Goal: Transaction & Acquisition: Purchase product/service

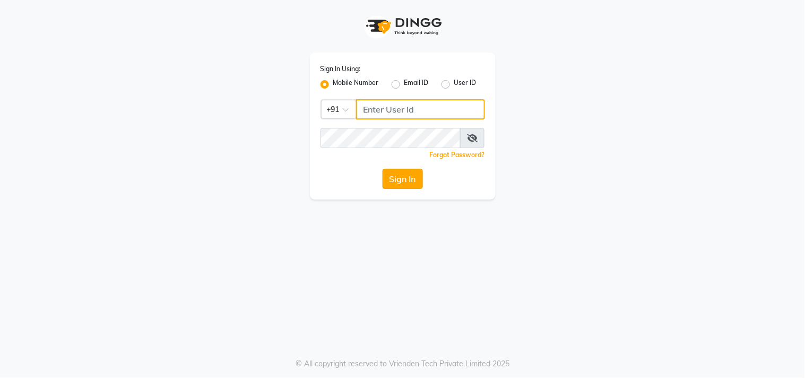
type input "8407985661"
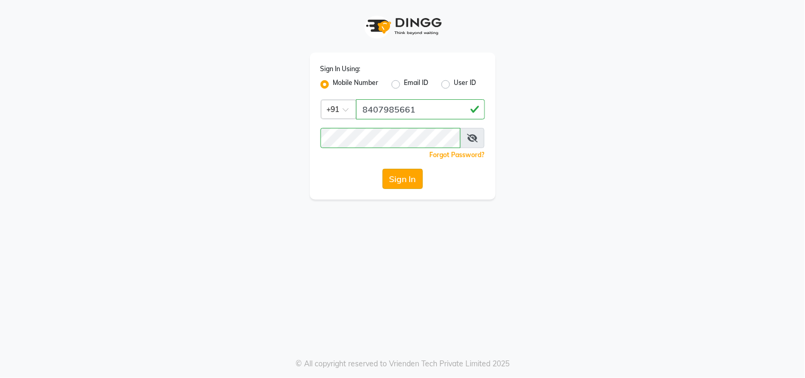
click at [405, 171] on button "Sign In" at bounding box center [402, 179] width 40 height 20
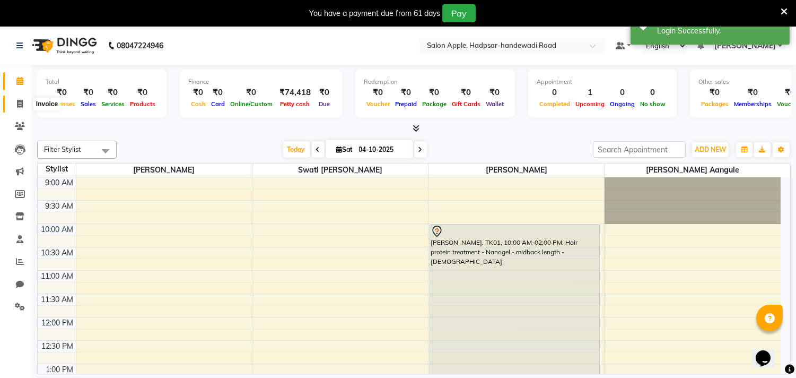
click at [17, 98] on span at bounding box center [20, 104] width 19 height 12
select select "7195"
select select "service"
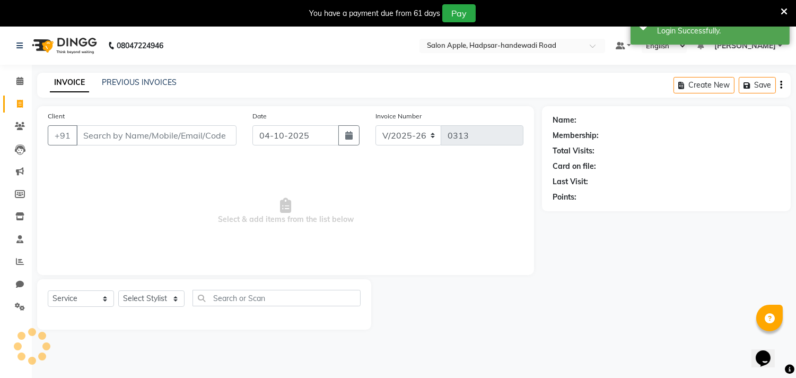
select select "62815"
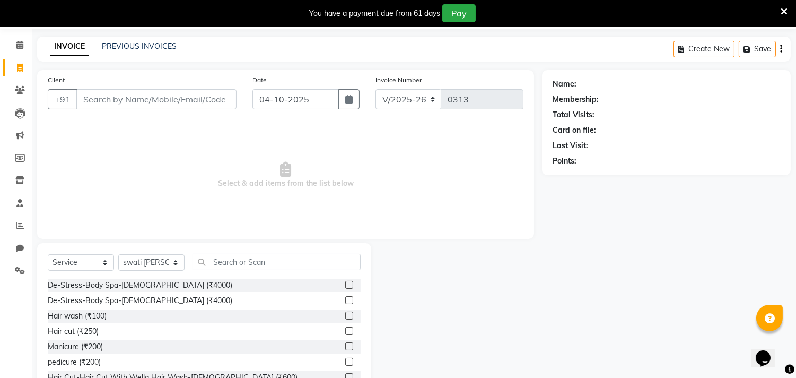
scroll to position [73, 0]
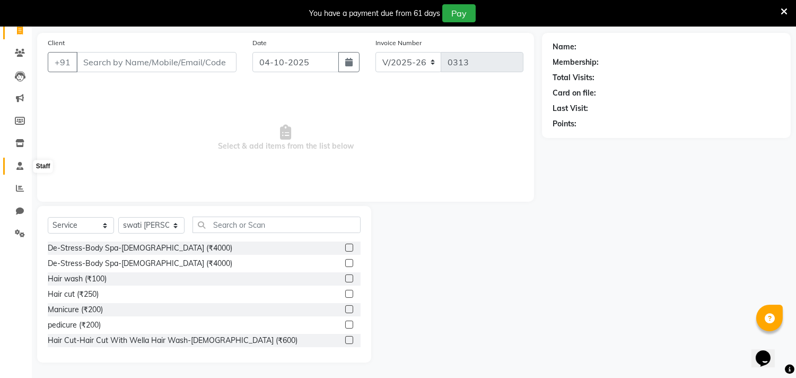
click at [18, 166] on icon at bounding box center [19, 166] width 7 height 8
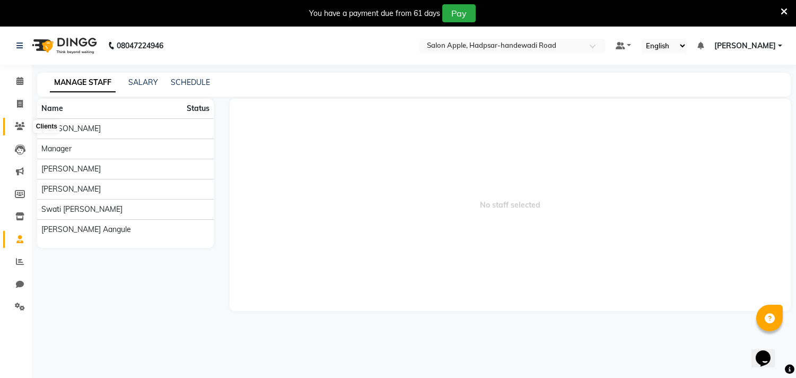
click at [15, 123] on icon at bounding box center [20, 126] width 10 height 8
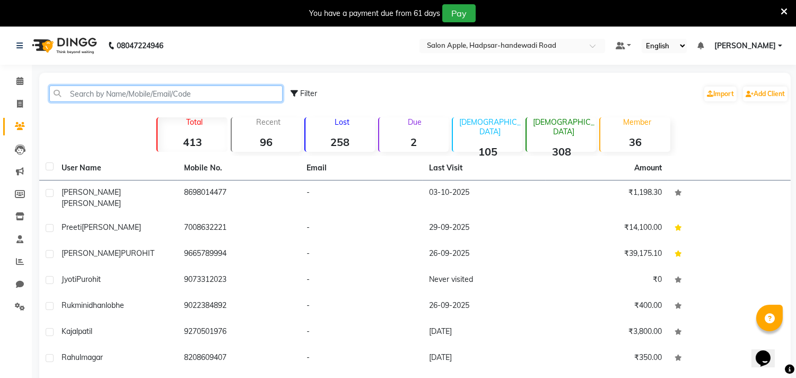
click at [167, 93] on input "text" at bounding box center [165, 93] width 233 height 16
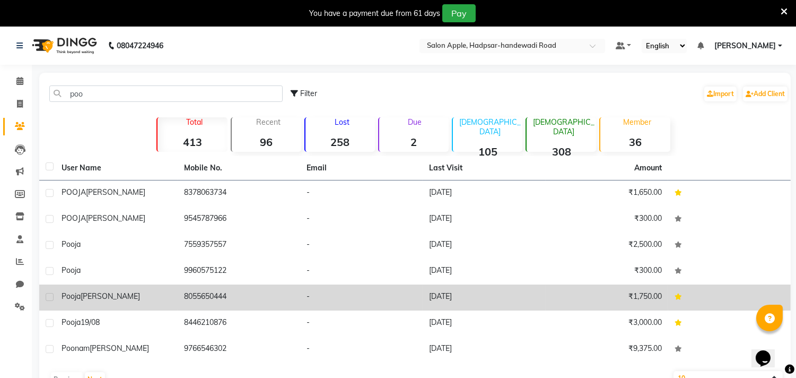
drag, startPoint x: 51, startPoint y: 295, endPoint x: 246, endPoint y: 286, distance: 194.8
click at [246, 286] on tr "[PERSON_NAME] 8055650444 - [DATE] ₹1,750.00" at bounding box center [415, 297] width 752 height 26
copy tr "[PERSON_NAME] 8055650444"
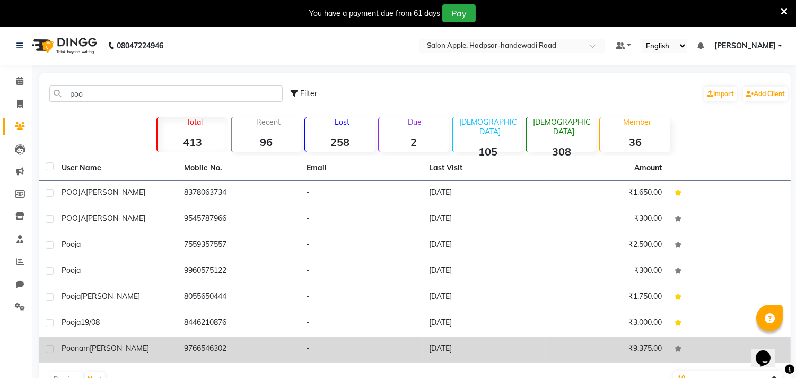
copy tr "[PERSON_NAME] 8055650444"
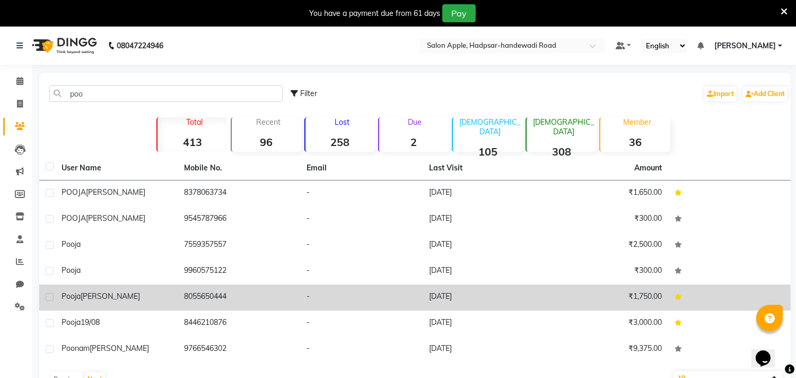
click at [133, 293] on div "[PERSON_NAME]" at bounding box center [117, 296] width 110 height 11
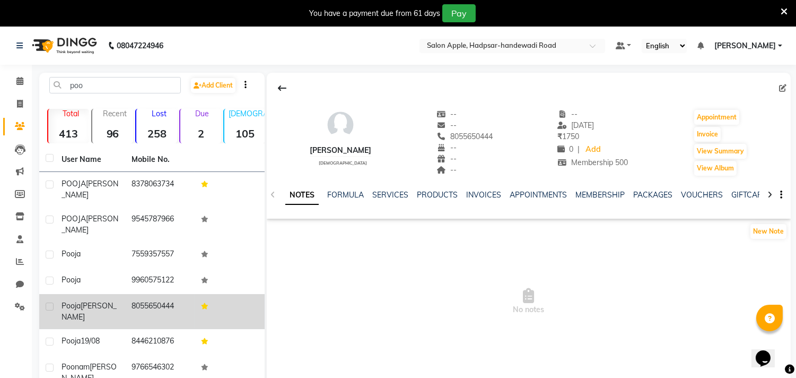
drag, startPoint x: 58, startPoint y: 282, endPoint x: 182, endPoint y: 278, distance: 124.2
click at [182, 294] on tr "[PERSON_NAME] 8055650444" at bounding box center [151, 311] width 225 height 35
copy tr "[PERSON_NAME] 8055650444"
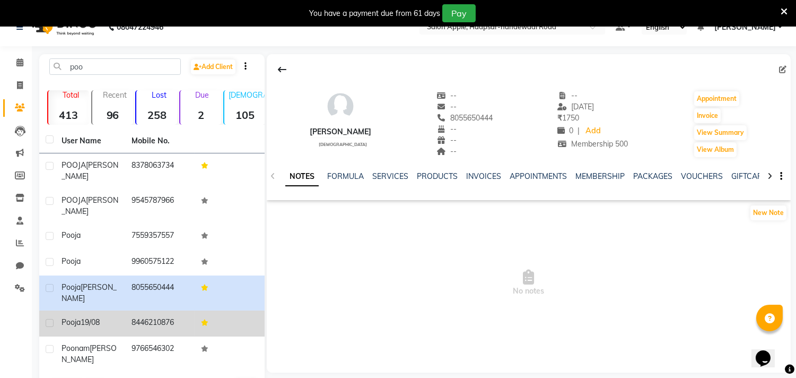
scroll to position [29, 0]
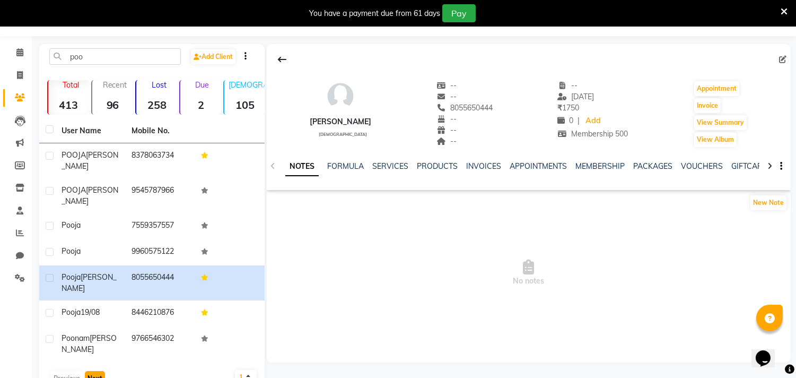
click at [97, 371] on button "Next" at bounding box center [95, 378] width 20 height 15
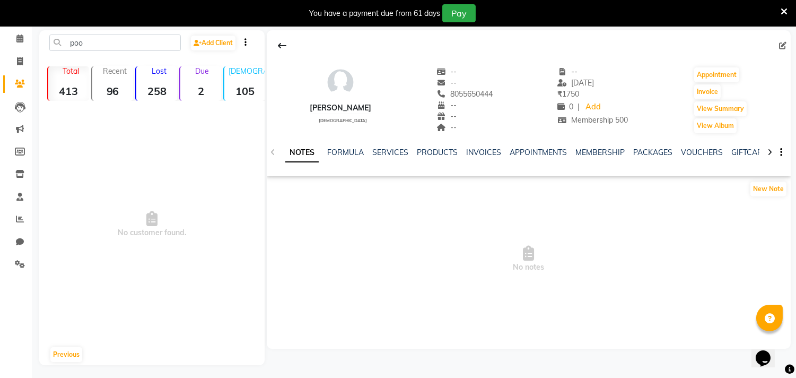
scroll to position [45, 0]
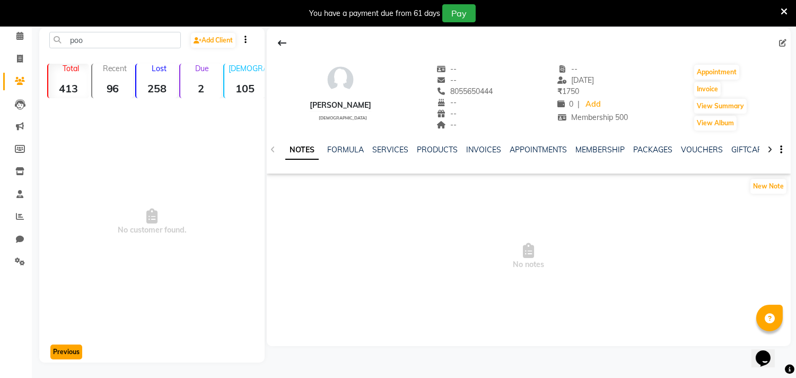
click at [68, 350] on button "Previous" at bounding box center [66, 351] width 32 height 15
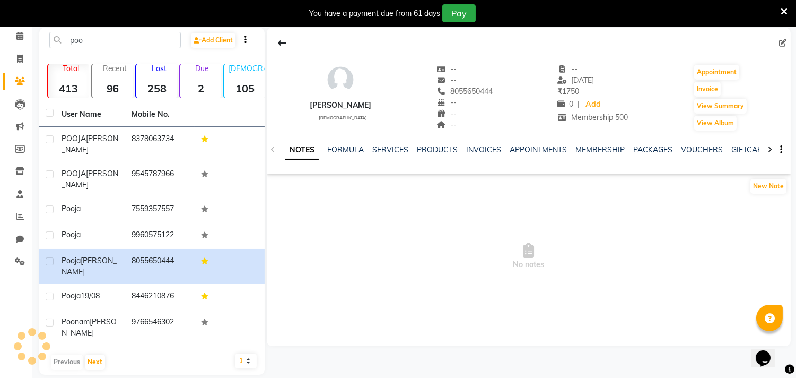
scroll to position [29, 0]
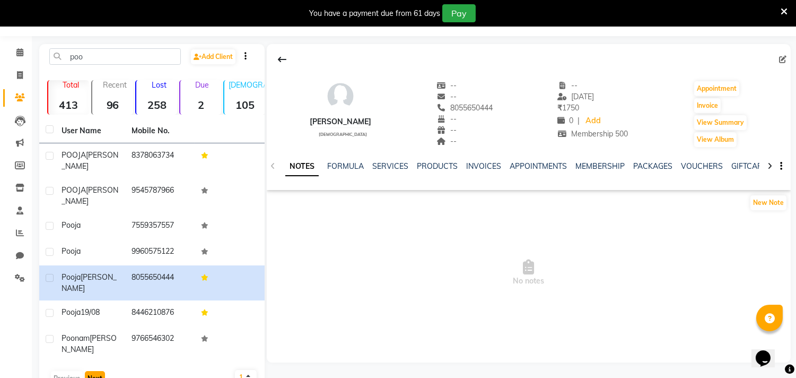
click at [88, 371] on button "Next" at bounding box center [95, 378] width 20 height 15
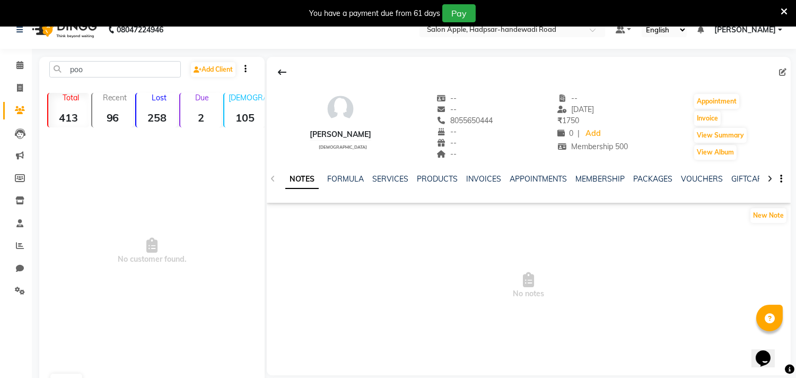
scroll to position [0, 0]
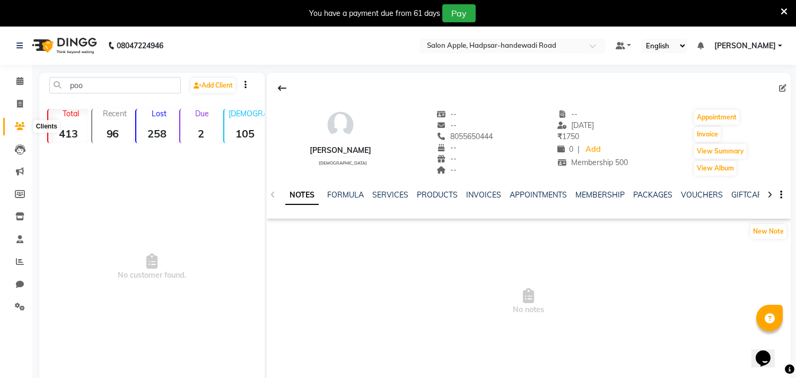
click at [17, 127] on icon at bounding box center [20, 126] width 10 height 8
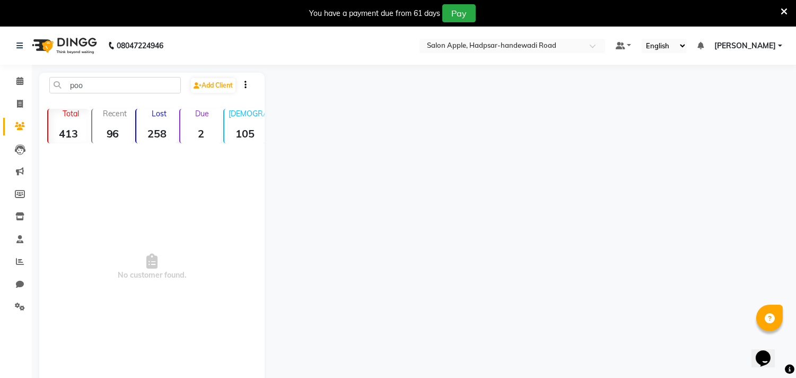
click at [83, 122] on div "Total 413" at bounding box center [68, 126] width 42 height 34
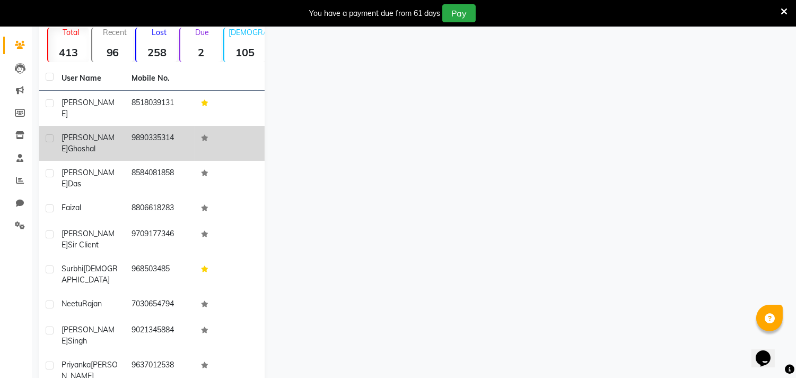
scroll to position [117, 0]
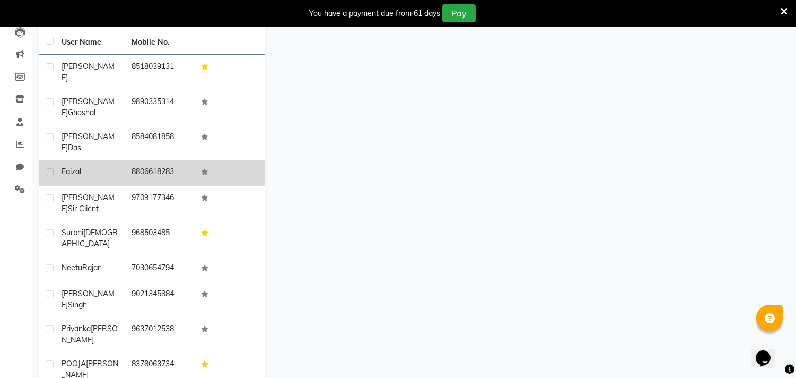
drag, startPoint x: 60, startPoint y: 140, endPoint x: 182, endPoint y: 135, distance: 121.6
click at [182, 160] on tr "faizal 8806618283" at bounding box center [151, 173] width 225 height 26
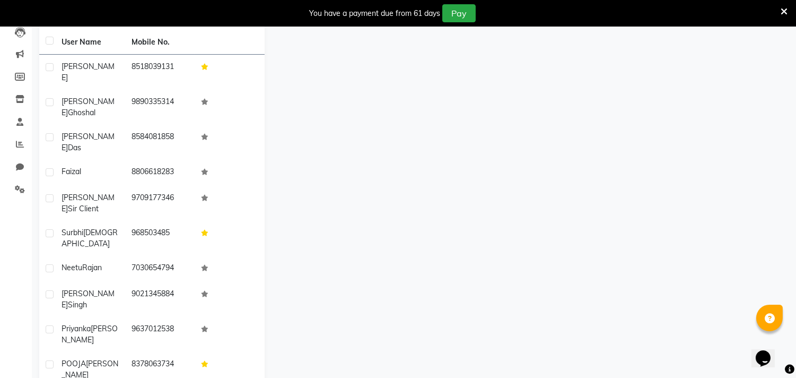
click at [290, 139] on div at bounding box center [528, 185] width 526 height 461
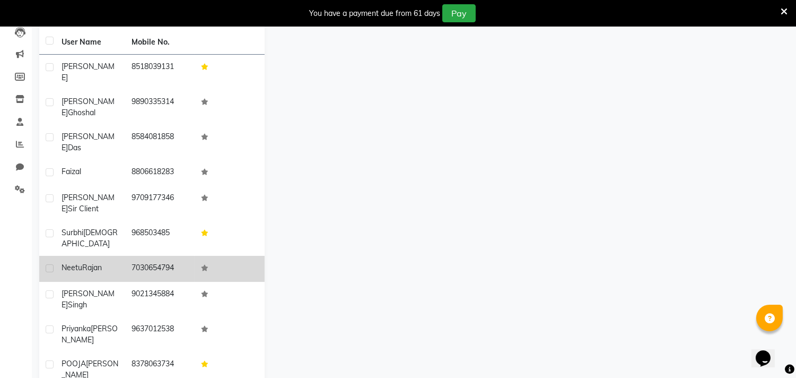
click at [83, 256] on td "[PERSON_NAME]" at bounding box center [90, 269] width 70 height 26
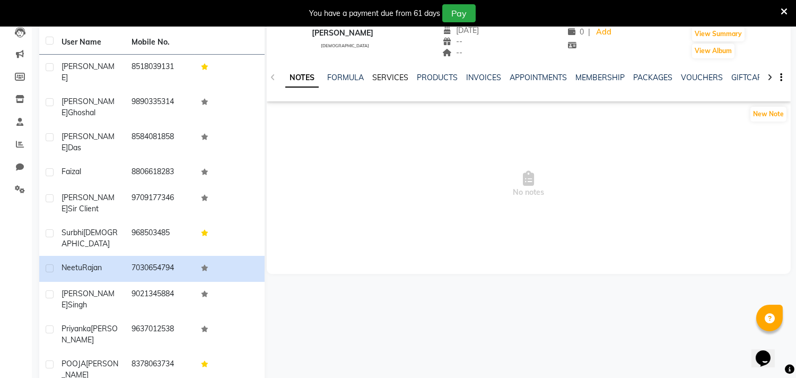
click at [382, 75] on link "SERVICES" at bounding box center [390, 78] width 36 height 10
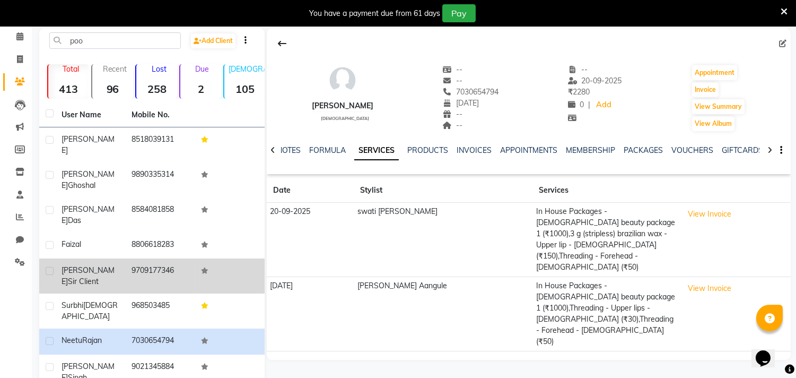
scroll to position [117, 0]
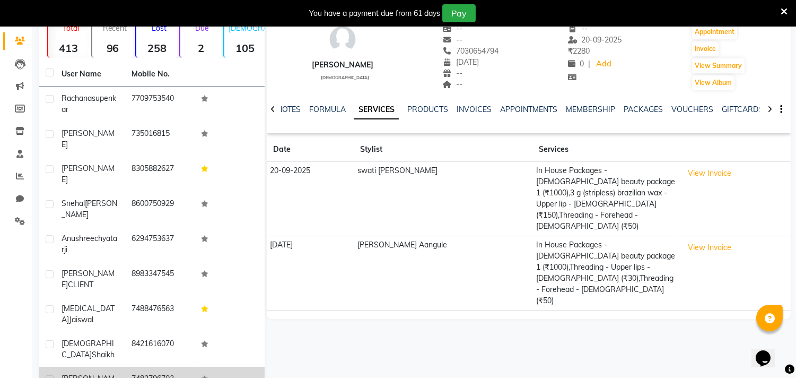
scroll to position [27, 0]
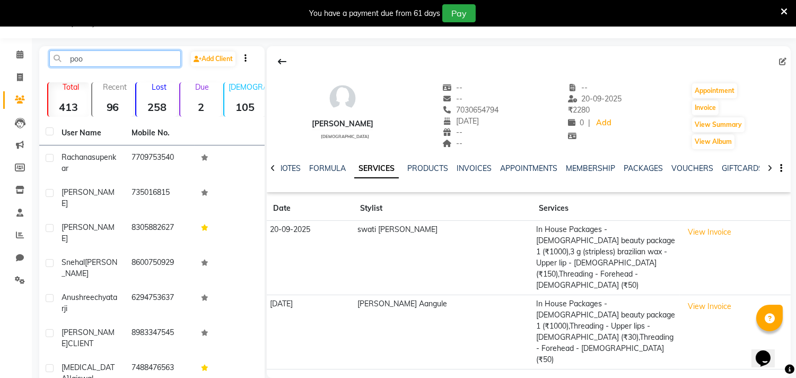
click at [112, 57] on input "poo" at bounding box center [115, 58] width 132 height 16
type input "p"
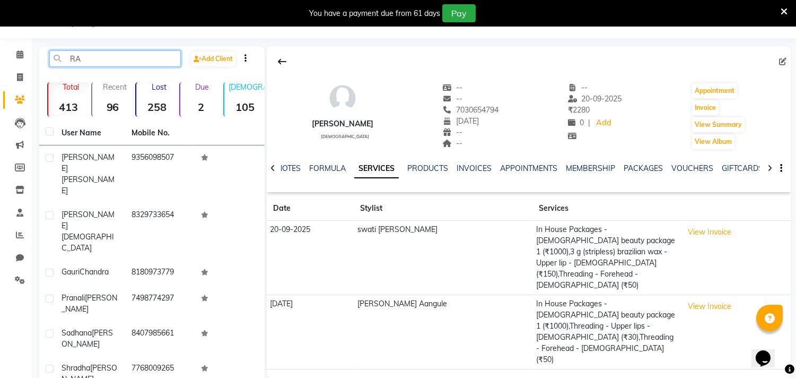
type input "R"
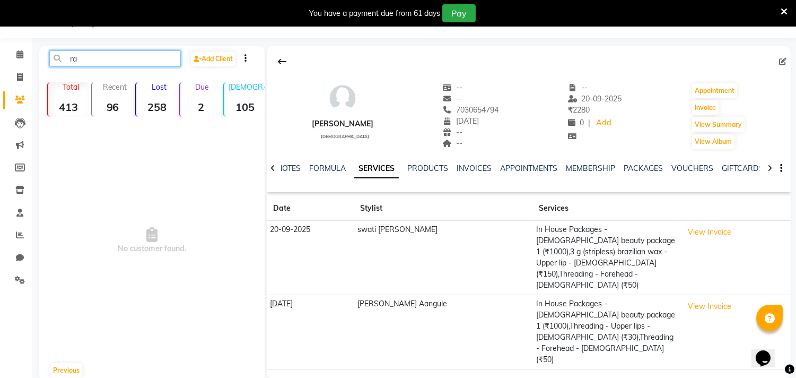
type input "r"
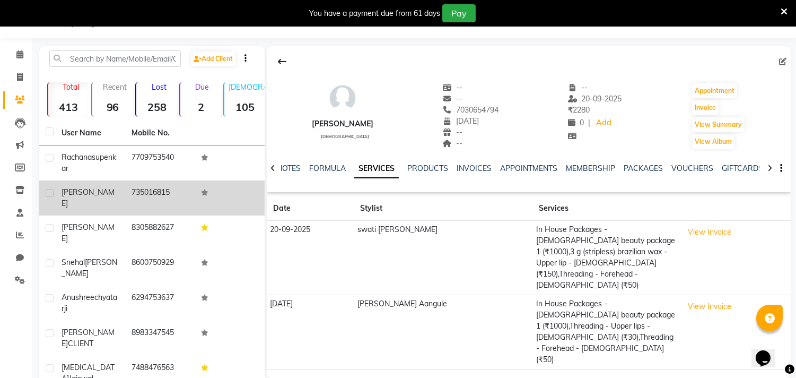
click at [80, 194] on div "[PERSON_NAME]" at bounding box center [90, 198] width 57 height 22
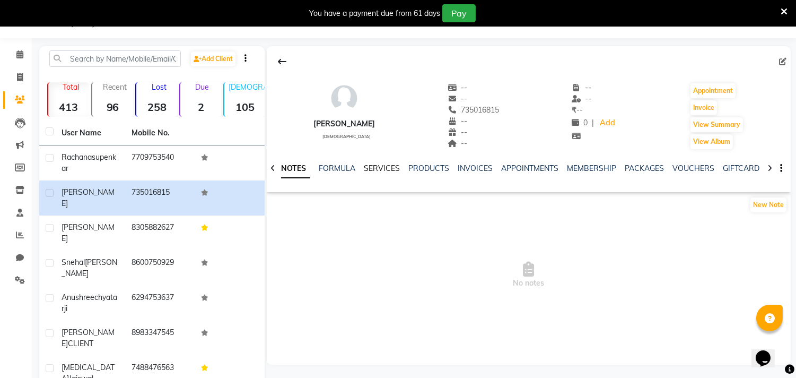
click at [370, 169] on link "SERVICES" at bounding box center [382, 168] width 36 height 10
click at [330, 170] on link "FORMULA" at bounding box center [327, 168] width 37 height 10
click at [383, 167] on link "SERVICES" at bounding box center [389, 168] width 36 height 10
click at [477, 163] on div "INVOICES" at bounding box center [474, 168] width 35 height 11
click at [480, 163] on link "INVOICES" at bounding box center [474, 168] width 35 height 10
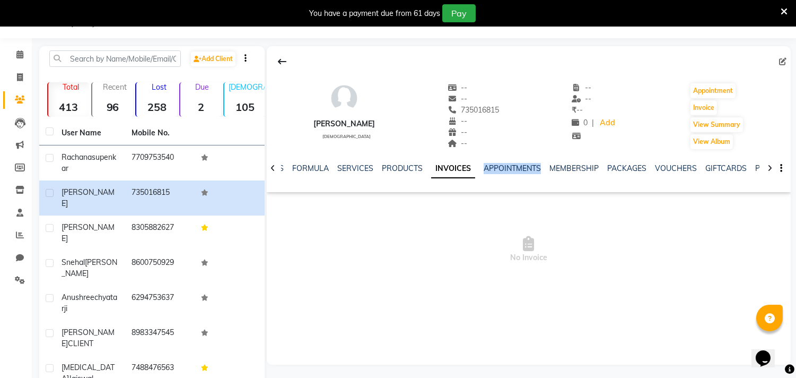
click at [480, 163] on ul "NOTES FORMULA SERVICES PRODUCTS INVOICES APPOINTMENTS MEMBERSHIP PACKAGES VOUCH…" at bounding box center [596, 168] width 673 height 11
click at [459, 168] on link "INVOICES" at bounding box center [453, 168] width 44 height 19
click at [453, 211] on span "No Invoice" at bounding box center [529, 249] width 524 height 106
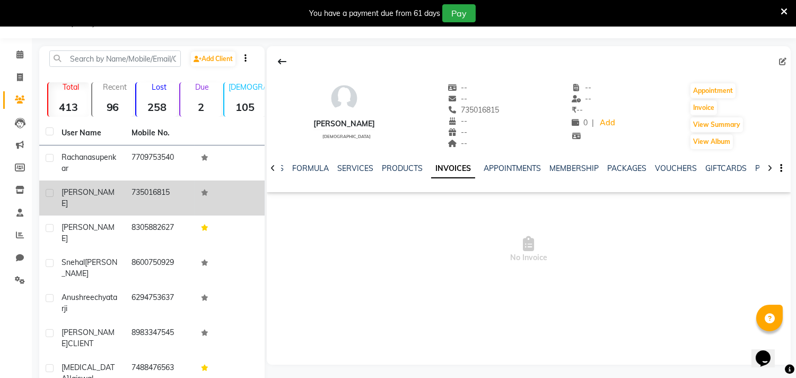
drag, startPoint x: 62, startPoint y: 184, endPoint x: 187, endPoint y: 183, distance: 125.2
click at [187, 183] on tr "[PERSON_NAME] 735016815" at bounding box center [151, 197] width 225 height 35
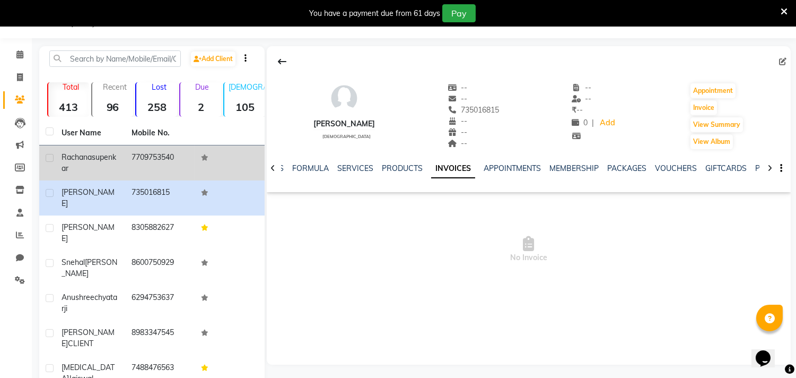
copy tr "[PERSON_NAME] 735016815"
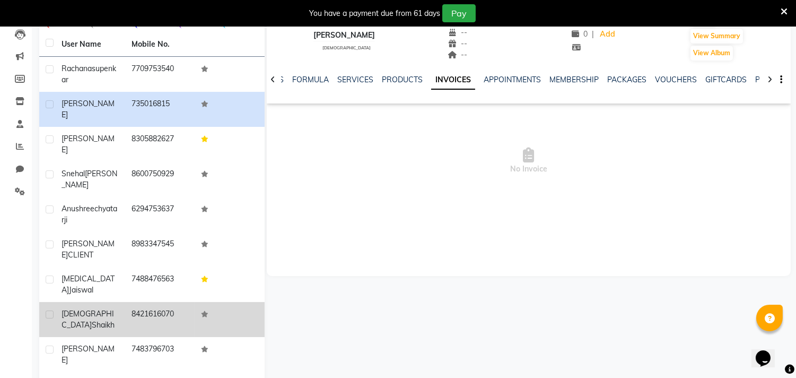
scroll to position [144, 0]
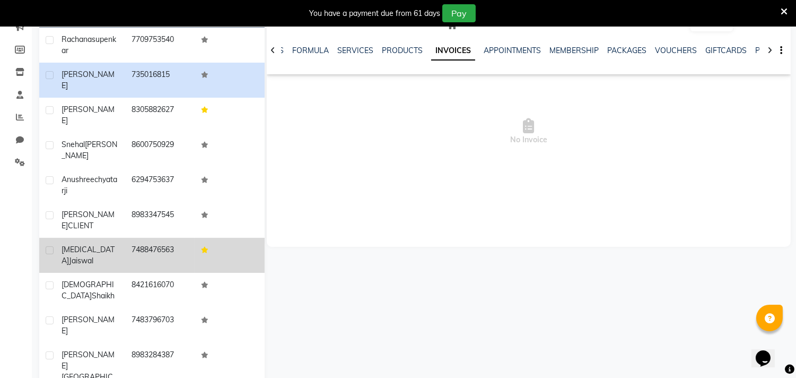
drag, startPoint x: 62, startPoint y: 221, endPoint x: 177, endPoint y: 224, distance: 114.6
click at [177, 238] on tr "[MEDICAL_DATA][PERSON_NAME] 7488476563" at bounding box center [151, 255] width 225 height 35
copy tr "[MEDICAL_DATA][PERSON_NAME] 7488476563"
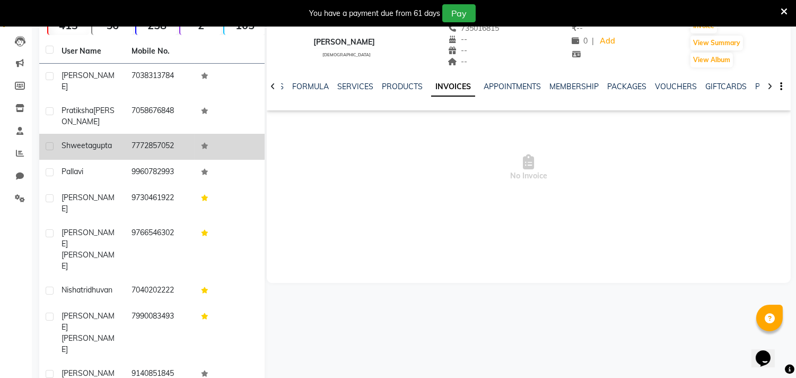
click at [70, 141] on span "shweeta" at bounding box center [77, 146] width 31 height 10
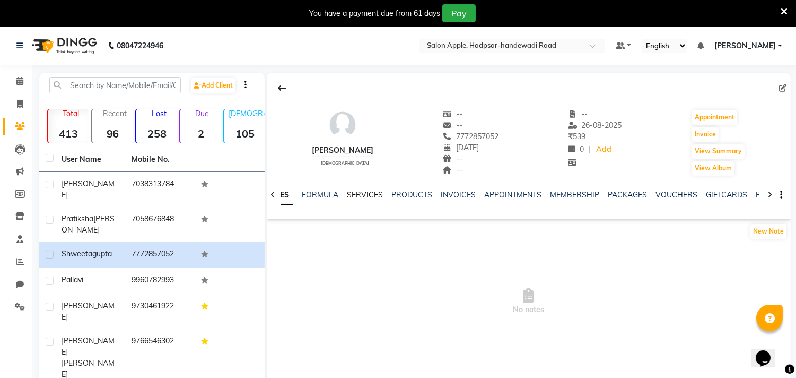
click at [356, 193] on link "SERVICES" at bounding box center [365, 195] width 36 height 10
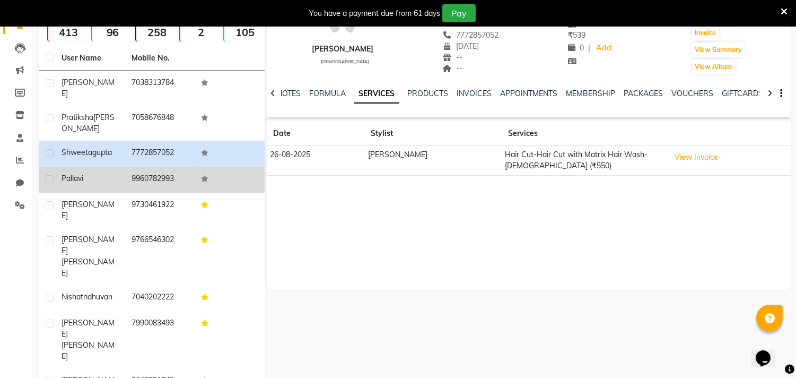
scroll to position [108, 0]
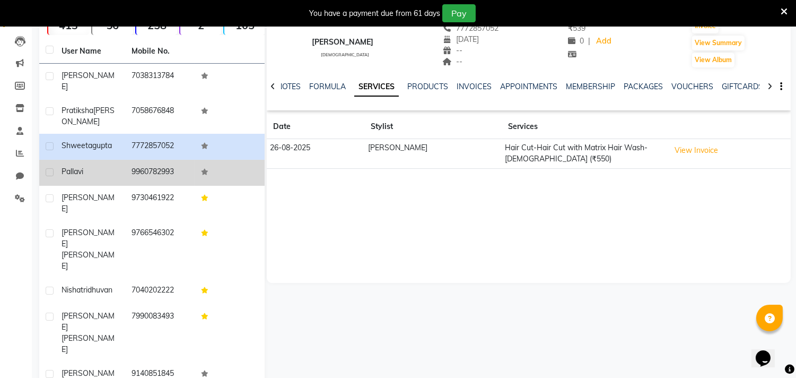
click at [110, 166] on div "pallavi" at bounding box center [90, 171] width 57 height 11
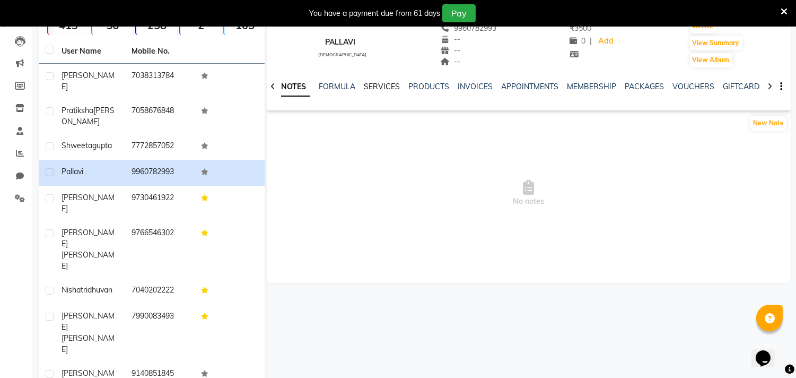
click at [385, 87] on link "SERVICES" at bounding box center [382, 87] width 36 height 10
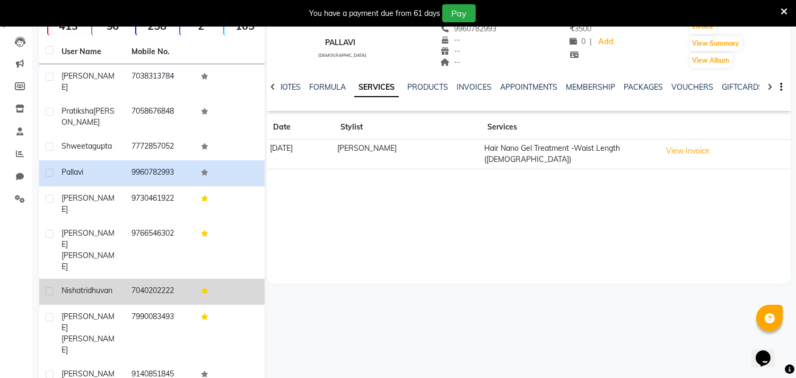
scroll to position [108, 0]
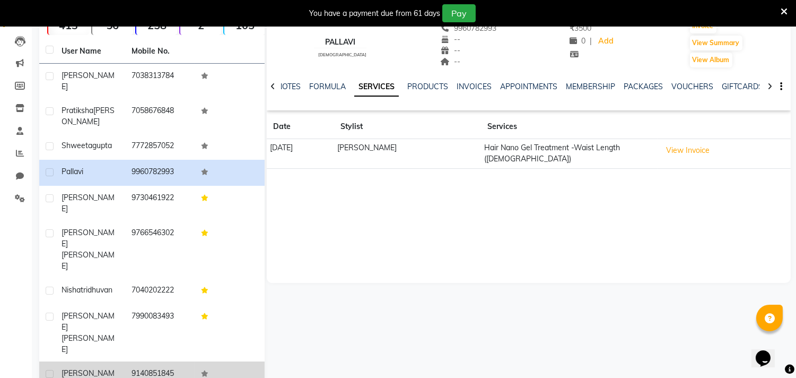
drag, startPoint x: 59, startPoint y: 310, endPoint x: 168, endPoint y: 305, distance: 109.4
click at [168, 305] on tbody "[PERSON_NAME] 7038313784 [PERSON_NAME] 7058676848 [PERSON_NAME] 7772857052 pall…" at bounding box center [151, 253] width 225 height 378
drag, startPoint x: 65, startPoint y: 314, endPoint x: 186, endPoint y: 313, distance: 120.9
click at [104, 334] on div "User Name Mobile No. [PERSON_NAME] [PHONE_NUMBER] [PERSON_NAME] 7058676848 [PER…" at bounding box center [151, 255] width 225 height 432
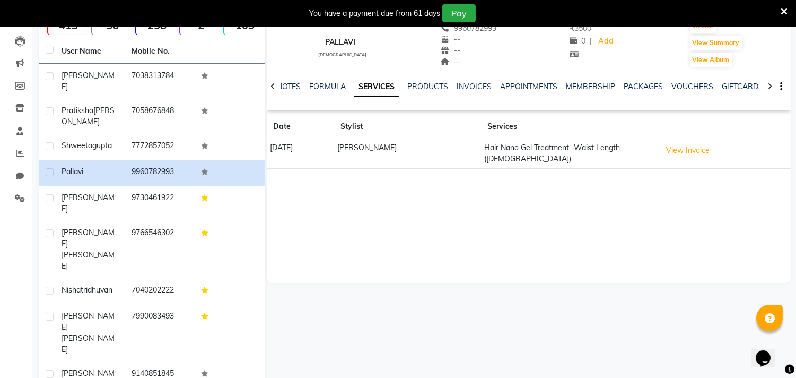
drag, startPoint x: 60, startPoint y: 313, endPoint x: 183, endPoint y: 313, distance: 122.5
copy tr "[PERSON_NAME] 9766330170"
click at [785, 5] on span at bounding box center [784, 11] width 7 height 12
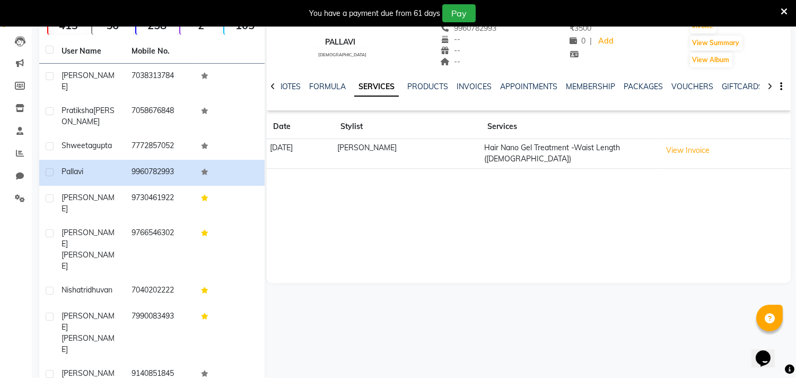
scroll to position [82, 0]
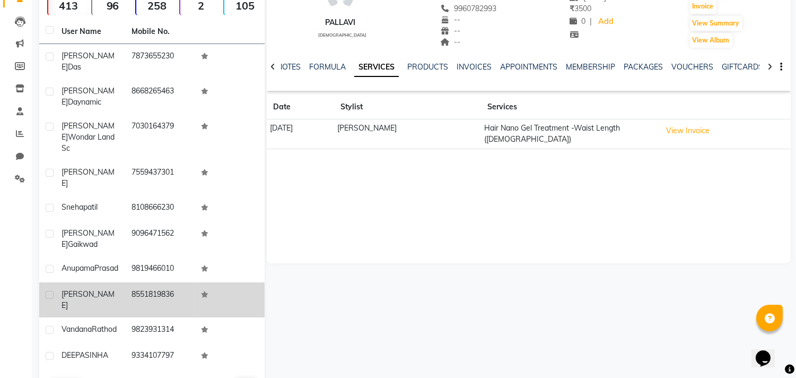
scroll to position [120, 0]
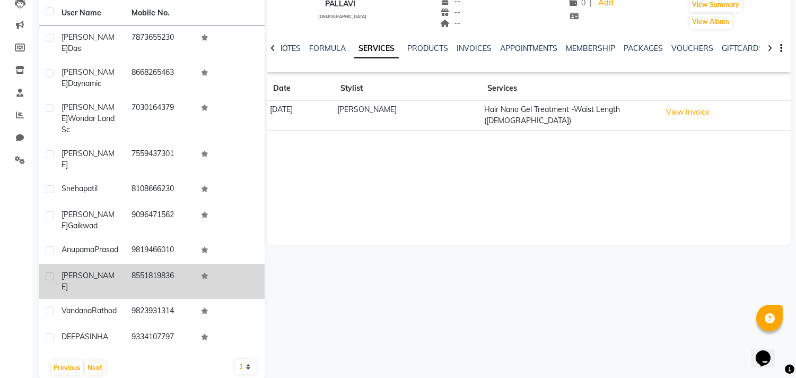
click at [104, 270] on div "[PERSON_NAME]" at bounding box center [90, 281] width 57 height 22
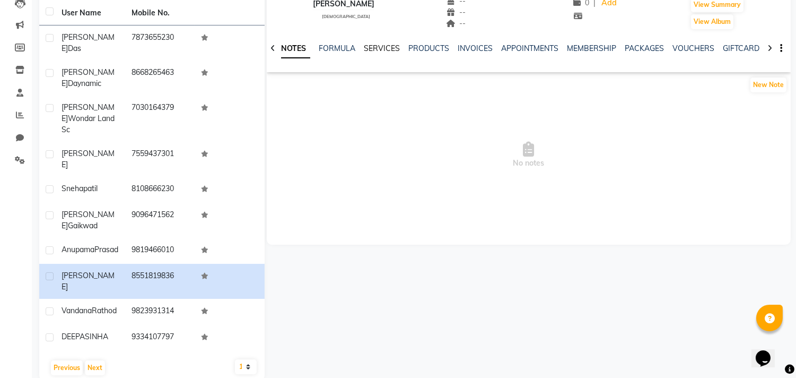
click at [380, 52] on link "SERVICES" at bounding box center [382, 48] width 36 height 10
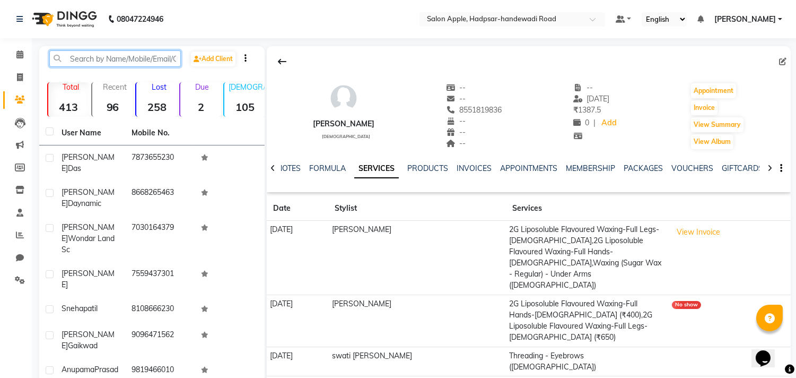
click at [111, 54] on input "text" at bounding box center [115, 58] width 132 height 16
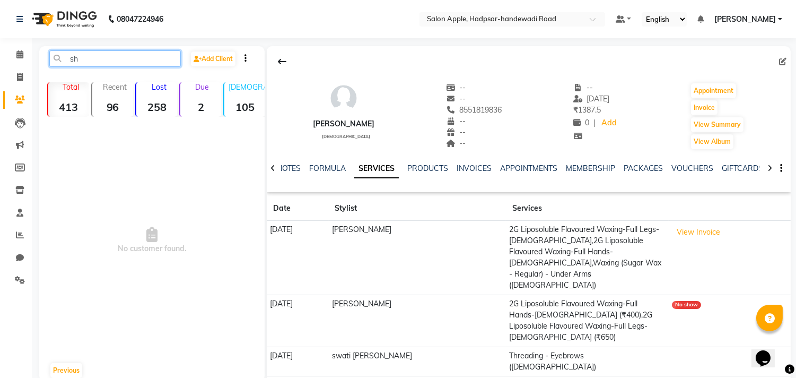
type input "s"
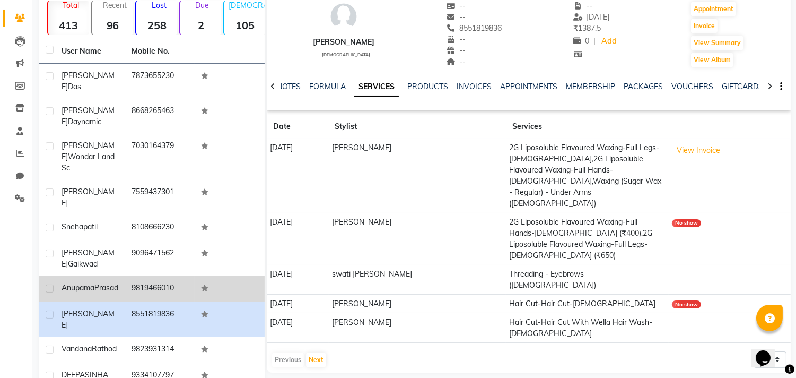
scroll to position [118, 0]
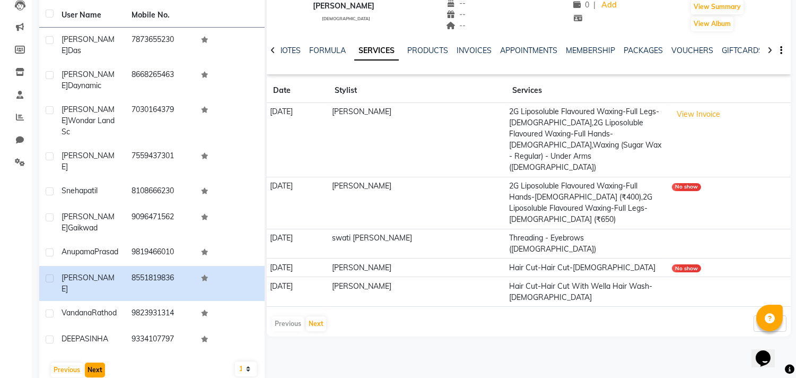
click at [92, 362] on button "Next" at bounding box center [95, 369] width 20 height 15
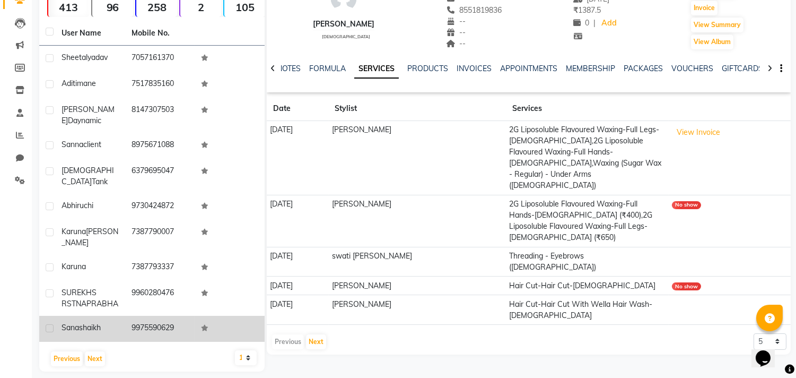
click at [97, 322] on span "shaikh" at bounding box center [90, 327] width 22 height 10
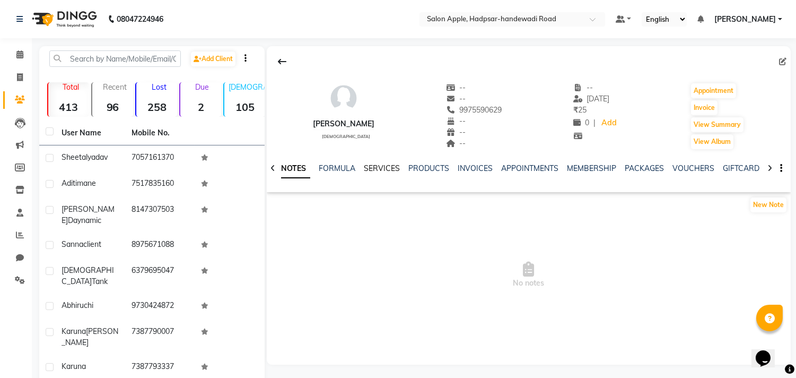
click at [380, 171] on link "SERVICES" at bounding box center [382, 168] width 36 height 10
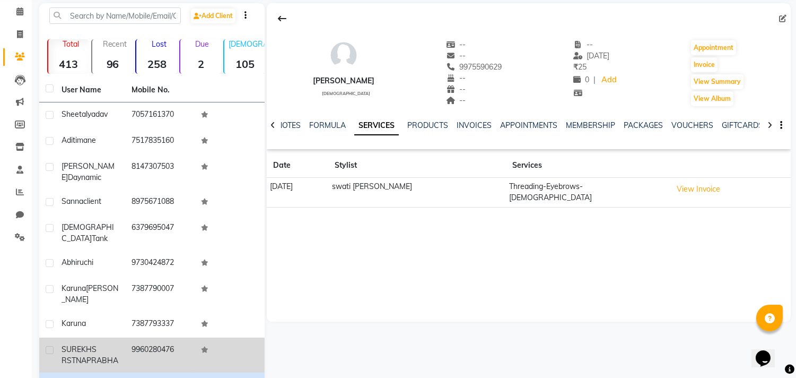
scroll to position [100, 0]
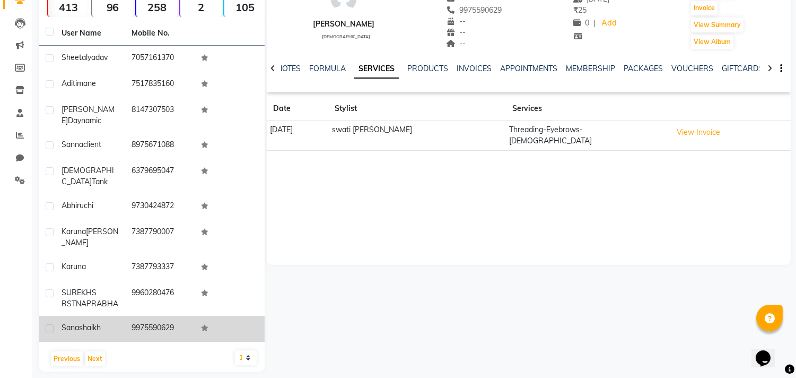
drag, startPoint x: 62, startPoint y: 313, endPoint x: 178, endPoint y: 308, distance: 116.2
click at [178, 316] on tr "[PERSON_NAME] 9975590629" at bounding box center [151, 329] width 225 height 26
copy tr "[PERSON_NAME] 9975590629"
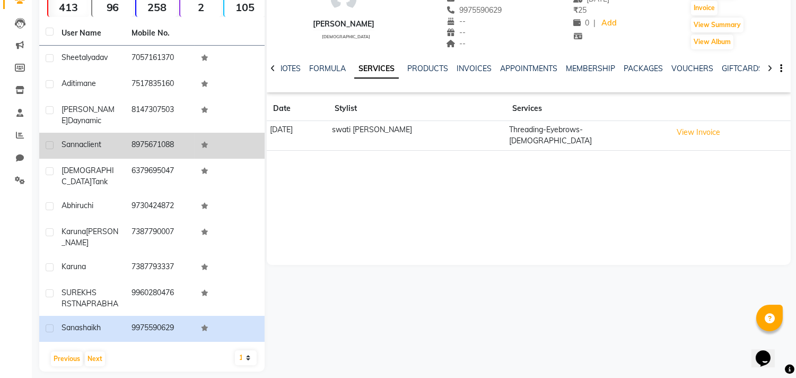
click at [136, 134] on td "8975671088" at bounding box center [160, 146] width 70 height 26
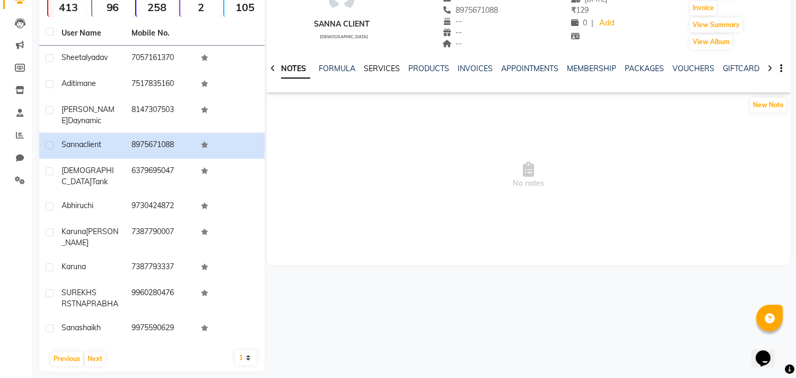
click at [389, 68] on link "SERVICES" at bounding box center [382, 69] width 36 height 10
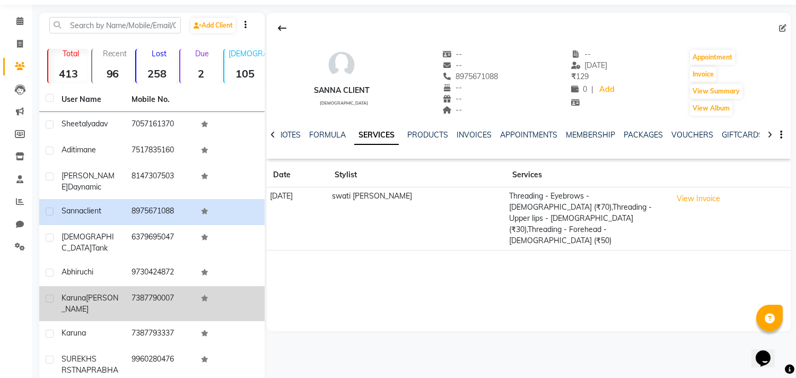
scroll to position [100, 0]
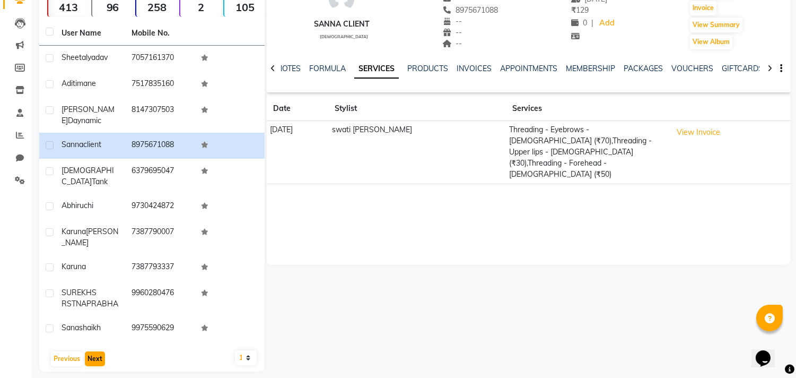
click at [97, 351] on button "Next" at bounding box center [95, 358] width 20 height 15
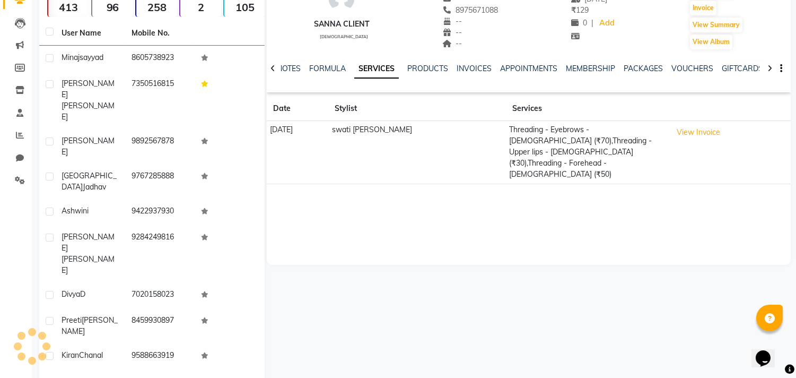
scroll to position [82, 0]
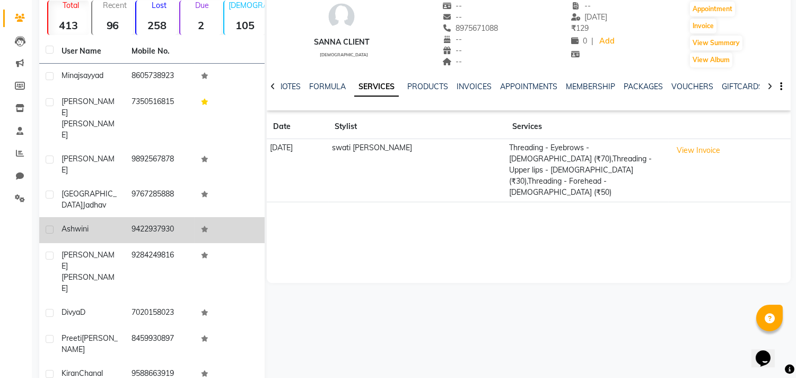
click at [108, 223] on div "ashwini" at bounding box center [90, 228] width 57 height 11
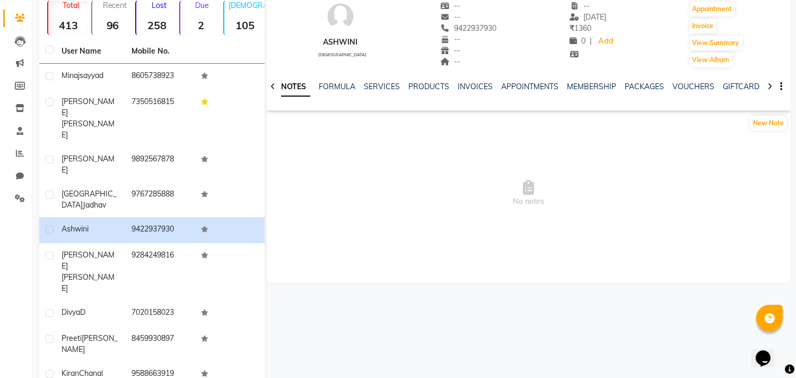
click at [390, 80] on div "NOTES FORMULA SERVICES PRODUCTS INVOICES APPOINTMENTS MEMBERSHIP PACKAGES VOUCH…" at bounding box center [529, 86] width 524 height 37
click at [390, 86] on link "SERVICES" at bounding box center [382, 87] width 36 height 10
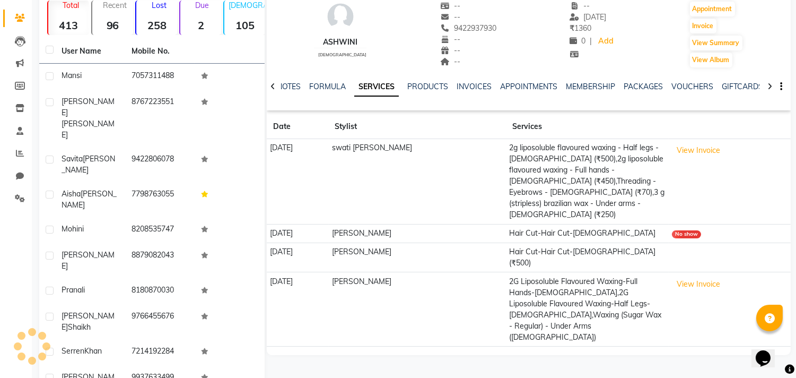
scroll to position [73, 0]
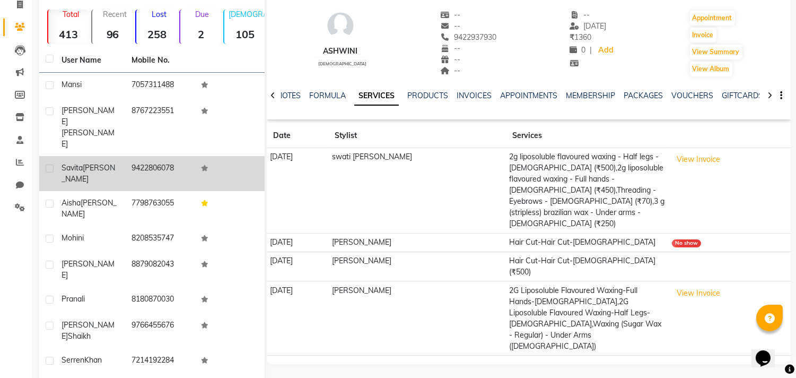
click at [114, 162] on div "[PERSON_NAME]" at bounding box center [90, 173] width 57 height 22
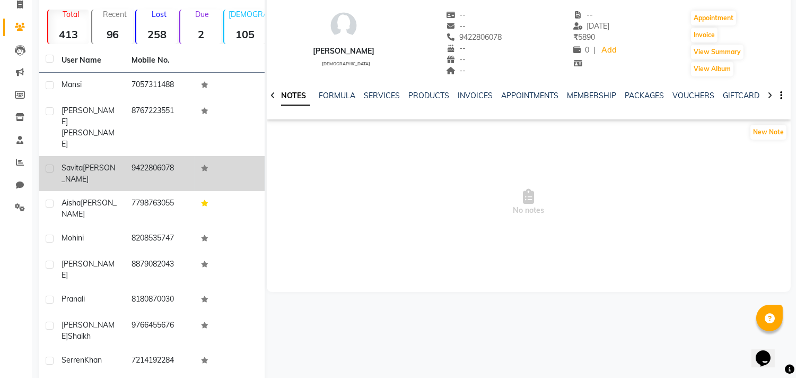
drag, startPoint x: 57, startPoint y: 132, endPoint x: 181, endPoint y: 125, distance: 124.3
click at [181, 156] on tr "[PERSON_NAME] 9422806078" at bounding box center [151, 173] width 225 height 35
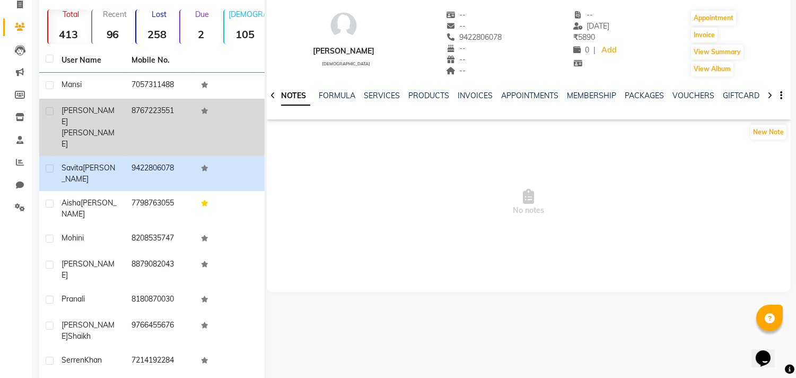
copy tr "[PERSON_NAME] 9422806078"
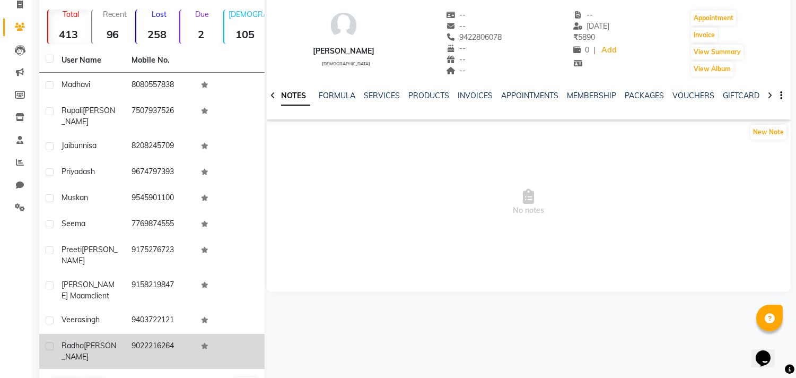
drag, startPoint x: 62, startPoint y: 321, endPoint x: 184, endPoint y: 327, distance: 122.7
click at [184, 334] on tr "[PERSON_NAME] 9022216264" at bounding box center [151, 351] width 225 height 35
copy tr "[PERSON_NAME] 9022216264"
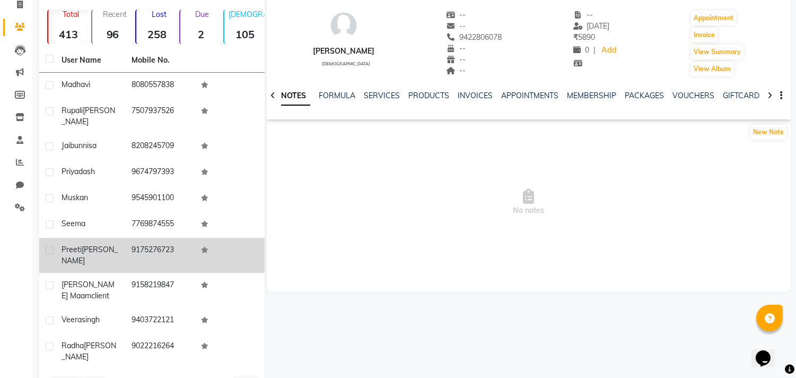
scroll to position [82, 0]
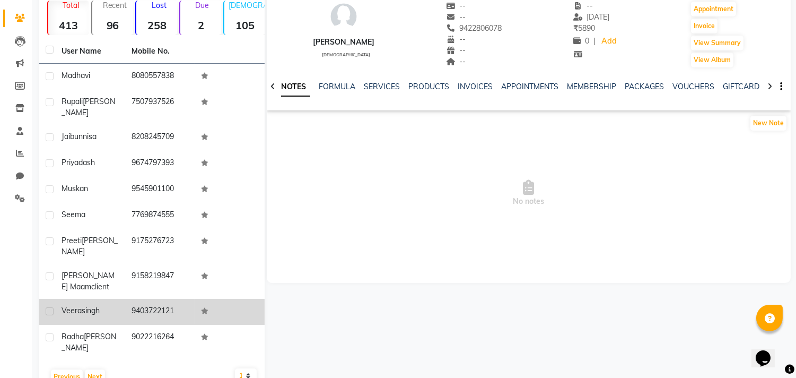
drag, startPoint x: 60, startPoint y: 288, endPoint x: 191, endPoint y: 289, distance: 130.5
click at [191, 299] on tr "[PERSON_NAME] 9403722121" at bounding box center [151, 312] width 225 height 26
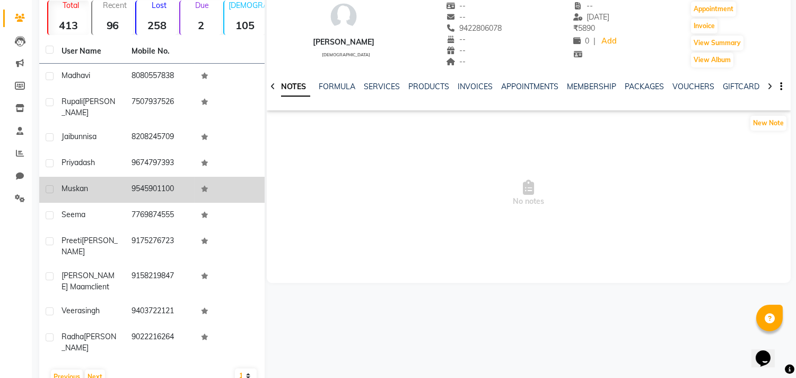
click at [63, 184] on span "Muskan" at bounding box center [75, 189] width 27 height 10
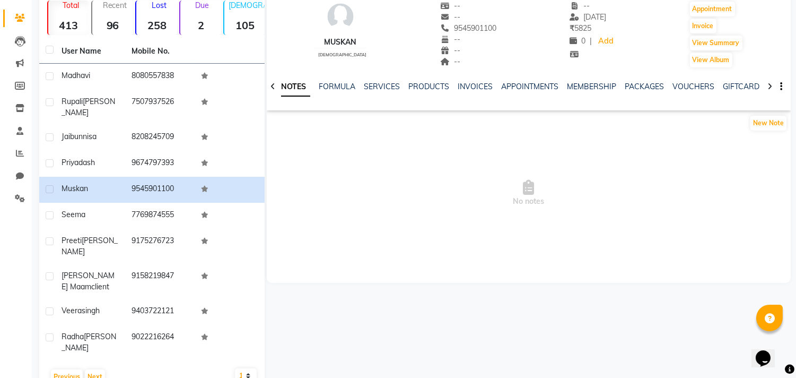
click at [380, 80] on div "NOTES FORMULA SERVICES PRODUCTS INVOICES APPOINTMENTS MEMBERSHIP PACKAGES VOUCH…" at bounding box center [529, 86] width 524 height 37
click at [380, 81] on div "SERVICES" at bounding box center [382, 86] width 36 height 11
click at [380, 86] on link "SERVICES" at bounding box center [382, 87] width 36 height 10
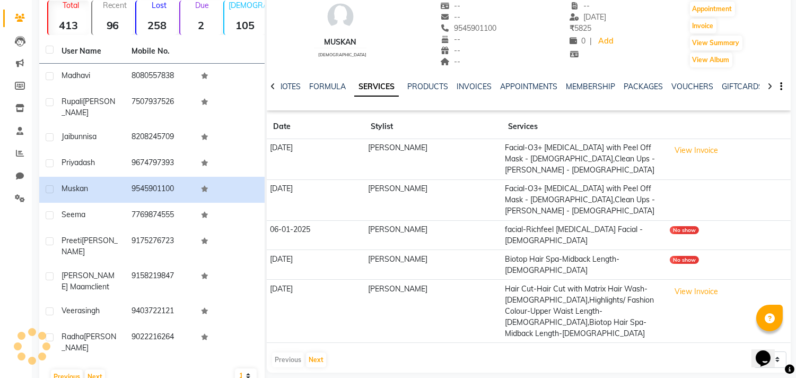
click at [380, 86] on link "SERVICES" at bounding box center [376, 86] width 45 height 19
click at [94, 369] on button "Next" at bounding box center [95, 376] width 20 height 15
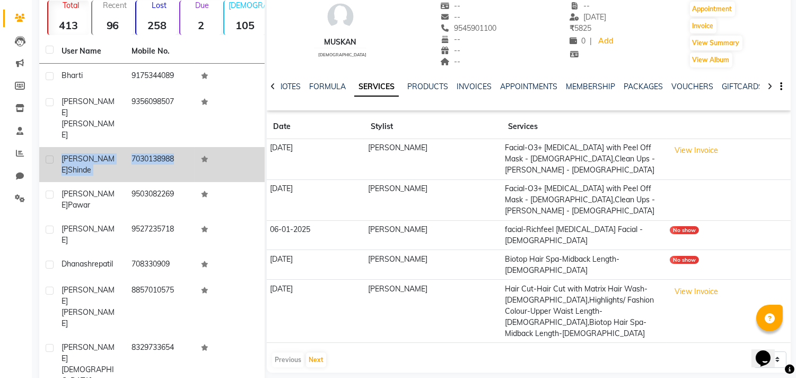
drag, startPoint x: 60, startPoint y: 130, endPoint x: 196, endPoint y: 128, distance: 136.3
click at [196, 147] on tr "[PERSON_NAME] 7030138988" at bounding box center [151, 164] width 225 height 35
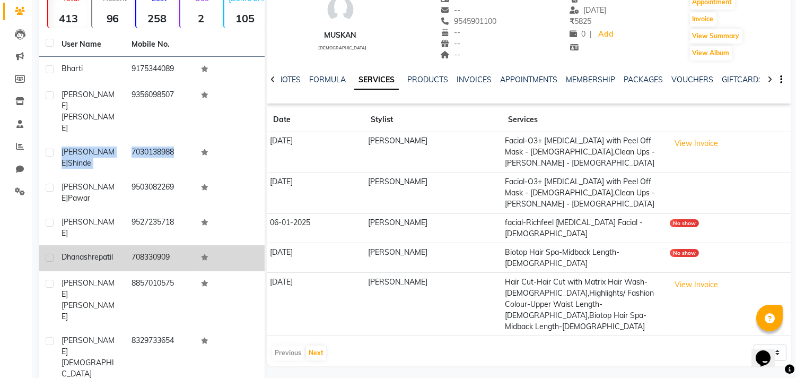
scroll to position [91, 0]
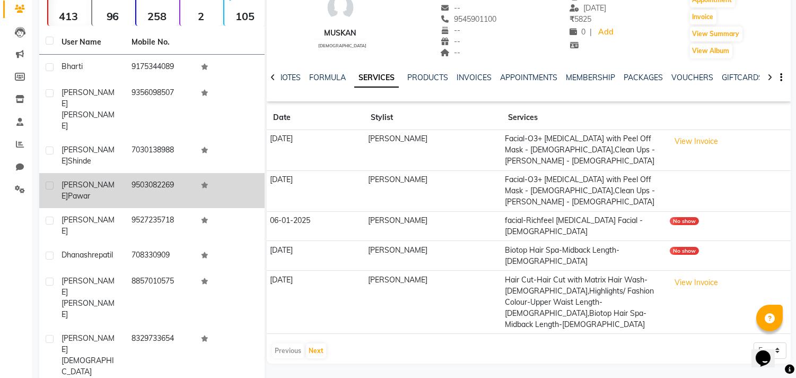
click at [102, 173] on td "[PERSON_NAME]" at bounding box center [90, 190] width 70 height 35
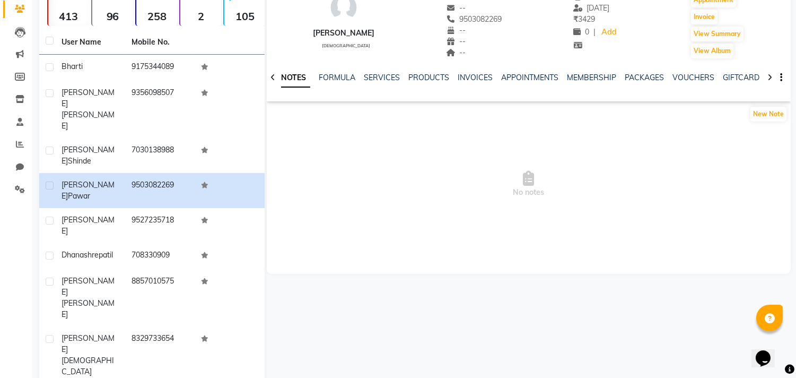
click at [378, 71] on div "NOTES FORMULA SERVICES PRODUCTS INVOICES APPOINTMENTS MEMBERSHIP PACKAGES VOUCH…" at bounding box center [529, 77] width 524 height 37
click at [377, 72] on div "SERVICES" at bounding box center [382, 77] width 36 height 11
click at [383, 83] on div "SERVICES" at bounding box center [382, 77] width 36 height 11
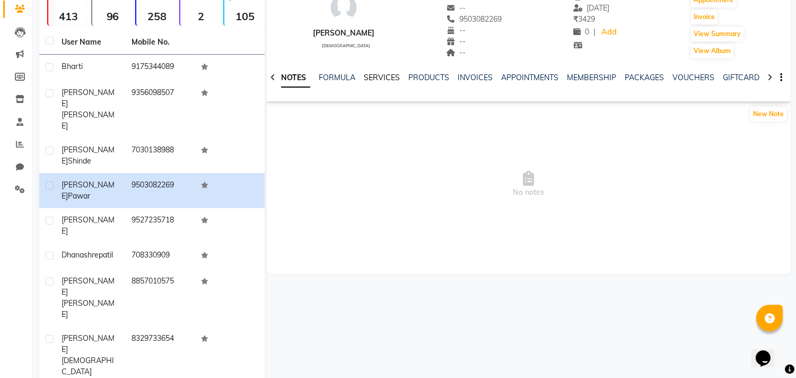
click at [383, 81] on link "SERVICES" at bounding box center [382, 78] width 36 height 10
click at [383, 81] on link "SERVICES" at bounding box center [376, 77] width 45 height 19
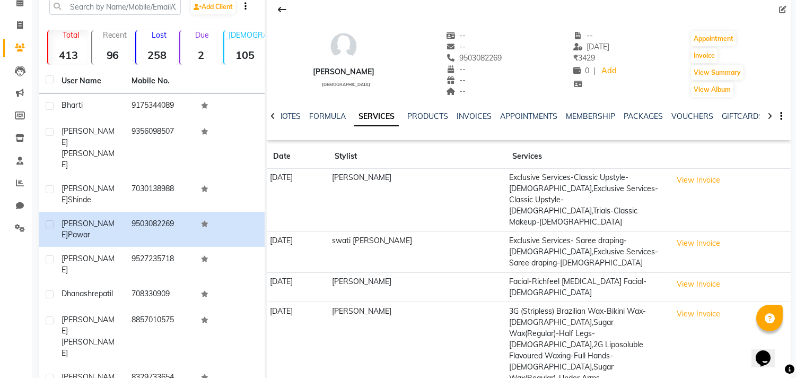
scroll to position [32, 0]
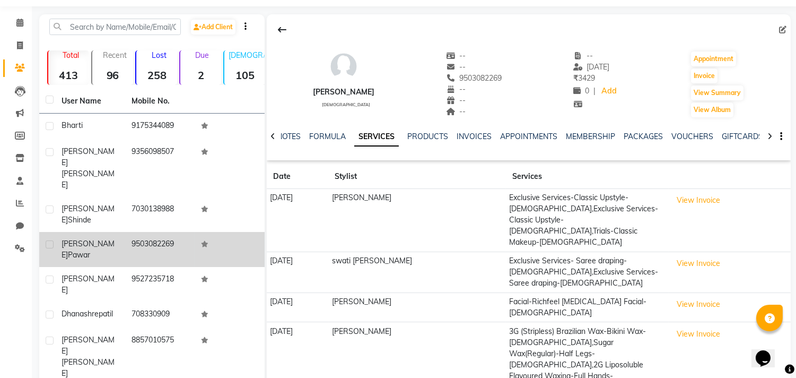
drag, startPoint x: 59, startPoint y: 208, endPoint x: 186, endPoint y: 209, distance: 126.8
click at [186, 232] on tr "[PERSON_NAME] 9503082269" at bounding box center [151, 249] width 225 height 35
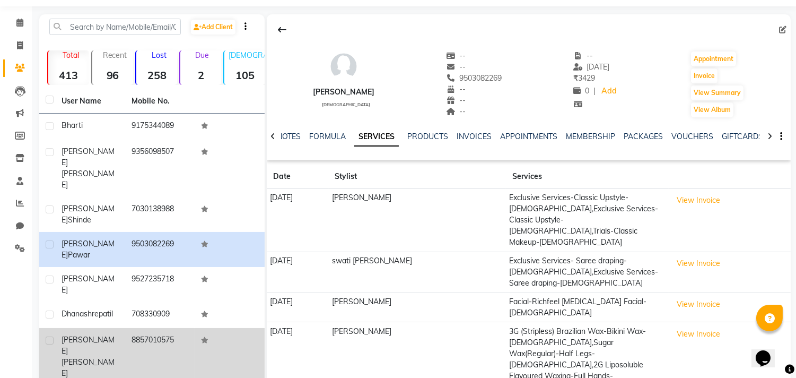
scroll to position [91, 0]
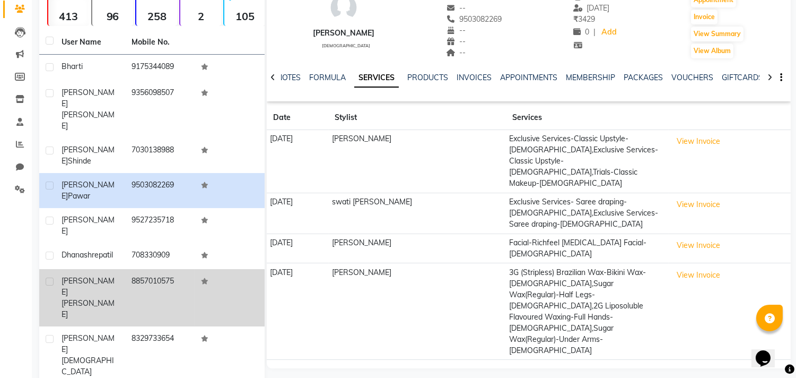
click at [136, 269] on td "8857010575" at bounding box center [160, 297] width 70 height 57
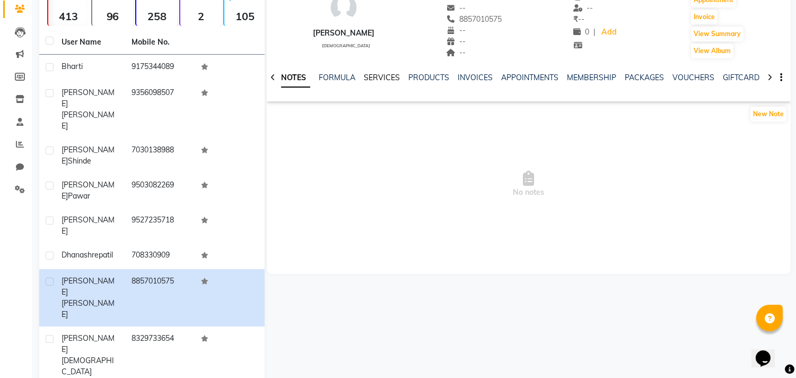
click at [389, 74] on link "SERVICES" at bounding box center [382, 78] width 36 height 10
click at [377, 77] on link "SERVICES" at bounding box center [376, 77] width 45 height 19
click at [484, 75] on link "INVOICES" at bounding box center [474, 78] width 35 height 10
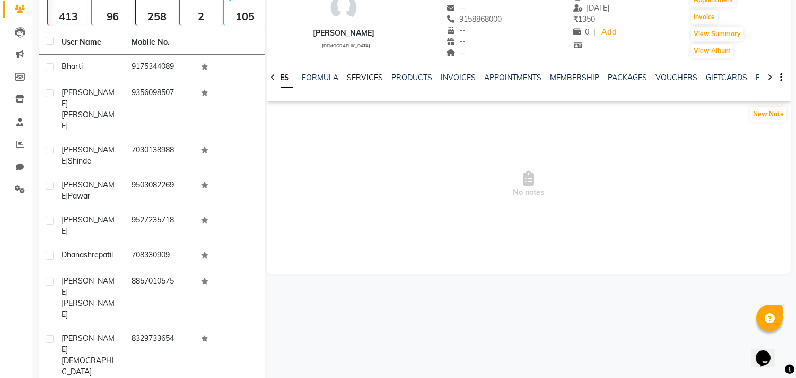
click at [354, 80] on link "SERVICES" at bounding box center [365, 78] width 36 height 10
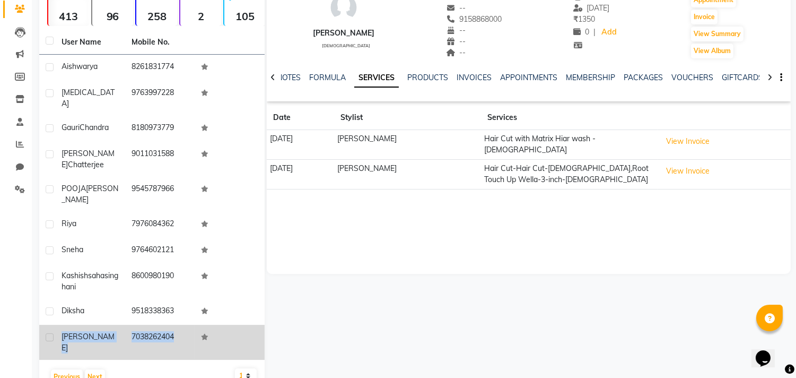
drag, startPoint x: 62, startPoint y: 312, endPoint x: 198, endPoint y: 307, distance: 136.9
click at [198, 325] on tr "[PERSON_NAME] 7038262404" at bounding box center [151, 342] width 225 height 35
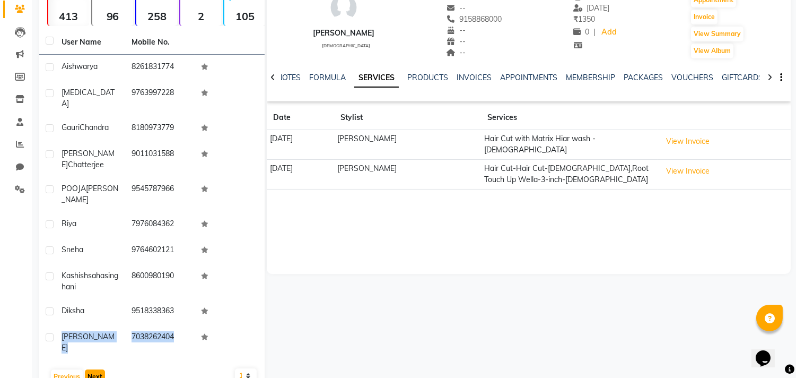
click at [93, 369] on button "Next" at bounding box center [95, 376] width 20 height 15
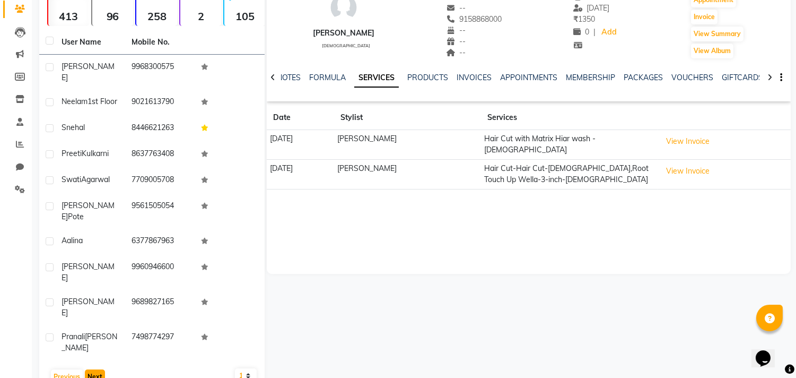
click at [93, 369] on button "Next" at bounding box center [95, 376] width 20 height 15
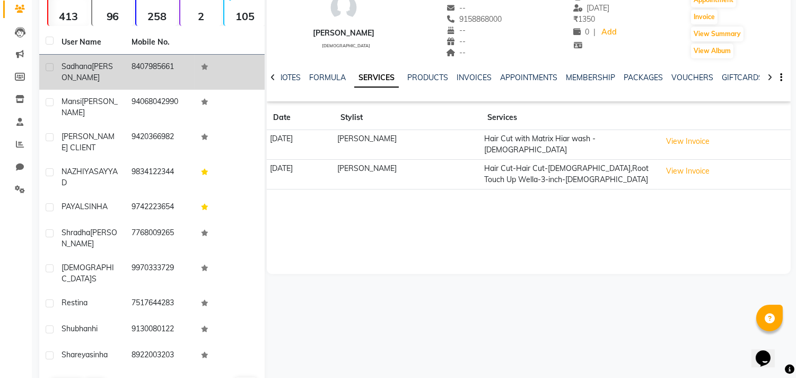
drag, startPoint x: 57, startPoint y: 62, endPoint x: 186, endPoint y: 57, distance: 129.0
click at [186, 57] on tr "[PERSON_NAME] 8407985661" at bounding box center [151, 72] width 225 height 35
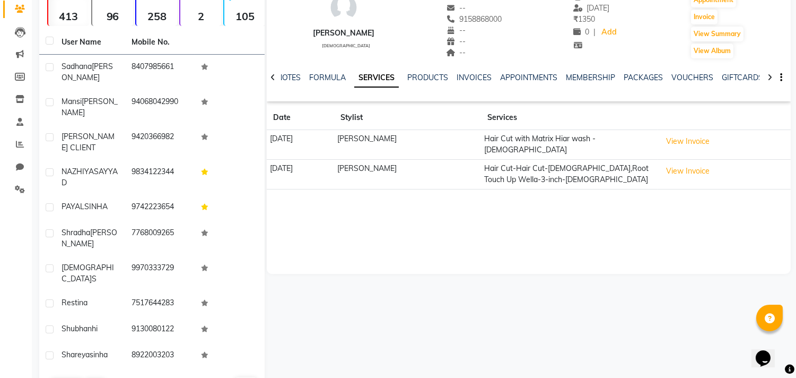
click at [353, 292] on div "[PERSON_NAME] [DEMOGRAPHIC_DATA] -- -- 9158868000 -- -- -- -- [DATE] ₹ 1350 0 |…" at bounding box center [528, 176] width 526 height 443
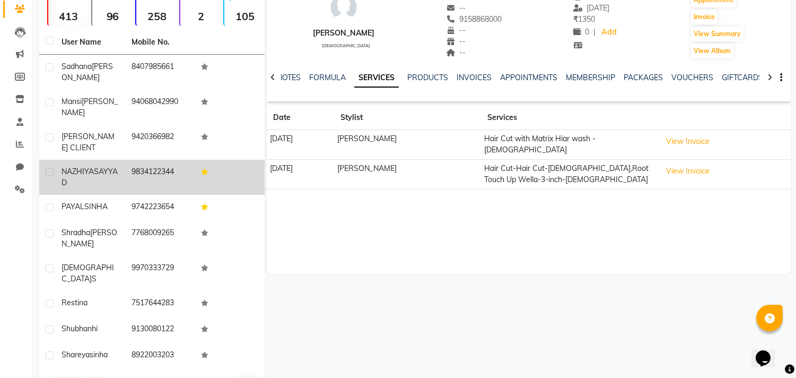
click at [91, 167] on span "NAZHIYA" at bounding box center [78, 172] width 32 height 10
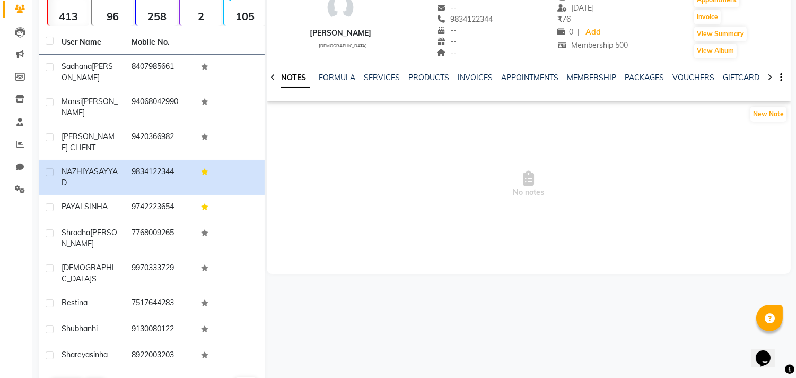
click at [385, 71] on div "NOTES FORMULA SERVICES PRODUCTS INVOICES APPOINTMENTS MEMBERSHIP PACKAGES VOUCH…" at bounding box center [529, 77] width 524 height 37
drag, startPoint x: 385, startPoint y: 71, endPoint x: 367, endPoint y: 88, distance: 24.8
click at [368, 85] on div "NOTES FORMULA SERVICES PRODUCTS INVOICES APPOINTMENTS MEMBERSHIP PACKAGES VOUCH…" at bounding box center [529, 77] width 524 height 37
click at [395, 75] on link "SERVICES" at bounding box center [382, 78] width 36 height 10
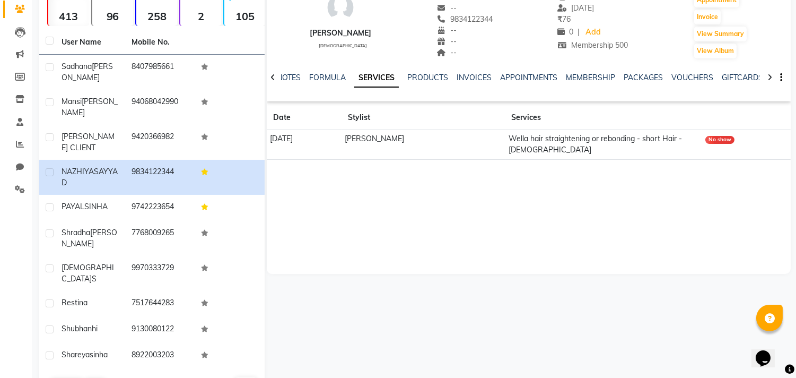
click at [485, 257] on div "[PERSON_NAME] [DEMOGRAPHIC_DATA] -- -- 9834122344 -- -- -- -- [DATE] ₹ 76 0 | A…" at bounding box center [529, 114] width 524 height 318
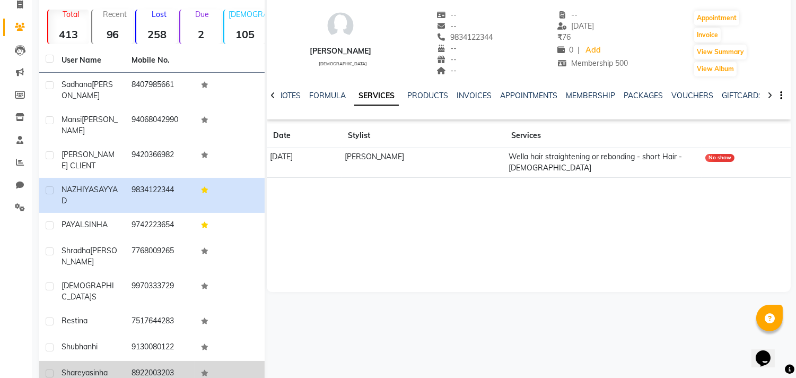
drag, startPoint x: 59, startPoint y: 330, endPoint x: 191, endPoint y: 330, distance: 132.1
click at [191, 361] on tr "[PERSON_NAME] 8922003203" at bounding box center [151, 374] width 225 height 26
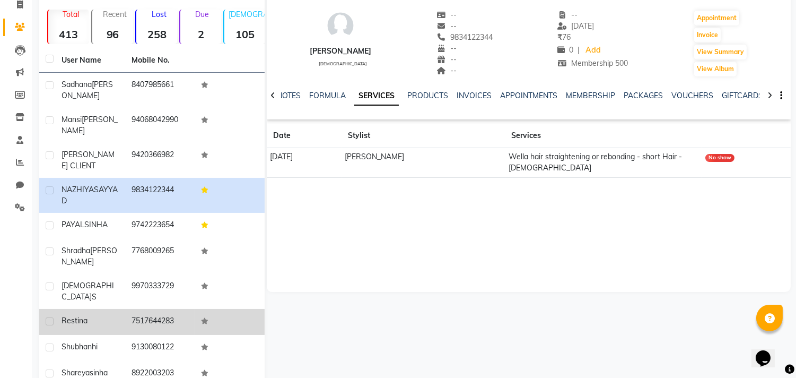
click at [81, 316] on span "restina" at bounding box center [75, 321] width 26 height 10
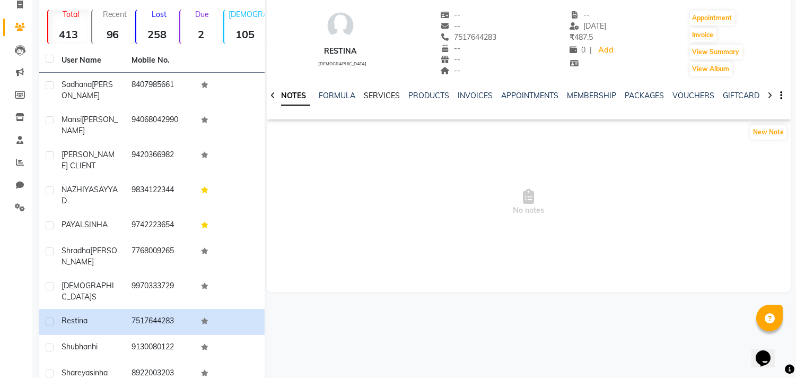
click at [375, 91] on link "SERVICES" at bounding box center [382, 96] width 36 height 10
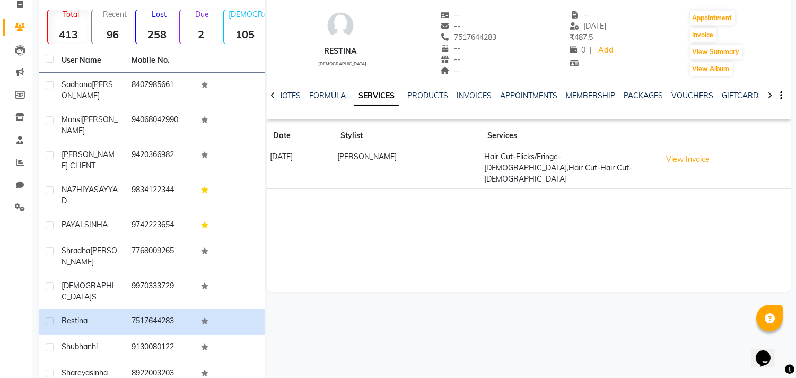
click at [335, 257] on div "restina [DEMOGRAPHIC_DATA] -- -- 7517644283 -- -- -- -- [DATE] ₹ 487.5 0 | Add …" at bounding box center [529, 132] width 524 height 318
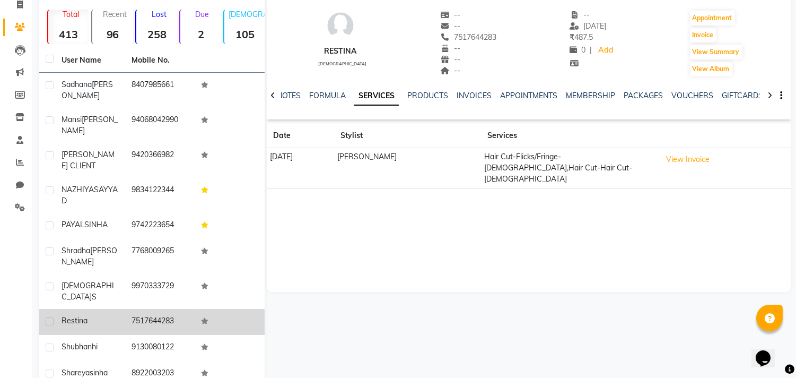
drag, startPoint x: 58, startPoint y: 277, endPoint x: 186, endPoint y: 272, distance: 127.4
click at [186, 309] on tr "restina 7517644283" at bounding box center [151, 322] width 225 height 26
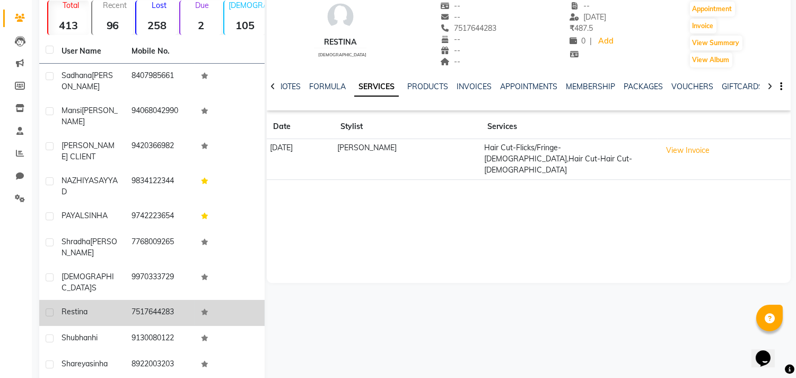
scroll to position [91, 0]
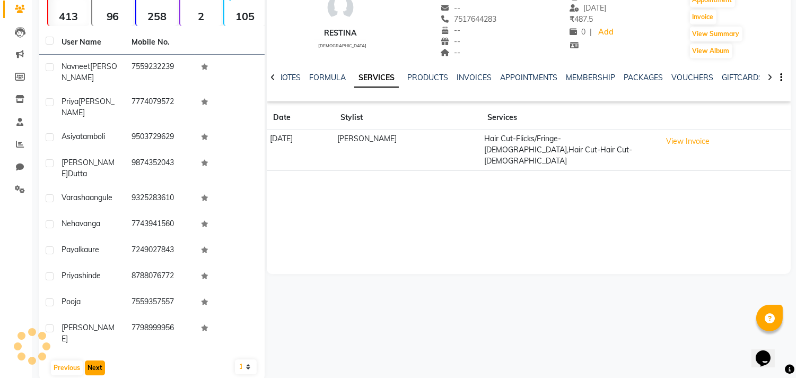
scroll to position [73, 0]
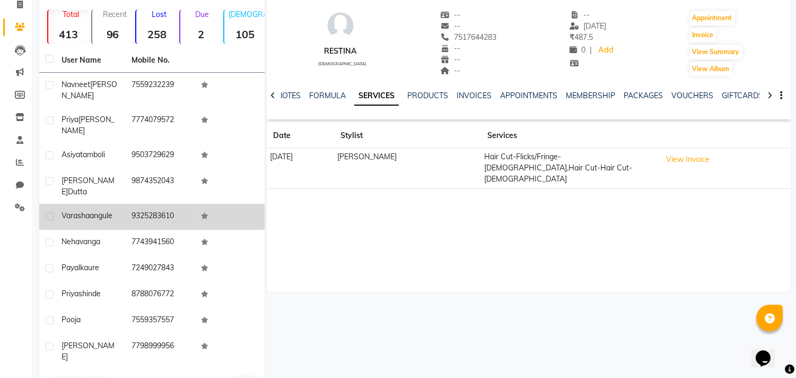
drag, startPoint x: 62, startPoint y: 185, endPoint x: 186, endPoint y: 184, distance: 124.1
click at [186, 204] on tr "varasha angule 9325283610" at bounding box center [151, 217] width 225 height 26
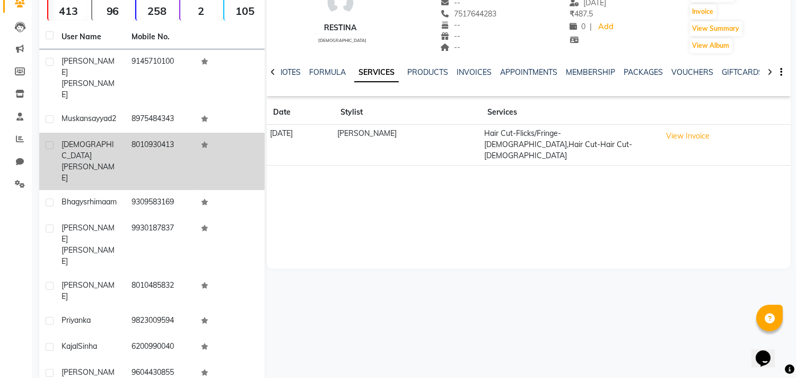
scroll to position [118, 0]
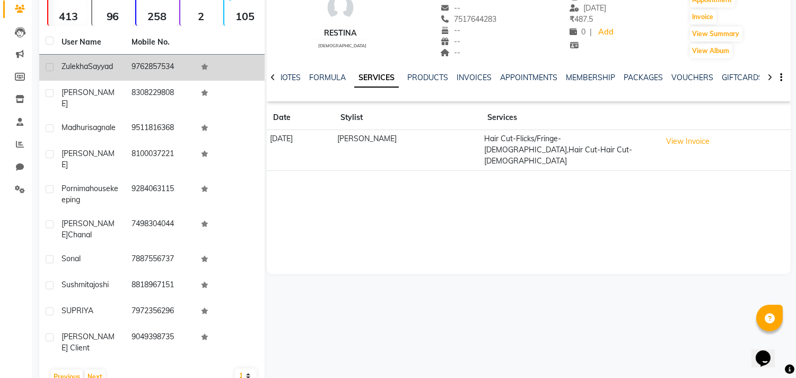
click at [102, 76] on td "[PERSON_NAME]" at bounding box center [90, 68] width 70 height 26
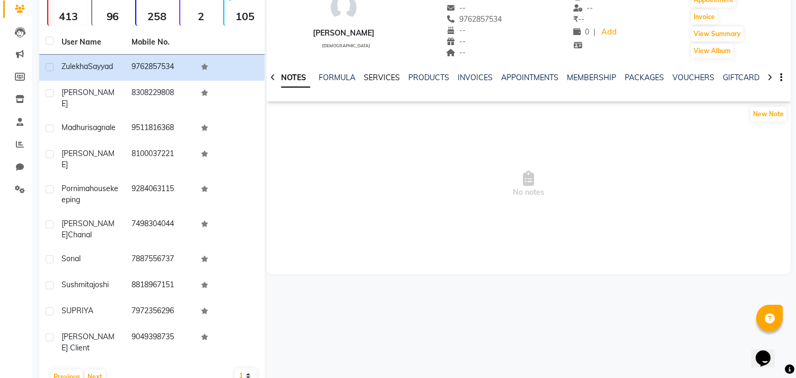
click at [377, 80] on link "SERVICES" at bounding box center [382, 78] width 36 height 10
click at [377, 80] on link "SERVICES" at bounding box center [376, 77] width 45 height 19
click at [454, 73] on ul "NOTES FORMULA SERVICES PRODUCTS INVOICES APPOINTMENTS MEMBERSHIP PACKAGES VOUCH…" at bounding box center [613, 77] width 672 height 11
click at [475, 77] on link "INVOICES" at bounding box center [474, 78] width 35 height 10
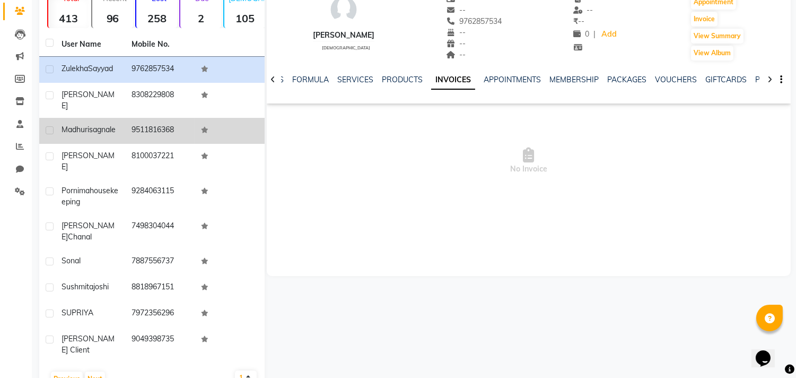
scroll to position [91, 0]
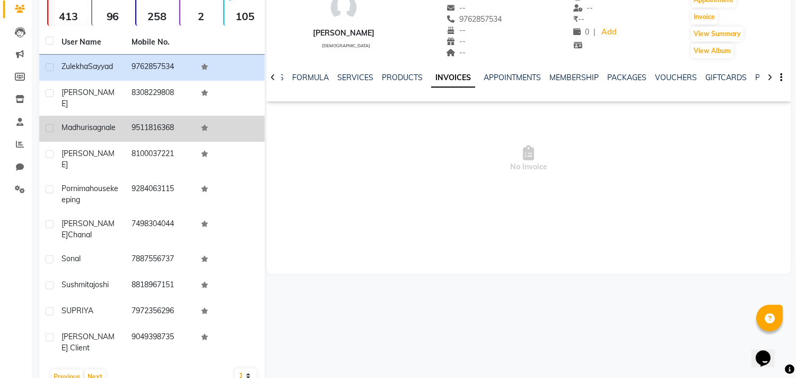
drag, startPoint x: 61, startPoint y: 116, endPoint x: 180, endPoint y: 126, distance: 119.8
click at [180, 126] on tr "[PERSON_NAME] sagnale 9511816368" at bounding box center [151, 129] width 225 height 26
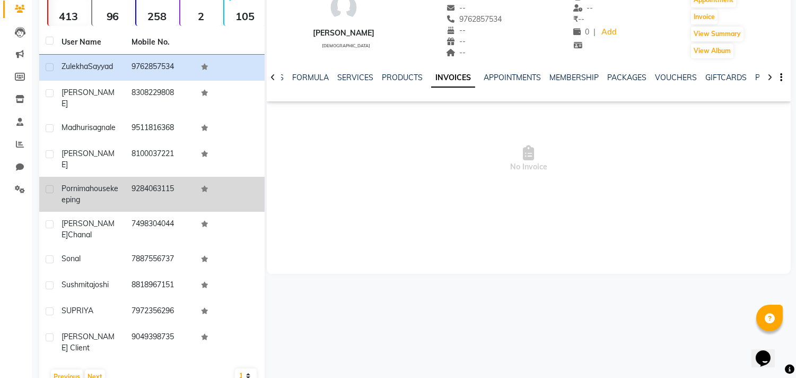
drag, startPoint x: 57, startPoint y: 179, endPoint x: 186, endPoint y: 193, distance: 129.0
click at [186, 193] on tr "pornima housekeeping 9284063115" at bounding box center [151, 194] width 225 height 35
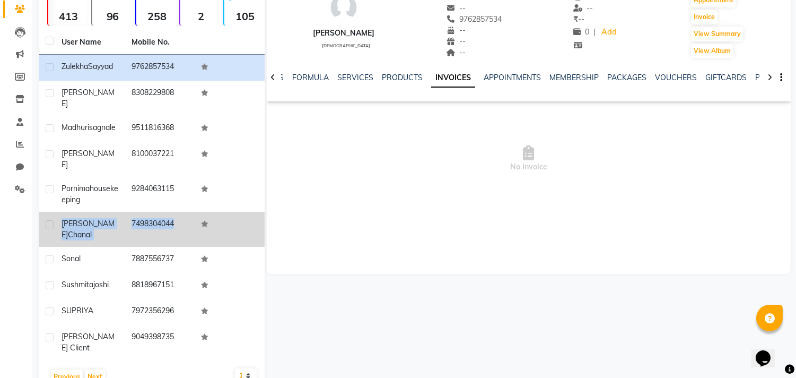
drag, startPoint x: 57, startPoint y: 212, endPoint x: 194, endPoint y: 219, distance: 137.5
click at [194, 219] on tr "[PERSON_NAME] 7498304044" at bounding box center [151, 229] width 225 height 35
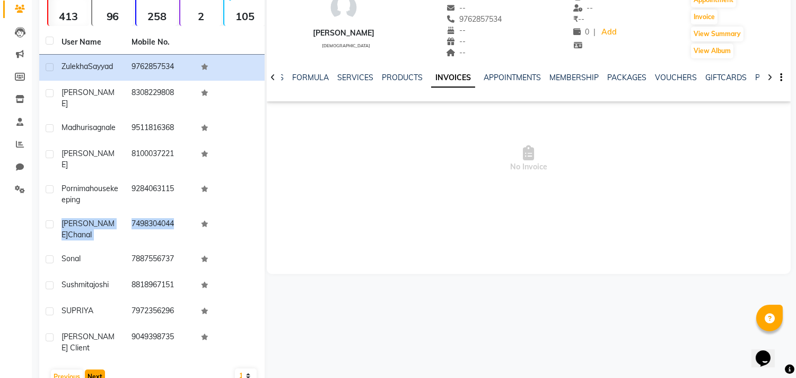
click at [96, 369] on button "Next" at bounding box center [95, 376] width 20 height 15
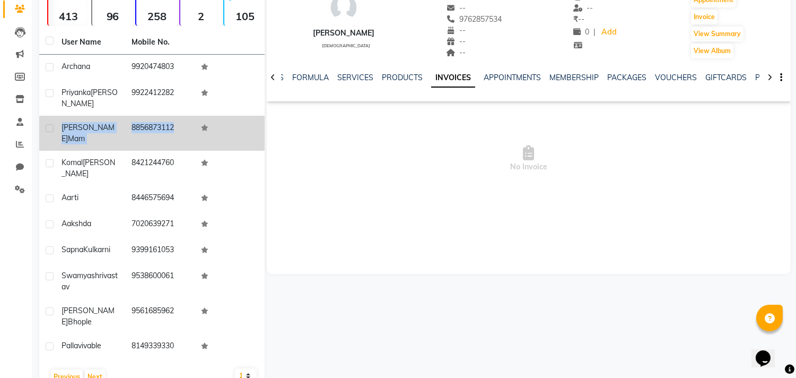
drag, startPoint x: 60, startPoint y: 125, endPoint x: 234, endPoint y: 128, distance: 174.0
click at [234, 128] on tr "[PERSON_NAME] mam 8856873112" at bounding box center [151, 133] width 225 height 35
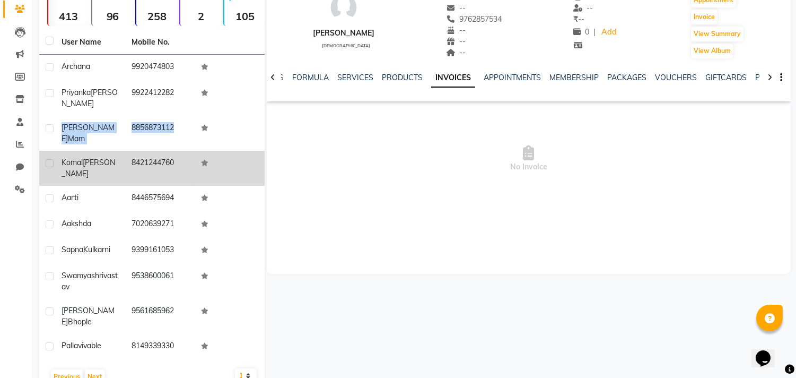
scroll to position [100, 0]
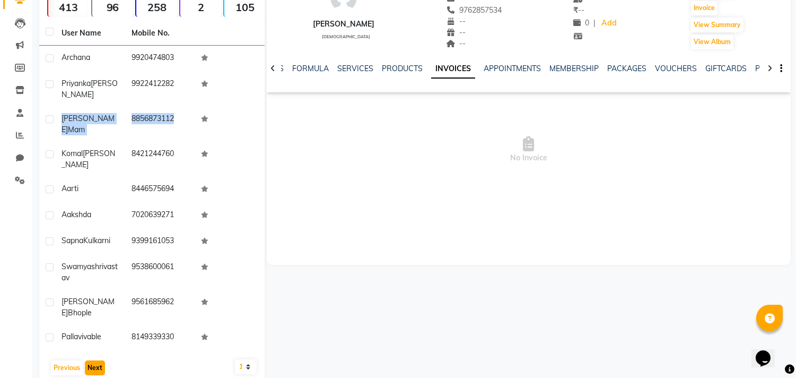
click at [90, 360] on button "Next" at bounding box center [95, 367] width 20 height 15
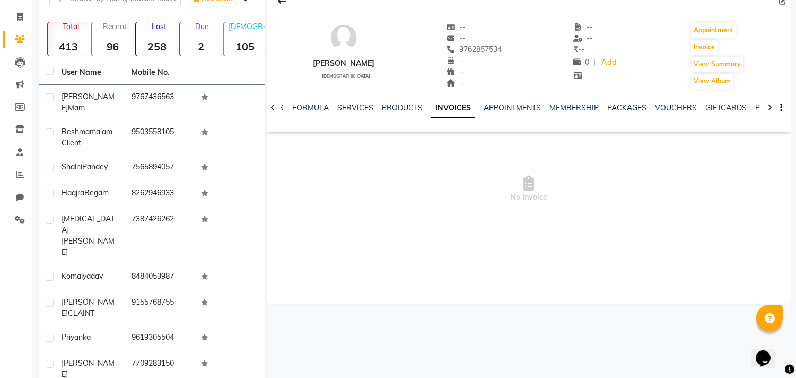
scroll to position [32, 0]
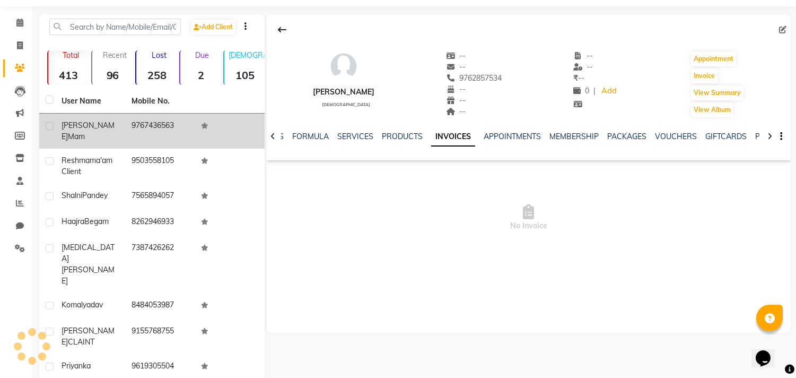
drag, startPoint x: 59, startPoint y: 120, endPoint x: 191, endPoint y: 120, distance: 132.1
click at [191, 120] on tr "[PERSON_NAME] mam 9767436563" at bounding box center [151, 130] width 225 height 35
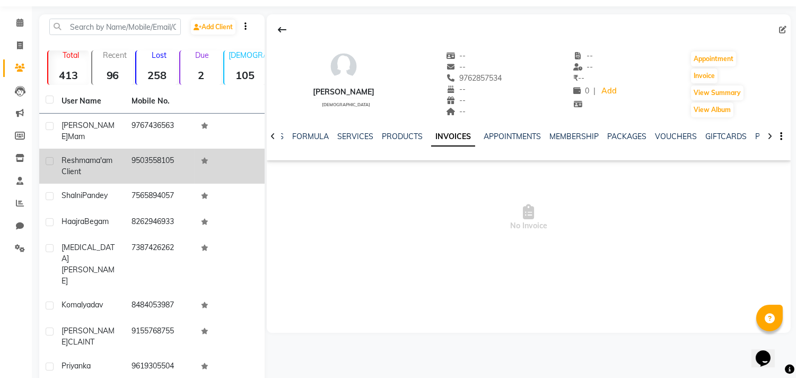
click at [74, 155] on span "Reshma" at bounding box center [76, 160] width 28 height 10
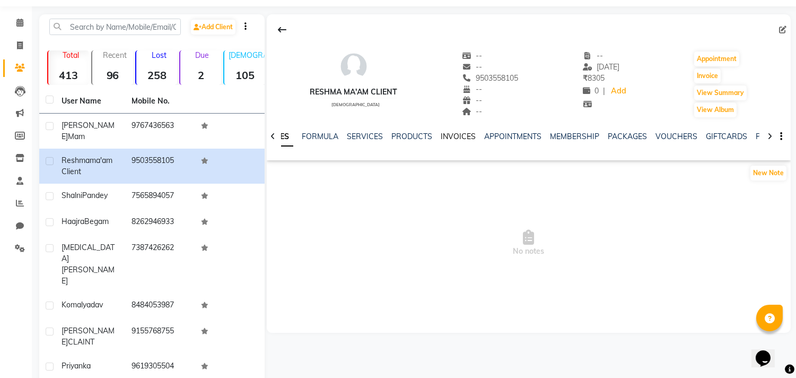
click at [448, 133] on link "INVOICES" at bounding box center [458, 137] width 35 height 10
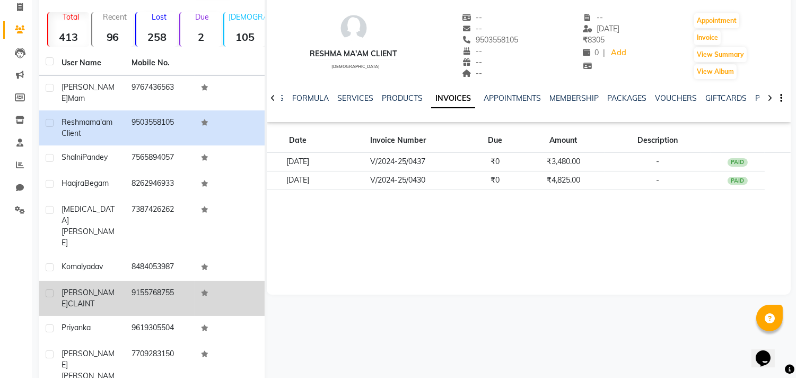
scroll to position [91, 0]
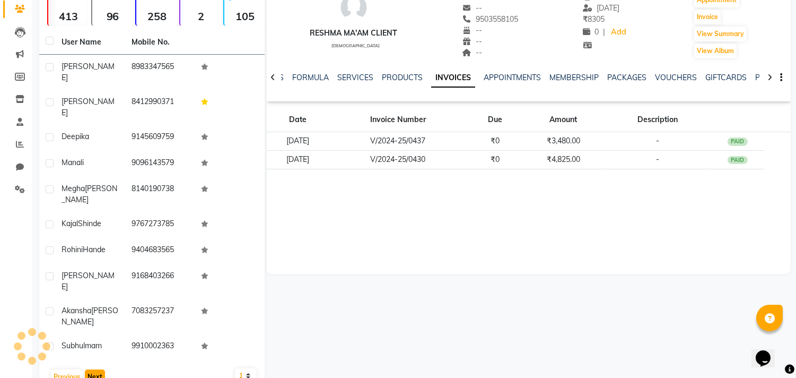
scroll to position [73, 0]
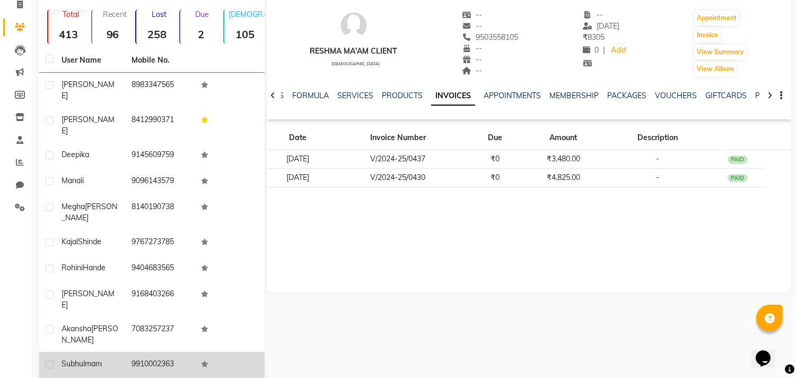
click at [110, 358] on div "[PERSON_NAME]" at bounding box center [90, 363] width 57 height 11
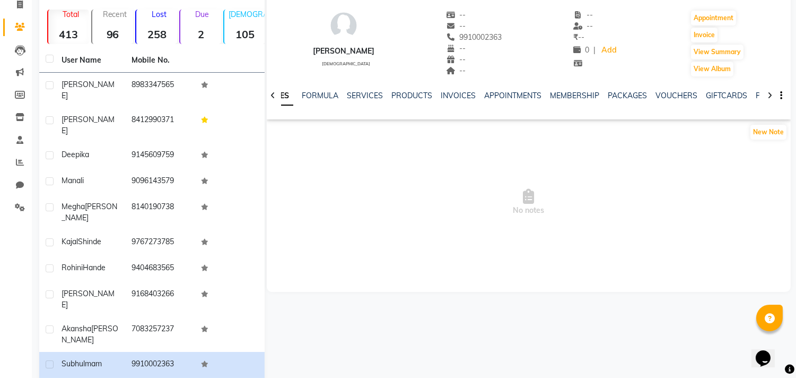
click at [389, 86] on div "NOTES FORMULA SERVICES PRODUCTS INVOICES APPOINTMENTS MEMBERSHIP PACKAGES VOUCH…" at bounding box center [529, 95] width 524 height 37
click at [428, 88] on div "NOTES FORMULA SERVICES PRODUCTS INVOICES APPOINTMENTS MEMBERSHIP PACKAGES VOUCH…" at bounding box center [529, 95] width 524 height 37
click at [469, 93] on link "INVOICES" at bounding box center [458, 96] width 35 height 10
click at [267, 91] on div at bounding box center [273, 94] width 12 height 21
click at [292, 94] on ul "NOTES FORMULA SERVICES PRODUCTS INVOICES APPOINTMENTS MEMBERSHIP PACKAGES VOUCH…" at bounding box center [604, 95] width 673 height 11
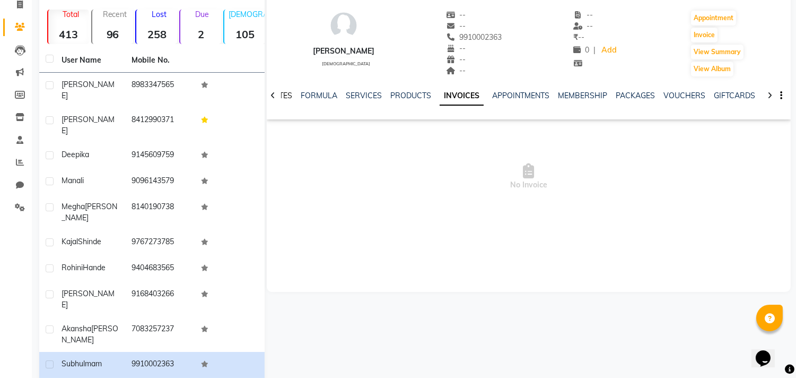
click at [289, 93] on link "NOTES" at bounding box center [280, 96] width 24 height 10
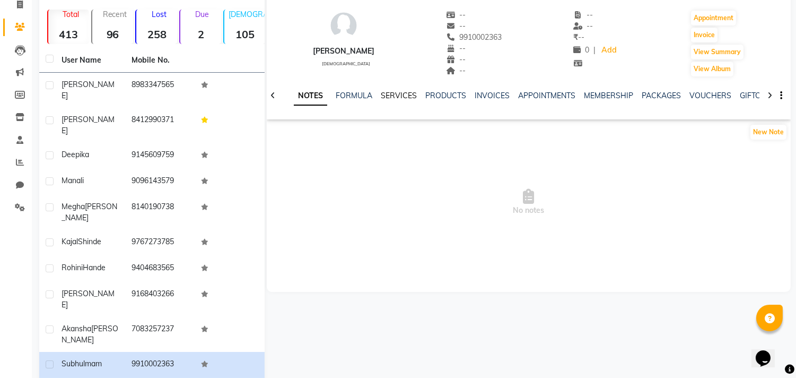
click at [407, 93] on link "SERVICES" at bounding box center [399, 96] width 36 height 10
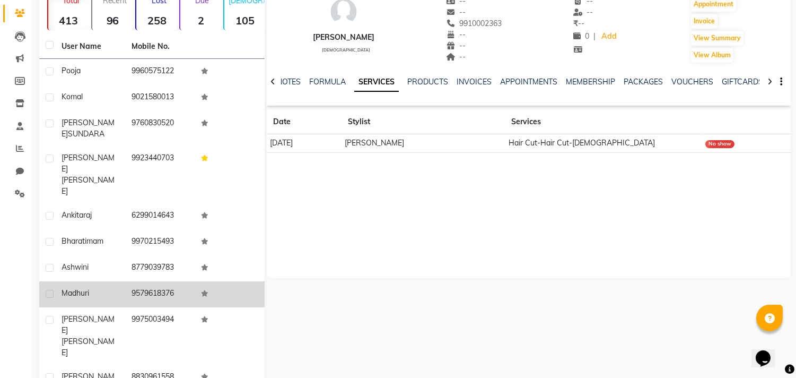
scroll to position [91, 0]
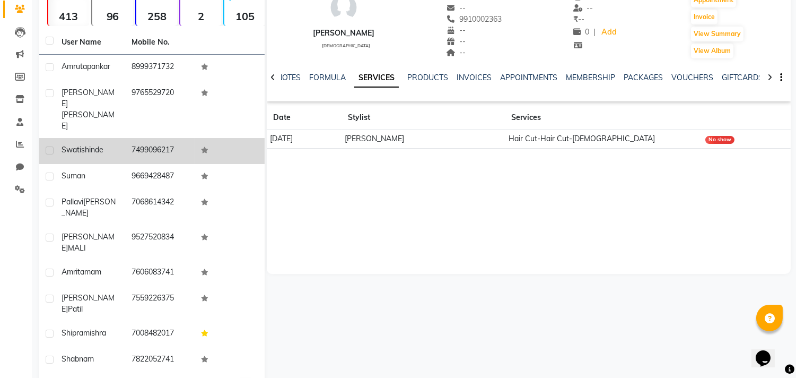
drag, startPoint x: 62, startPoint y: 124, endPoint x: 187, endPoint y: 120, distance: 125.2
click at [187, 138] on tr "[PERSON_NAME] 7499096217" at bounding box center [151, 151] width 225 height 26
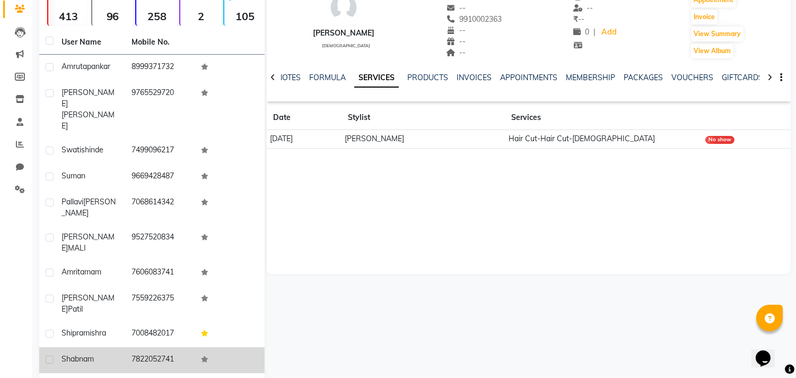
drag, startPoint x: 54, startPoint y: 310, endPoint x: 181, endPoint y: 319, distance: 128.1
click at [181, 347] on tr "Shabnam 7822052741" at bounding box center [151, 360] width 225 height 26
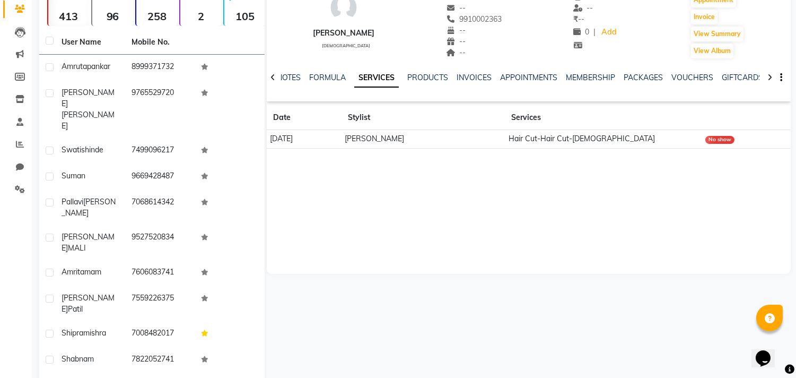
click at [537, 213] on div "subhul mam [DEMOGRAPHIC_DATA] -- -- 9910002363 -- -- -- -- -- ₹ -- 0 | Add Appo…" at bounding box center [529, 114] width 524 height 318
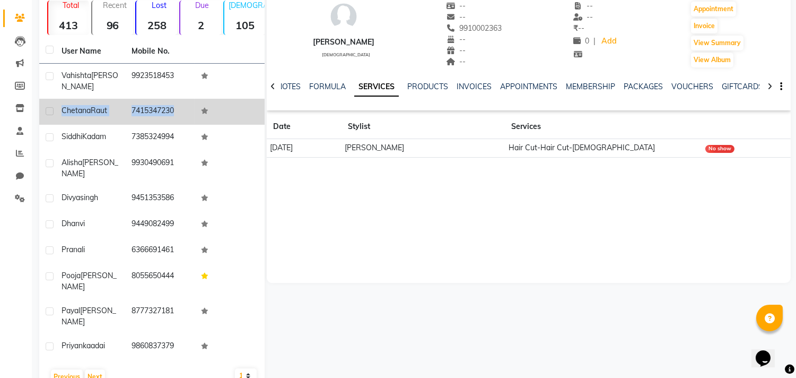
drag, startPoint x: 57, startPoint y: 98, endPoint x: 196, endPoint y: 101, distance: 139.0
click at [196, 101] on tr "[PERSON_NAME] 7415347230" at bounding box center [151, 112] width 225 height 26
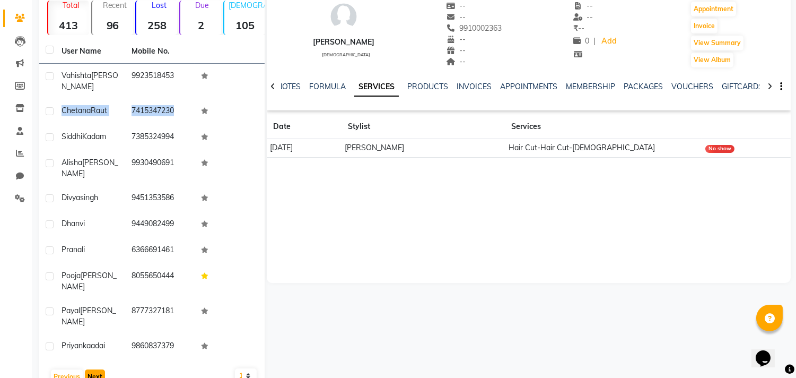
click at [93, 369] on button "Next" at bounding box center [95, 376] width 20 height 15
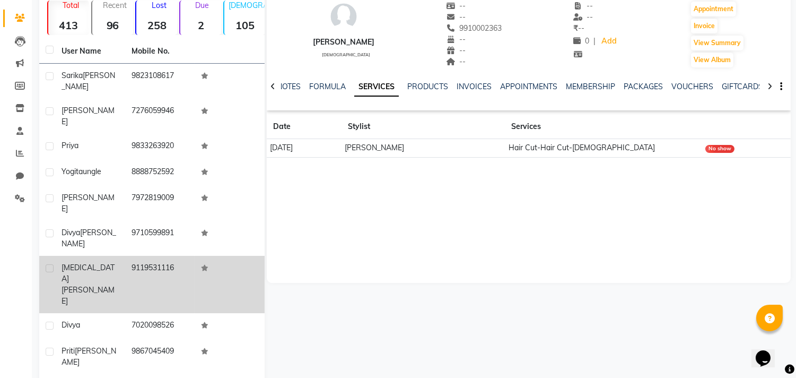
drag, startPoint x: 61, startPoint y: 228, endPoint x: 186, endPoint y: 236, distance: 124.9
click at [186, 256] on tr "[MEDICAL_DATA][PERSON_NAME] 9119531116" at bounding box center [151, 284] width 225 height 57
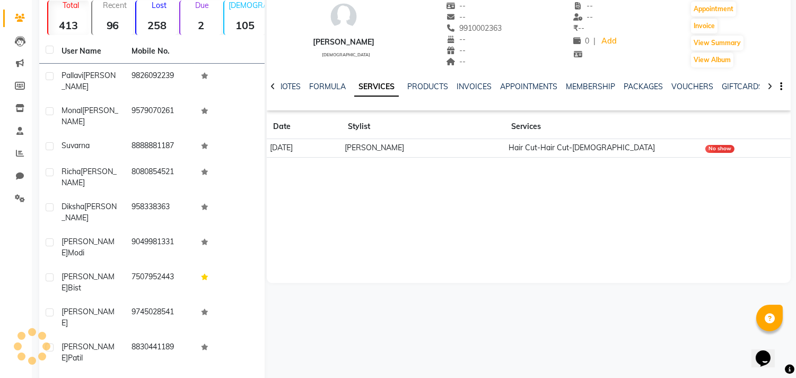
scroll to position [73, 0]
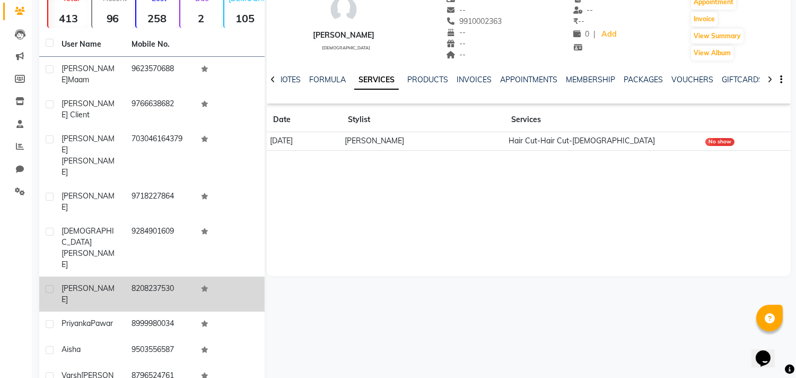
scroll to position [91, 0]
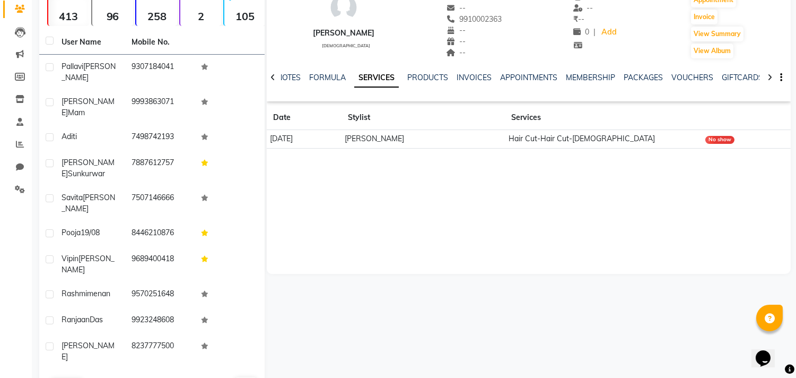
scroll to position [82, 0]
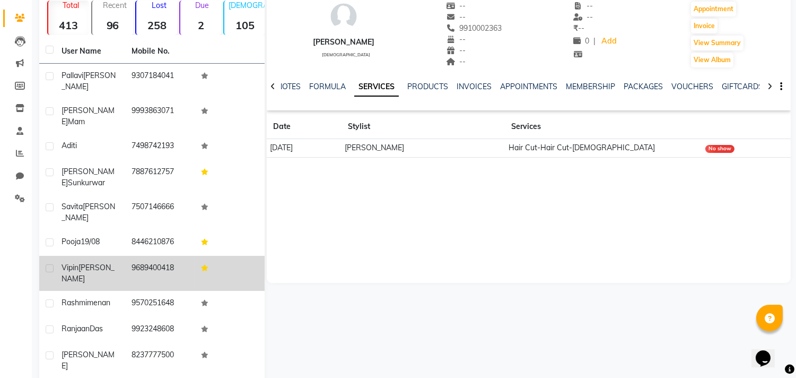
drag, startPoint x: 59, startPoint y: 234, endPoint x: 184, endPoint y: 238, distance: 124.7
click at [184, 256] on tr "[PERSON_NAME] 9689400418" at bounding box center [151, 273] width 225 height 35
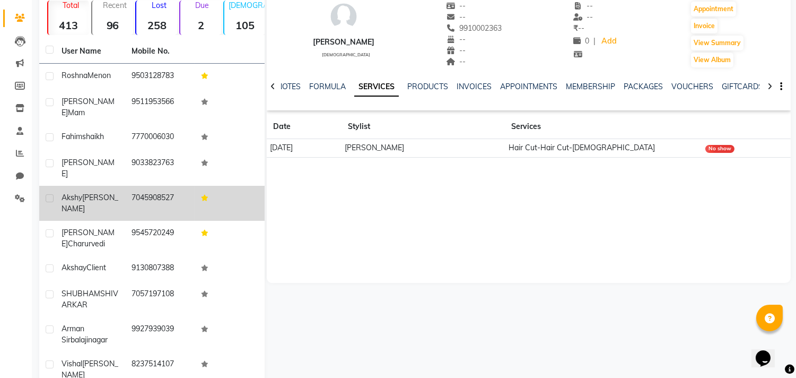
scroll to position [109, 0]
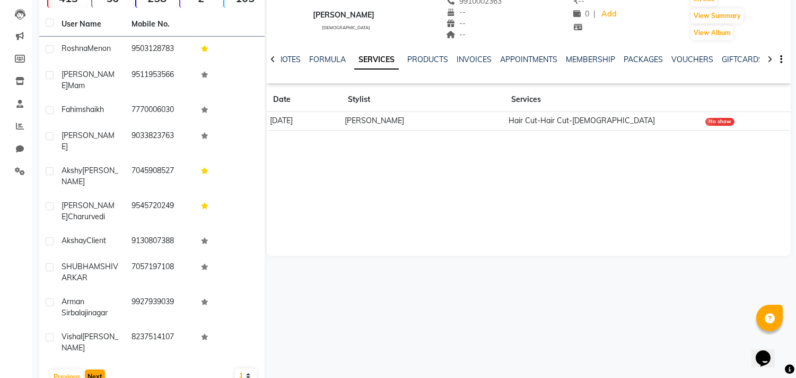
click at [94, 369] on button "Next" at bounding box center [95, 376] width 20 height 15
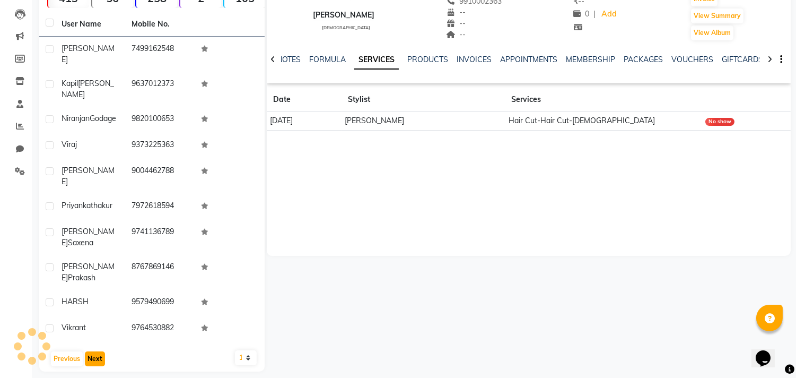
scroll to position [91, 0]
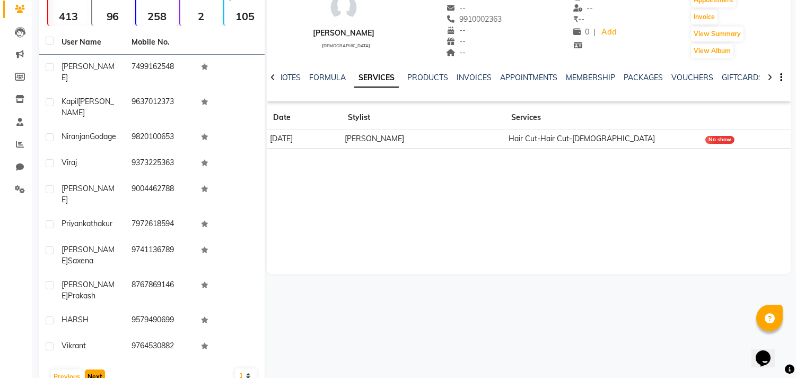
click at [87, 369] on button "Next" at bounding box center [95, 376] width 20 height 15
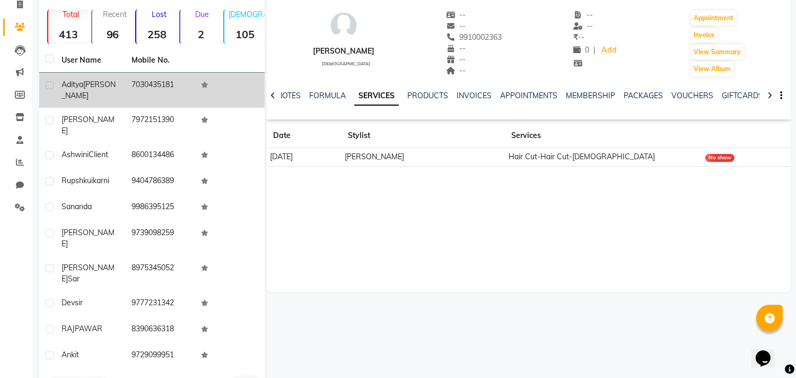
drag, startPoint x: 57, startPoint y: 80, endPoint x: 189, endPoint y: 78, distance: 131.5
click at [189, 78] on tr "[PERSON_NAME] 7030435181" at bounding box center [151, 90] width 225 height 35
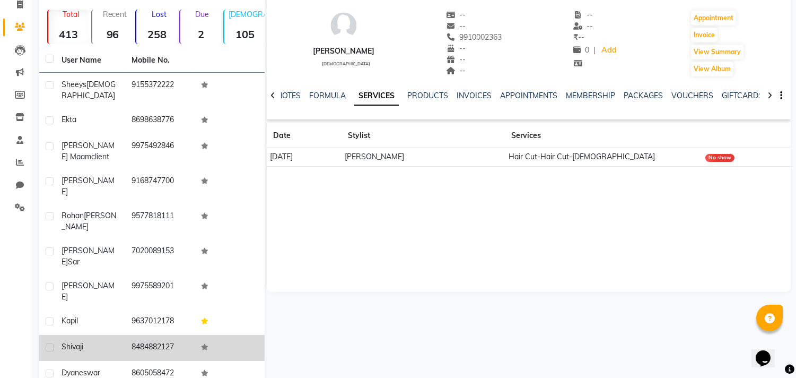
click at [103, 335] on td "shivaji" at bounding box center [90, 348] width 70 height 26
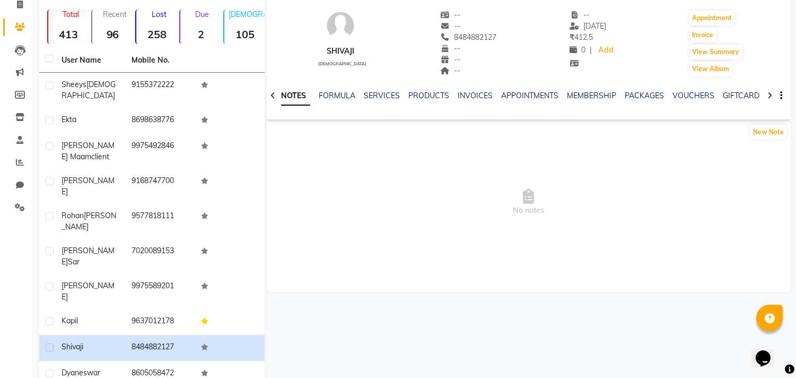
click at [378, 88] on div "NOTES FORMULA SERVICES PRODUCTS INVOICES APPOINTMENTS MEMBERSHIP PACKAGES VOUCH…" at bounding box center [529, 95] width 524 height 37
click at [390, 97] on link "SERVICES" at bounding box center [382, 96] width 36 height 10
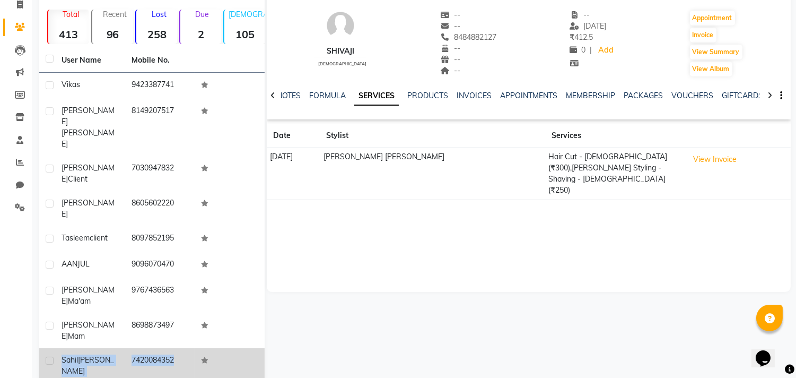
drag, startPoint x: 60, startPoint y: 291, endPoint x: 220, endPoint y: 294, distance: 160.2
click at [220, 348] on tr "[PERSON_NAME] 7420084352" at bounding box center [151, 365] width 225 height 35
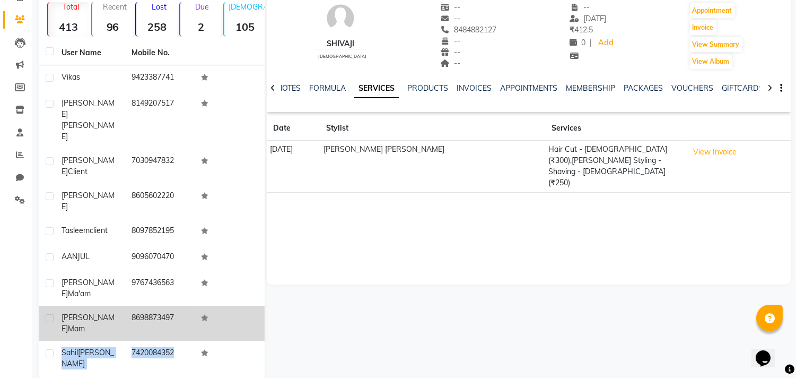
scroll to position [82, 0]
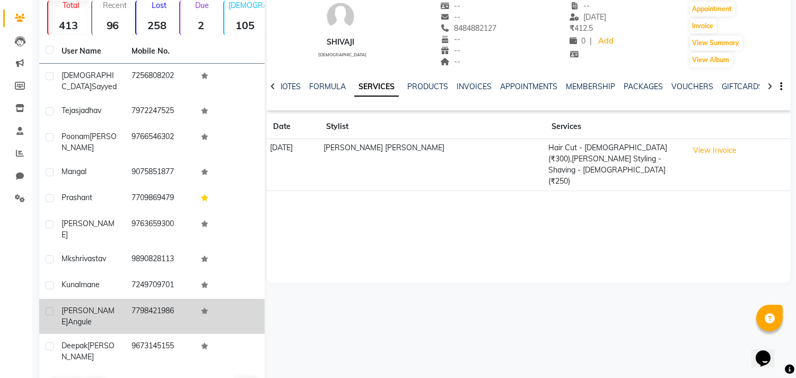
drag, startPoint x: 69, startPoint y: 284, endPoint x: 189, endPoint y: 284, distance: 119.9
click at [189, 299] on tr "[PERSON_NAME] angule 7798421986" at bounding box center [151, 316] width 225 height 35
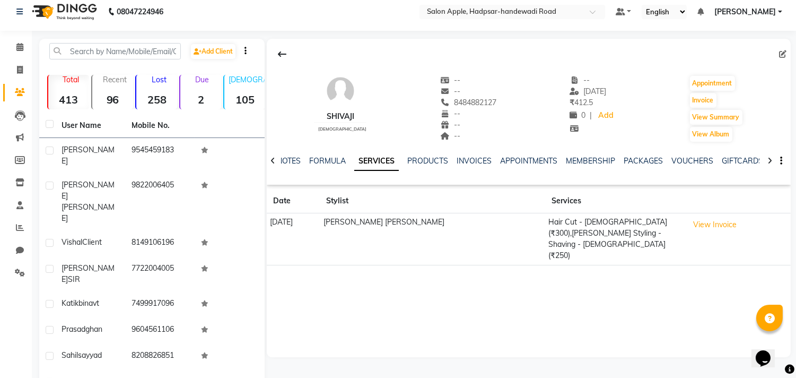
scroll to position [0, 0]
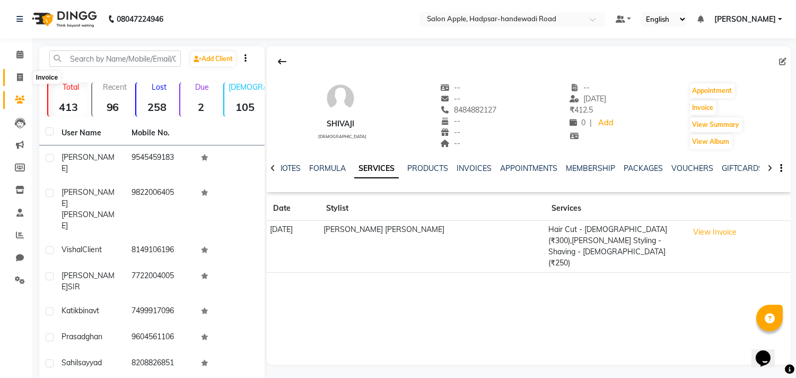
drag, startPoint x: 16, startPoint y: 66, endPoint x: 16, endPoint y: 78, distance: 12.2
click at [16, 78] on li "Invoice" at bounding box center [16, 77] width 32 height 23
click at [18, 72] on span at bounding box center [20, 78] width 19 height 12
select select "7195"
select select "service"
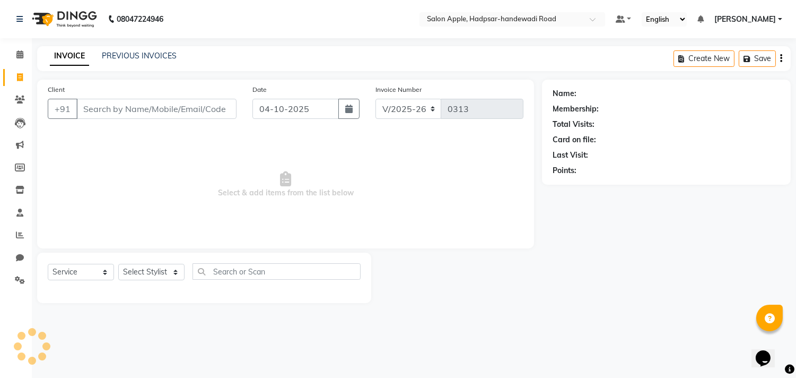
select select "62815"
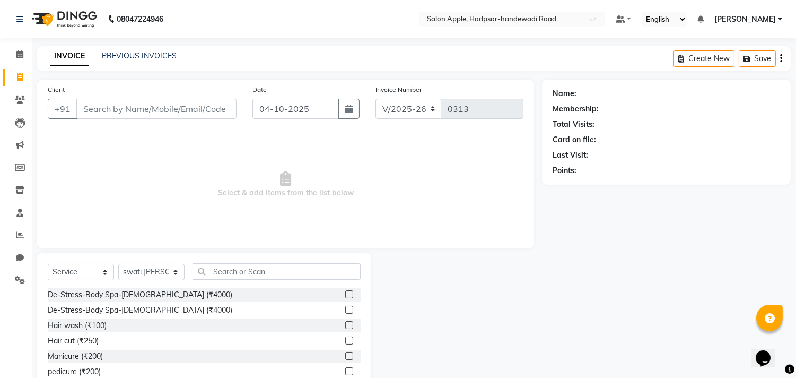
click at [110, 110] on input "Client" at bounding box center [156, 109] width 160 height 20
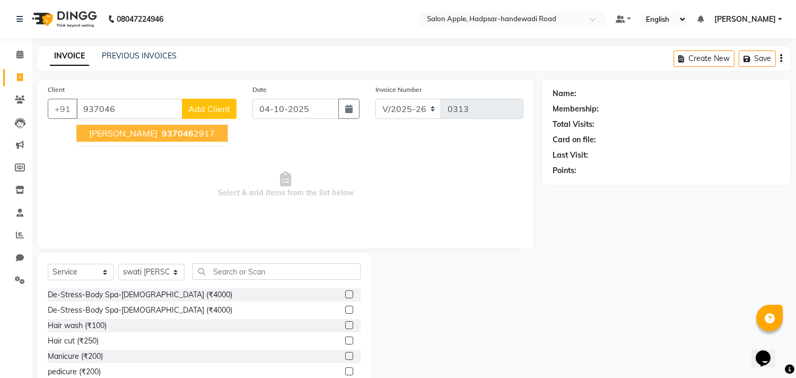
click at [124, 135] on span "[PERSON_NAME]" at bounding box center [123, 133] width 68 height 11
type input "9370462917"
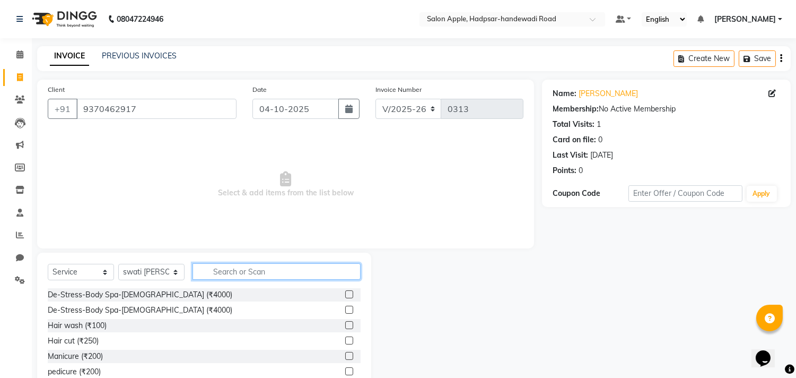
click at [229, 272] on input "text" at bounding box center [277, 271] width 168 height 16
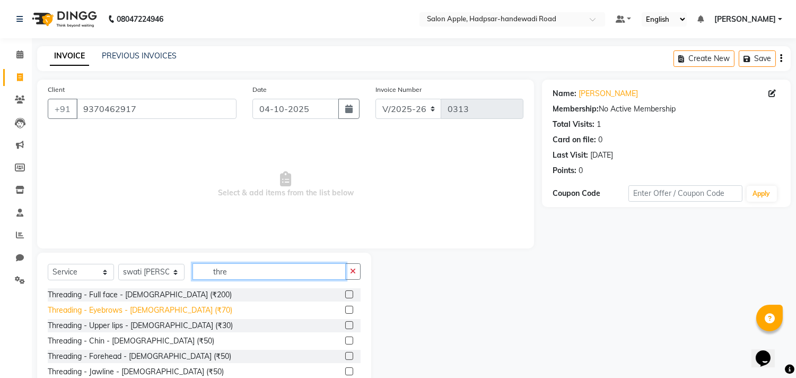
type input "thre"
click at [158, 310] on div "Threading - Eyebrows - [DEMOGRAPHIC_DATA] (₹70)" at bounding box center [140, 309] width 185 height 11
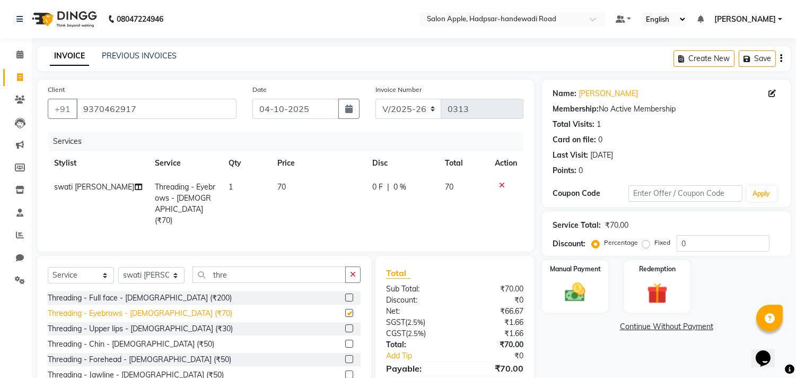
checkbox input "false"
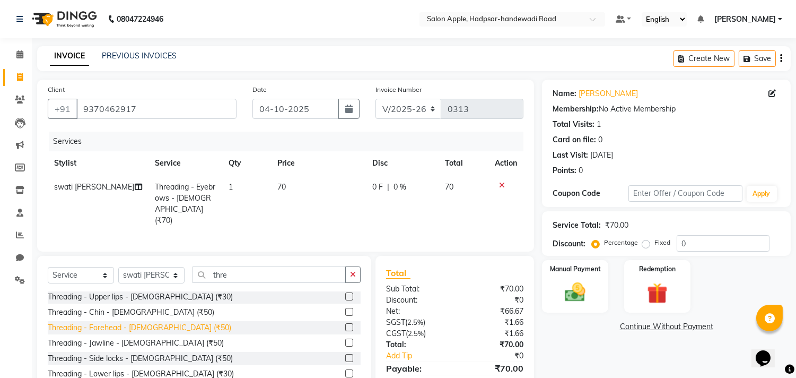
scroll to position [48, 0]
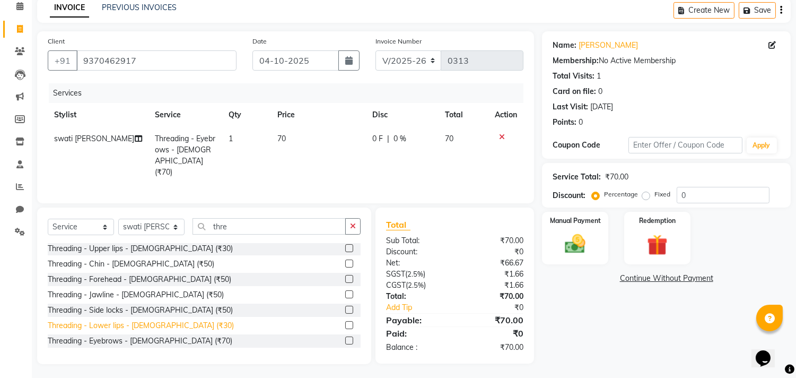
click at [118, 321] on div "Threading - Lower lips - [DEMOGRAPHIC_DATA] (₹30)" at bounding box center [141, 325] width 186 height 11
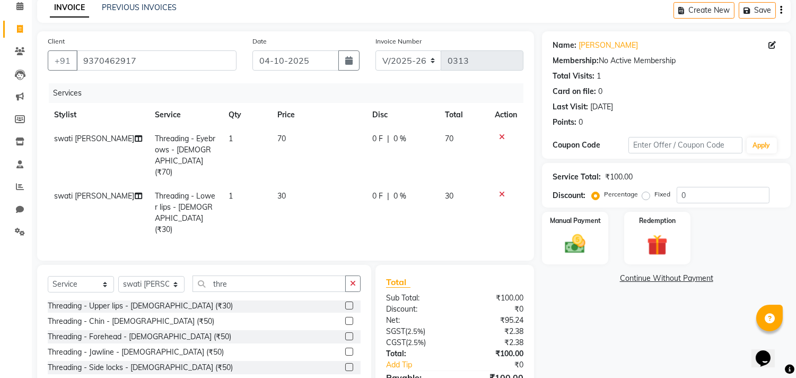
checkbox input "false"
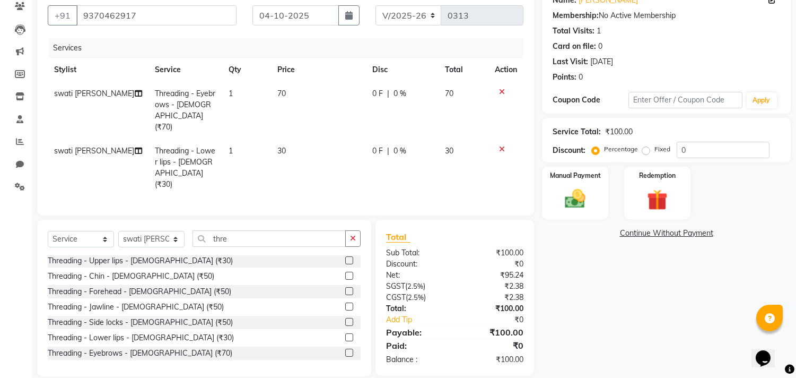
scroll to position [94, 0]
click at [581, 191] on img at bounding box center [575, 198] width 35 height 25
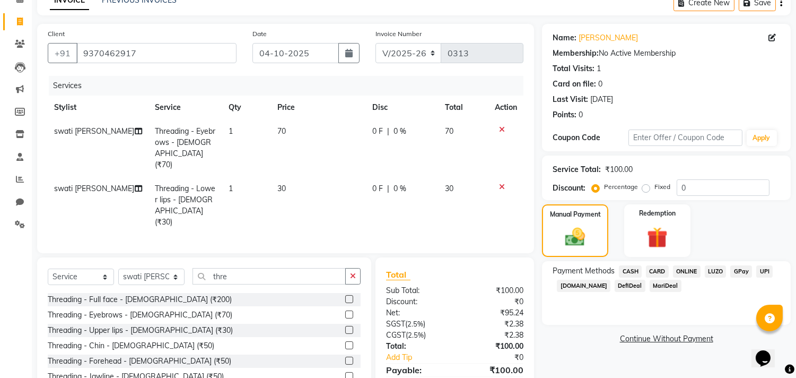
scroll to position [0, 0]
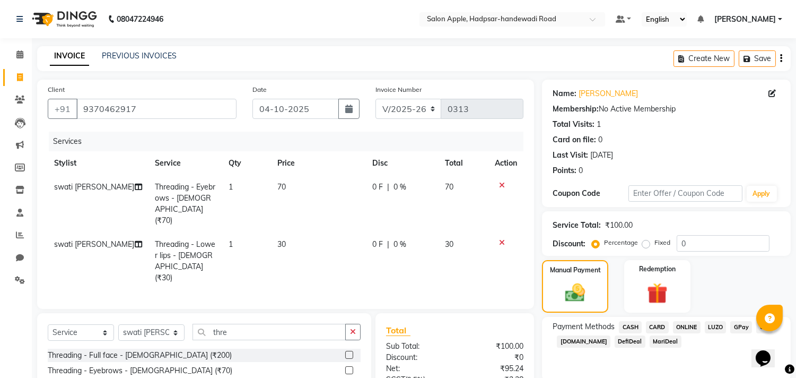
click at [453, 196] on td "70" at bounding box center [464, 203] width 50 height 57
select select "62815"
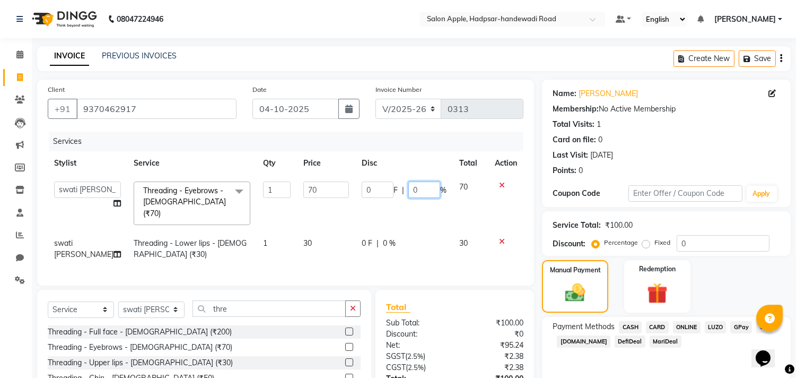
click at [431, 190] on input "0" at bounding box center [424, 189] width 32 height 16
type input "20"
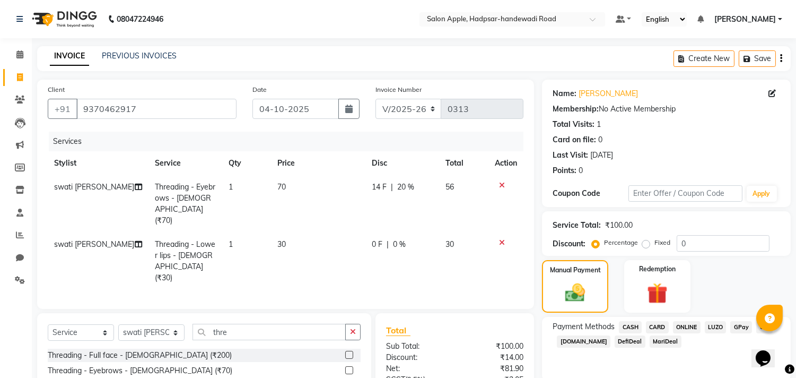
click at [444, 167] on tr "Stylist Service Qty Price Disc Total Action" at bounding box center [286, 163] width 476 height 24
click at [417, 195] on td "14 F | 20 %" at bounding box center [402, 203] width 74 height 57
select select "62815"
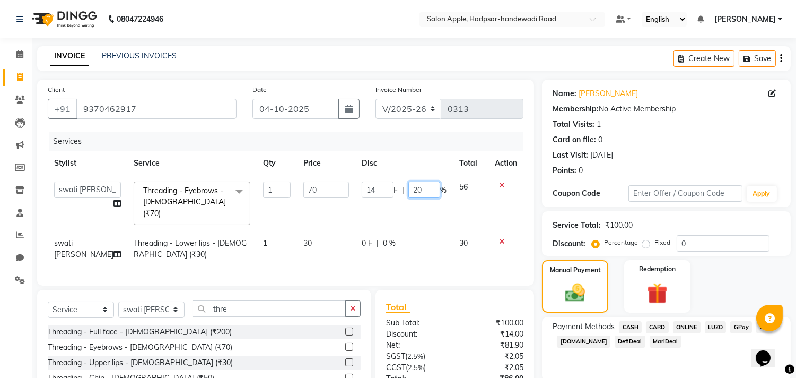
click at [422, 185] on input "20" at bounding box center [424, 189] width 32 height 16
type input "25"
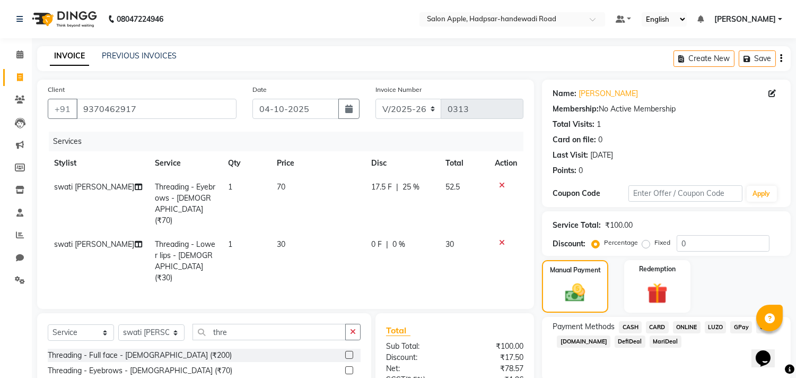
click at [416, 155] on th "Disc" at bounding box center [402, 163] width 74 height 24
click at [414, 190] on span "25 %" at bounding box center [411, 186] width 17 height 11
select select "62815"
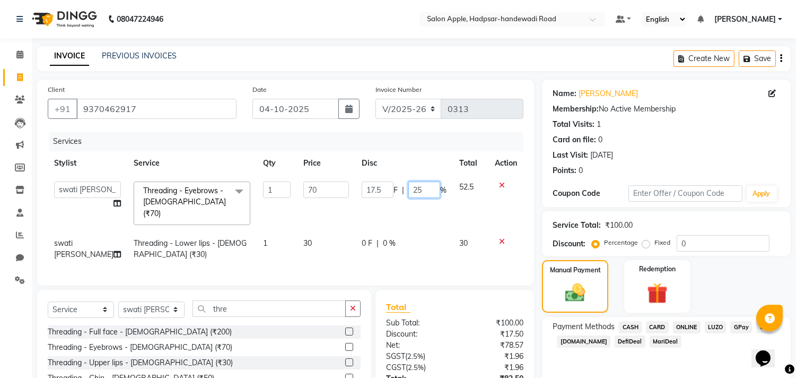
click at [419, 187] on input "25" at bounding box center [424, 189] width 32 height 16
type input "23"
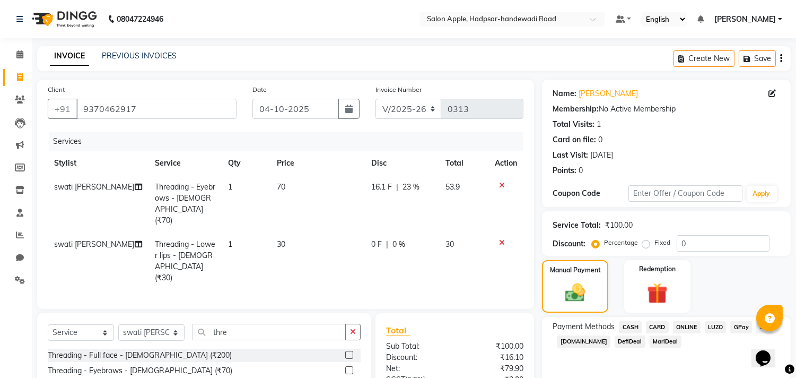
click at [415, 151] on div "Services" at bounding box center [290, 142] width 483 height 20
click at [406, 188] on span "23 %" at bounding box center [411, 186] width 17 height 11
select select "62815"
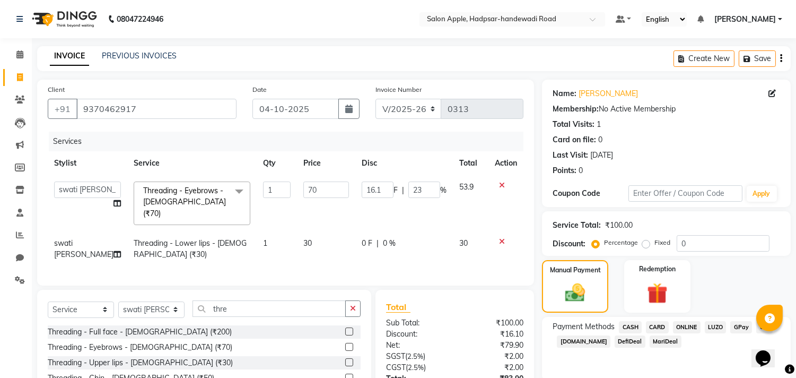
click at [427, 198] on td "16.1 F | 23 %" at bounding box center [404, 203] width 98 height 56
click at [427, 194] on input "23" at bounding box center [424, 189] width 32 height 16
type input "26"
click at [428, 156] on th "Disc" at bounding box center [404, 163] width 98 height 24
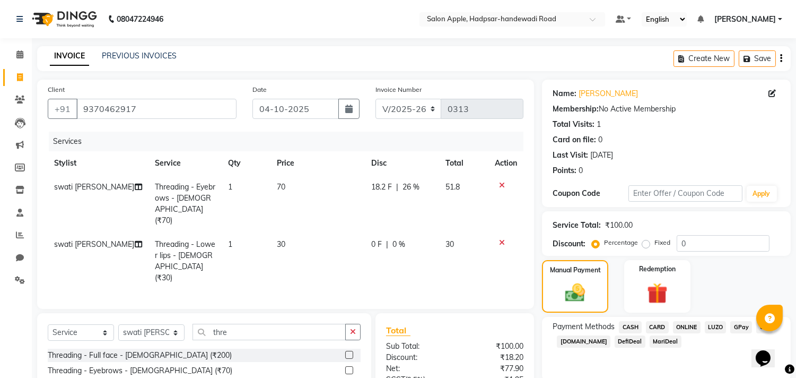
click at [413, 188] on span "26 %" at bounding box center [411, 186] width 17 height 11
select select "62815"
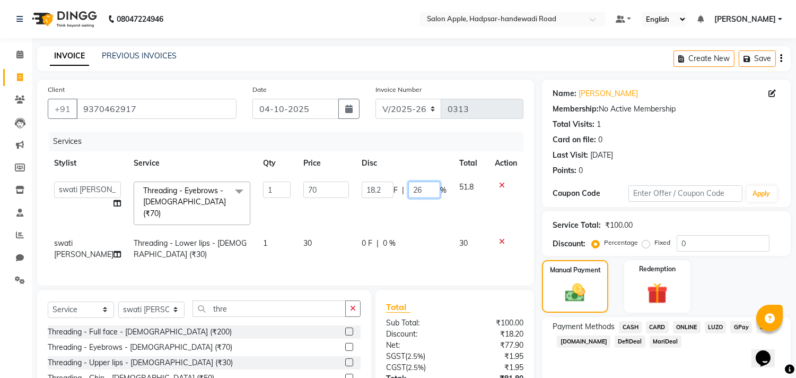
click at [421, 187] on input "26" at bounding box center [424, 189] width 32 height 16
type input "27"
click at [425, 213] on td "18.2 F | 27 %" at bounding box center [404, 203] width 98 height 56
select select "62815"
click at [422, 192] on input "27" at bounding box center [424, 189] width 32 height 16
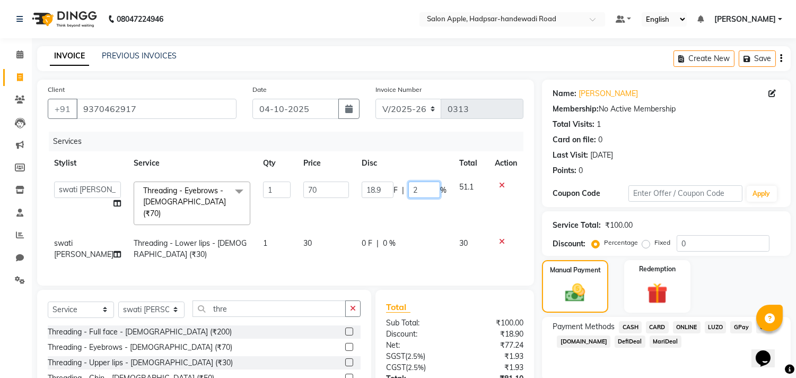
type input "28"
click at [414, 163] on th "Disc" at bounding box center [404, 163] width 98 height 24
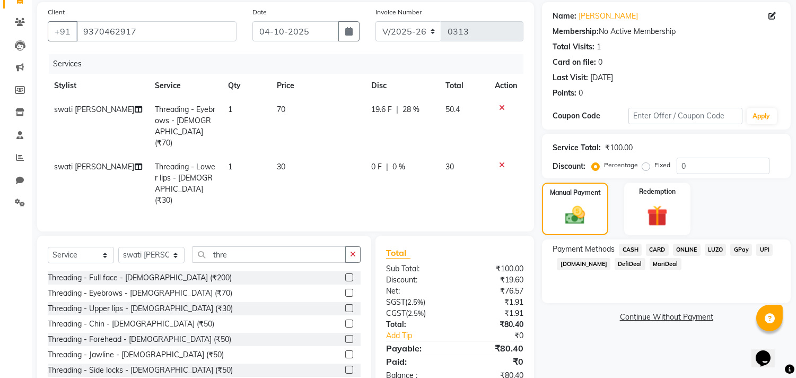
scroll to position [94, 0]
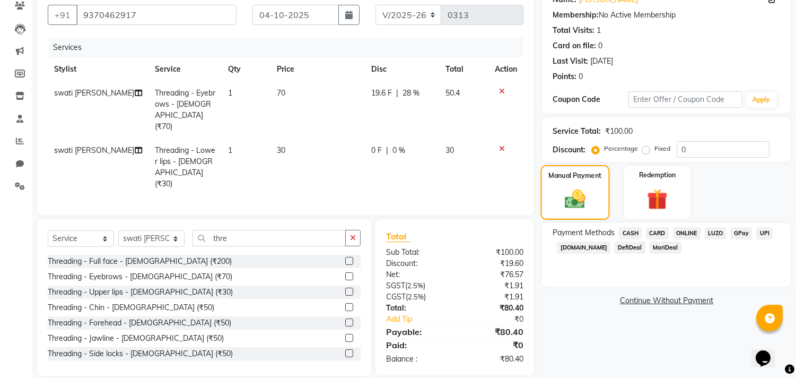
click at [594, 184] on div "Manual Payment" at bounding box center [575, 192] width 69 height 54
click at [695, 227] on span "ONLINE" at bounding box center [687, 233] width 28 height 12
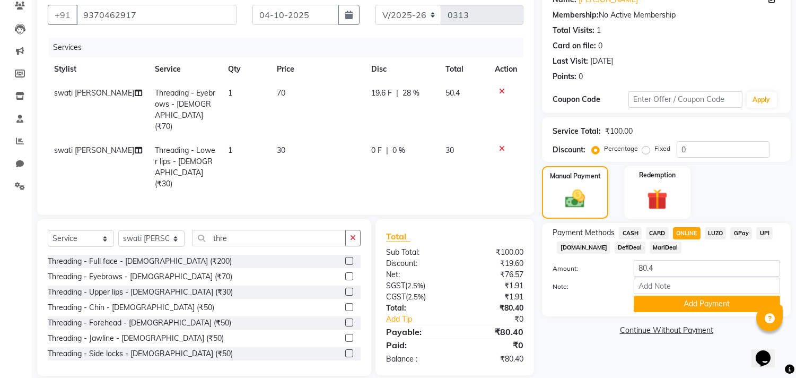
click at [632, 230] on span "CASH" at bounding box center [630, 233] width 23 height 12
click at [702, 304] on button "Add Payment" at bounding box center [707, 303] width 146 height 16
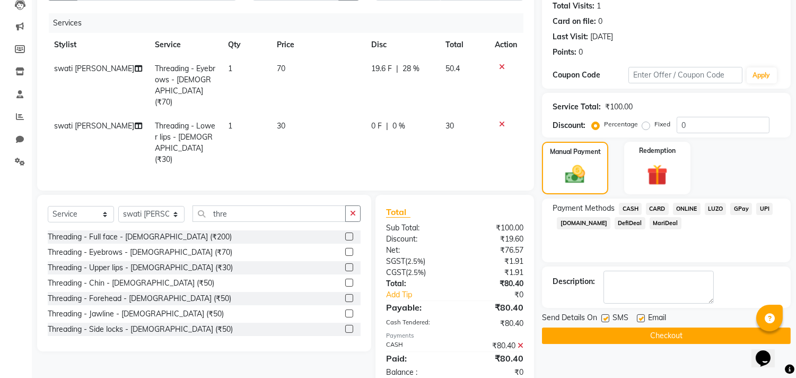
scroll to position [131, 0]
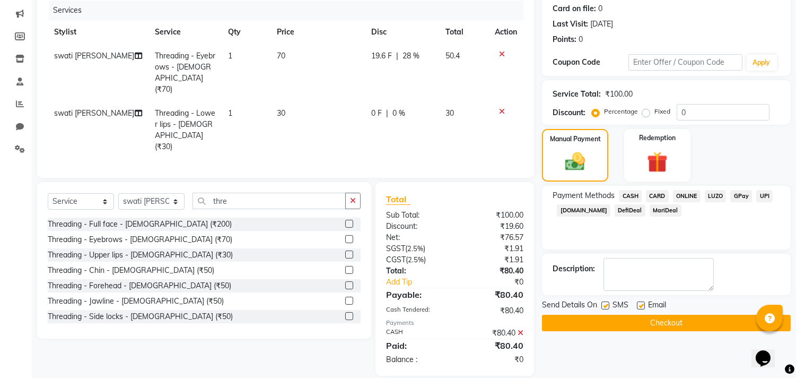
click at [688, 319] on button "Checkout" at bounding box center [666, 322] width 249 height 16
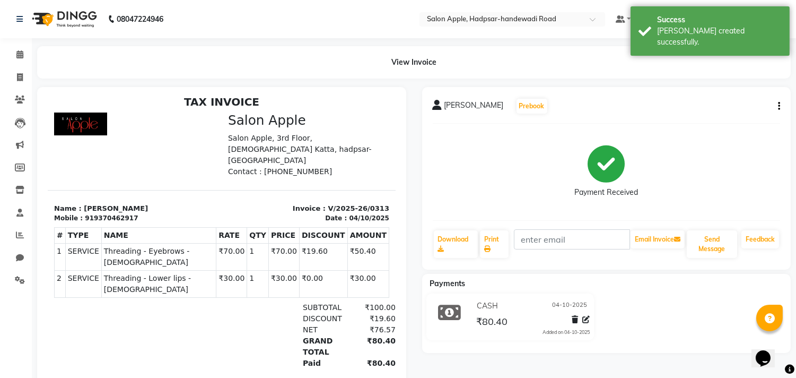
scroll to position [8, 0]
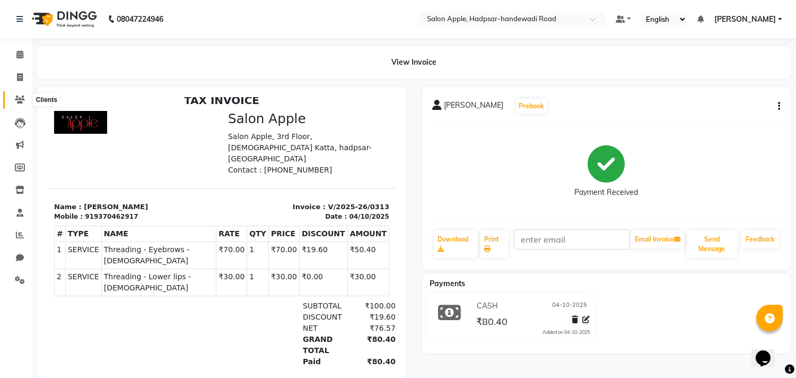
click at [17, 98] on icon at bounding box center [20, 99] width 10 height 8
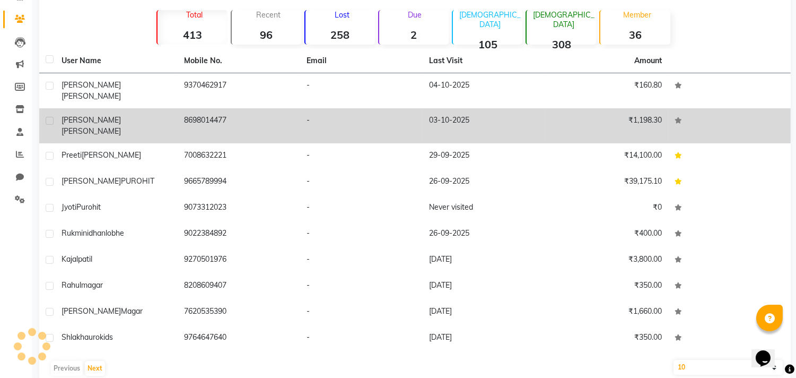
scroll to position [81, 0]
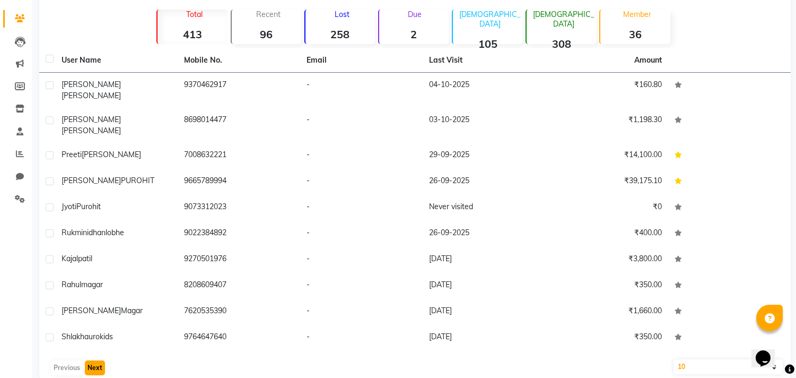
click at [94, 360] on button "Next" at bounding box center [95, 367] width 20 height 15
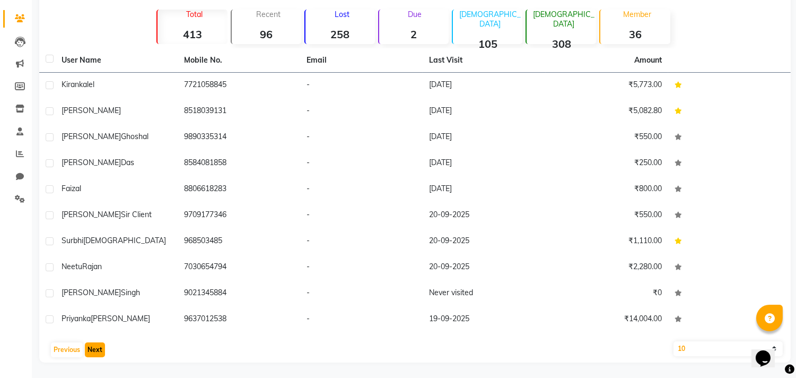
click at [97, 346] on button "Next" at bounding box center [95, 349] width 20 height 15
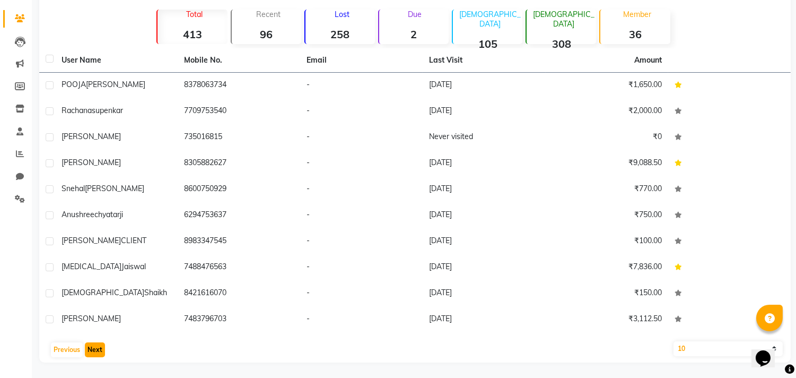
click at [97, 346] on button "Next" at bounding box center [95, 349] width 20 height 15
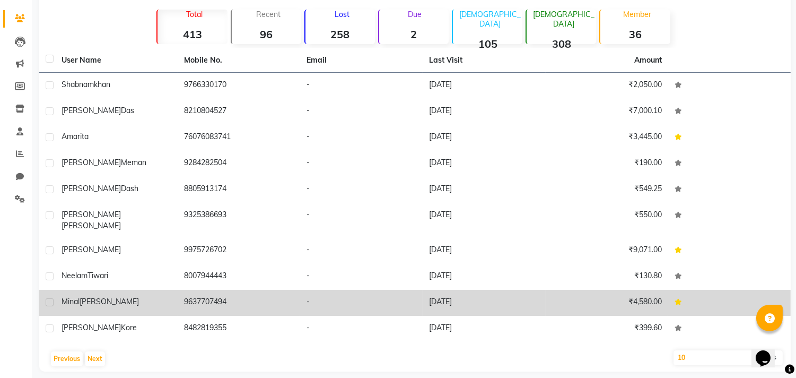
drag, startPoint x: 56, startPoint y: 290, endPoint x: 252, endPoint y: 305, distance: 197.4
click at [252, 305] on tr "[PERSON_NAME] 9637707494 - [DATE] ₹4,580.00" at bounding box center [415, 303] width 752 height 26
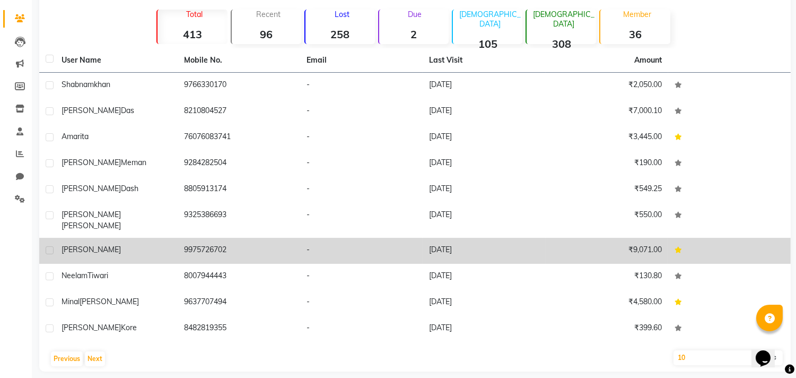
drag, startPoint x: 57, startPoint y: 235, endPoint x: 250, endPoint y: 235, distance: 193.0
click at [250, 238] on tr "[PERSON_NAME] 9975726702 - [DATE] ₹9,071.00" at bounding box center [415, 251] width 752 height 26
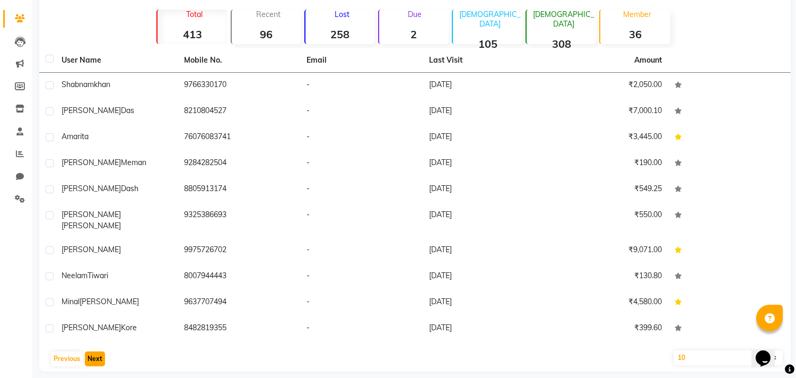
click at [93, 351] on button "Next" at bounding box center [95, 358] width 20 height 15
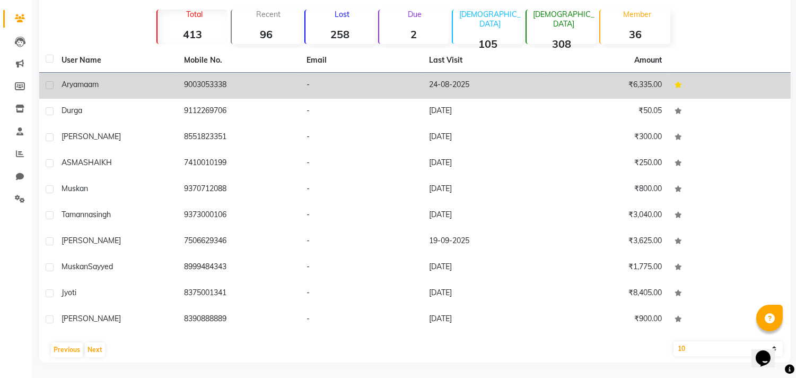
drag, startPoint x: 59, startPoint y: 107, endPoint x: 267, endPoint y: 93, distance: 208.4
click at [267, 93] on tbody "Arya maam 9003053338 - [DATE] ₹6,335.00 durga 9112269706 - [DATE] ₹50.05 ABINN …" at bounding box center [415, 203] width 752 height 260
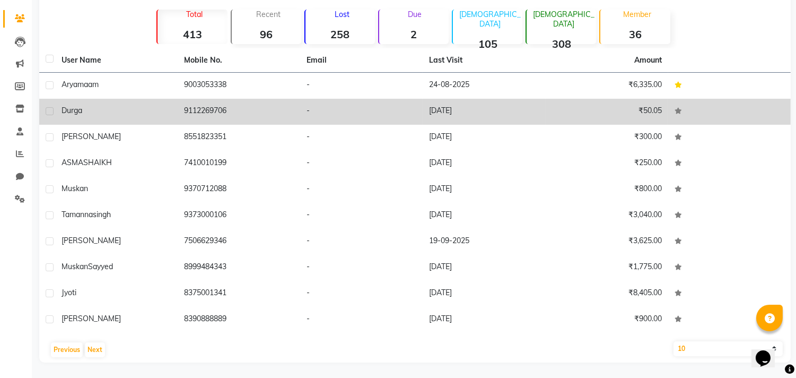
click at [115, 111] on div "durga" at bounding box center [117, 110] width 110 height 11
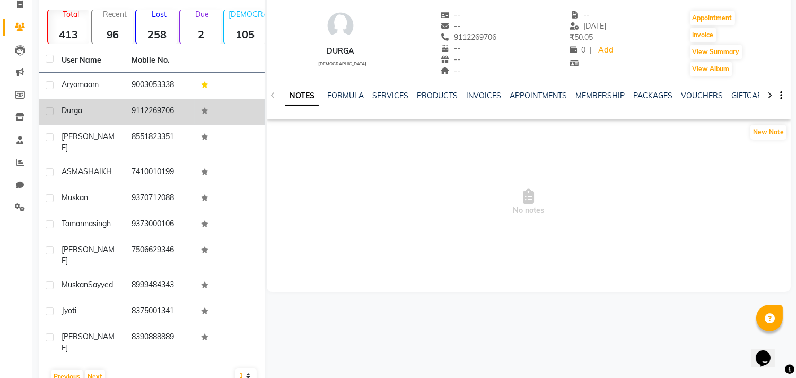
drag, startPoint x: 62, startPoint y: 104, endPoint x: 182, endPoint y: 108, distance: 120.5
click at [182, 108] on tr "durga 9112269706" at bounding box center [151, 112] width 225 height 26
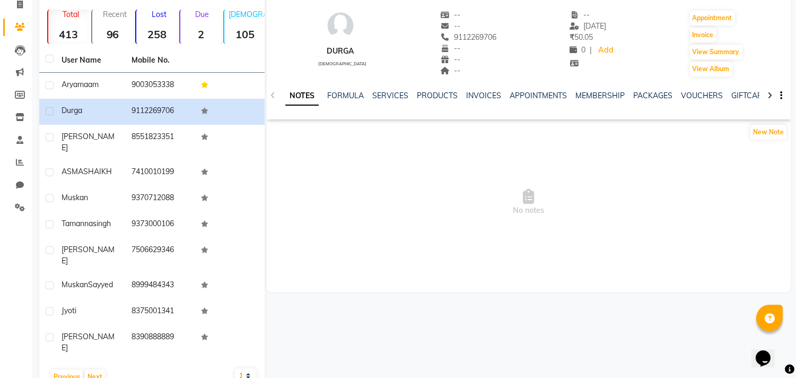
click at [267, 94] on div "NOTES FORMULA SERVICES PRODUCTS INVOICES APPOINTMENTS MEMBERSHIP PACKAGES VOUCH…" at bounding box center [529, 95] width 524 height 37
click at [269, 93] on div "NOTES FORMULA SERVICES PRODUCTS INVOICES APPOINTMENTS MEMBERSHIP PACKAGES VOUCH…" at bounding box center [529, 95] width 524 height 37
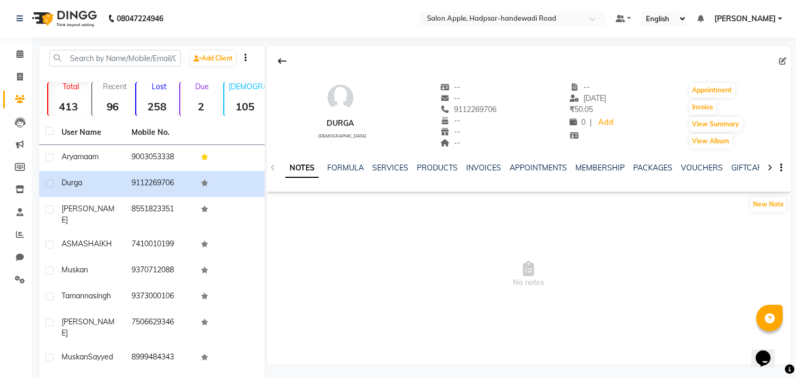
scroll to position [0, 0]
click at [279, 60] on icon at bounding box center [282, 61] width 8 height 8
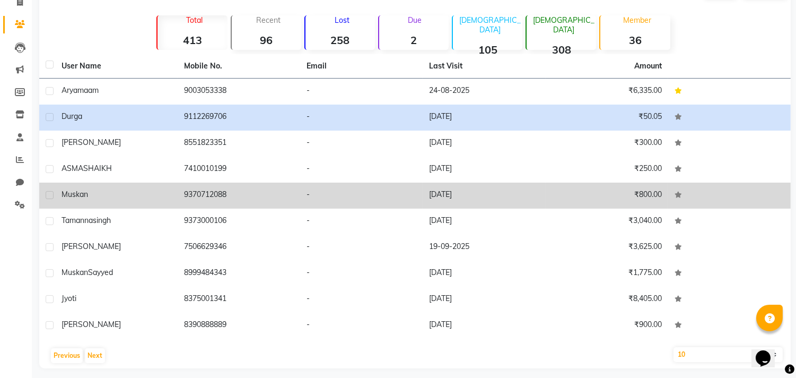
scroll to position [81, 0]
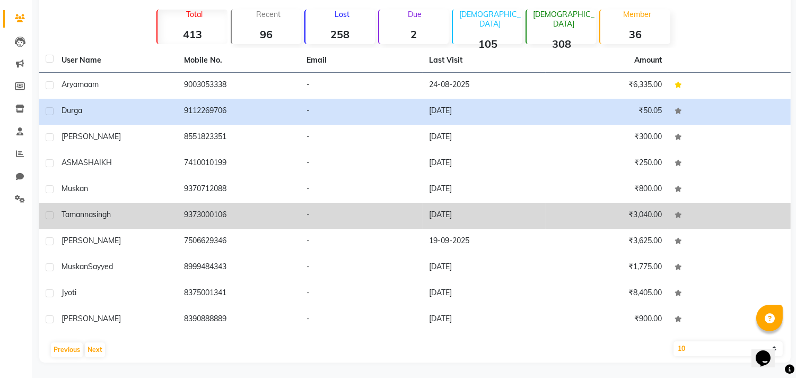
click at [293, 204] on td "9373000106" at bounding box center [239, 216] width 123 height 26
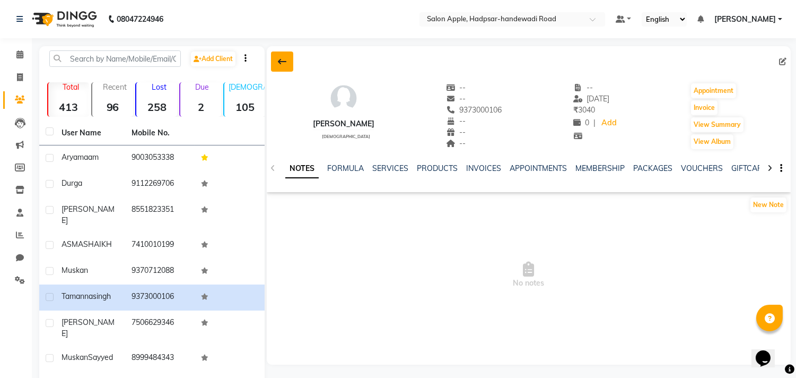
click at [280, 64] on icon at bounding box center [282, 61] width 8 height 8
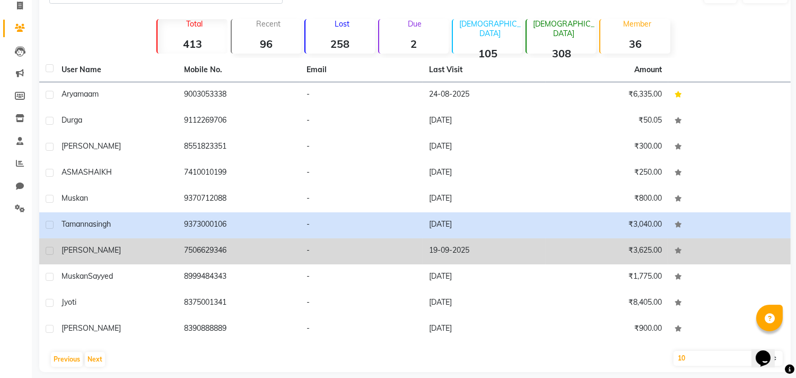
scroll to position [81, 0]
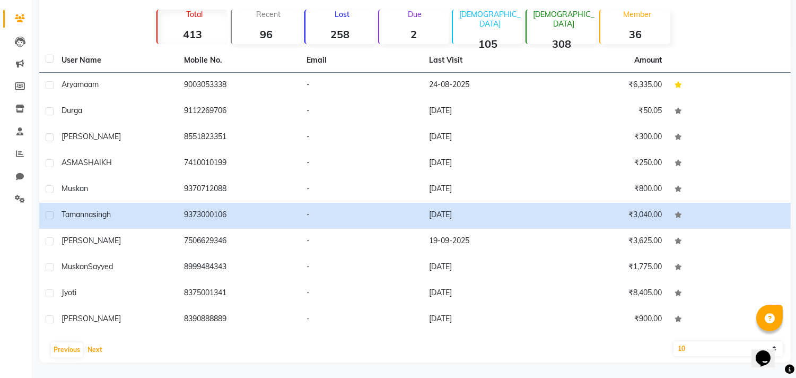
click at [101, 356] on div "Previous Next" at bounding box center [414, 349] width 743 height 17
click at [91, 348] on button "Next" at bounding box center [95, 349] width 20 height 15
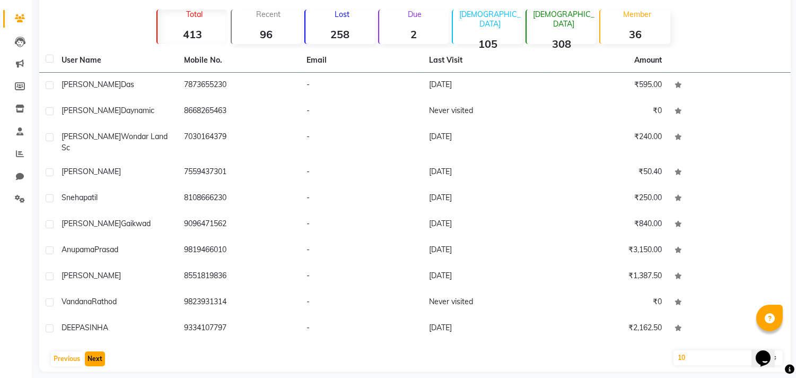
click at [89, 351] on button "Next" at bounding box center [95, 358] width 20 height 15
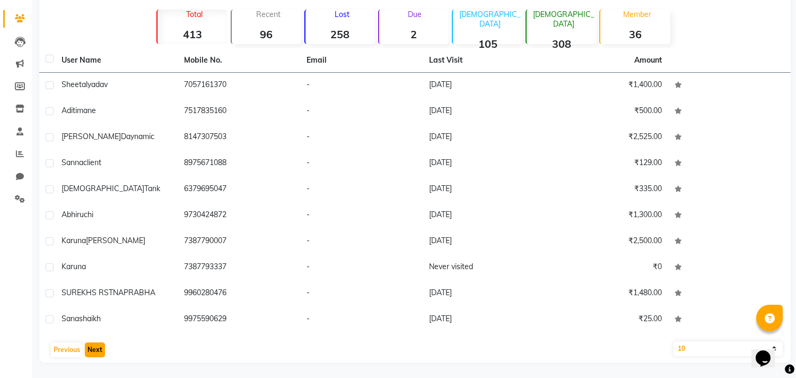
click at [103, 352] on button "Next" at bounding box center [95, 349] width 20 height 15
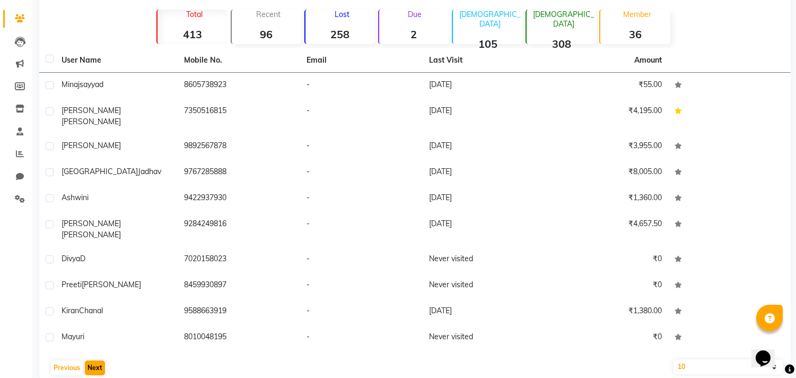
click at [100, 360] on button "Next" at bounding box center [95, 367] width 20 height 15
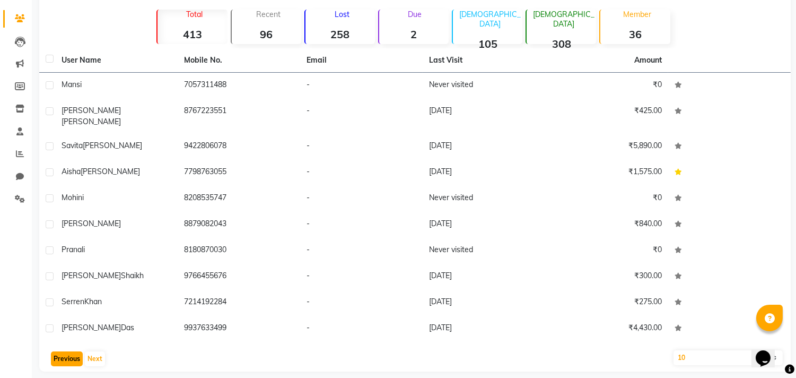
click at [54, 351] on button "Previous" at bounding box center [67, 358] width 32 height 15
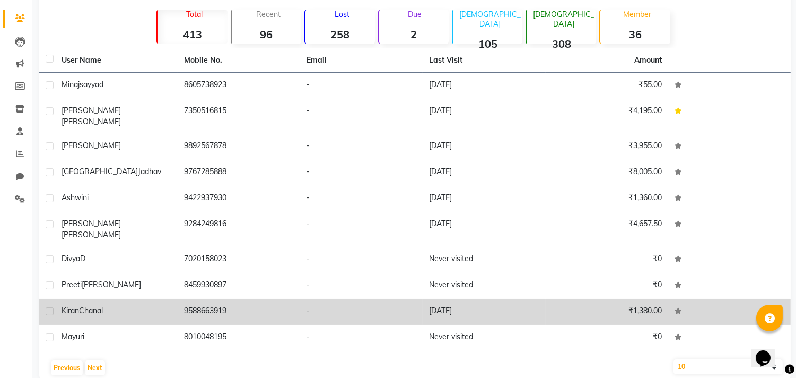
drag, startPoint x: 59, startPoint y: 285, endPoint x: 258, endPoint y: 287, distance: 198.9
click at [258, 299] on tr "[PERSON_NAME] 9588663919 - [DATE] ₹1,380.00" at bounding box center [415, 312] width 752 height 26
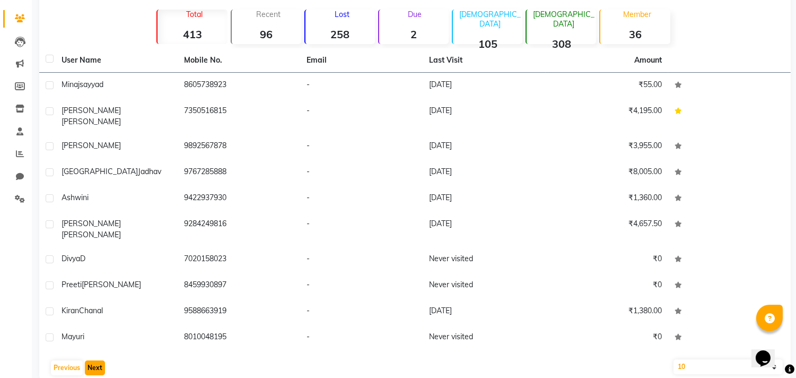
click at [95, 360] on button "Next" at bounding box center [95, 367] width 20 height 15
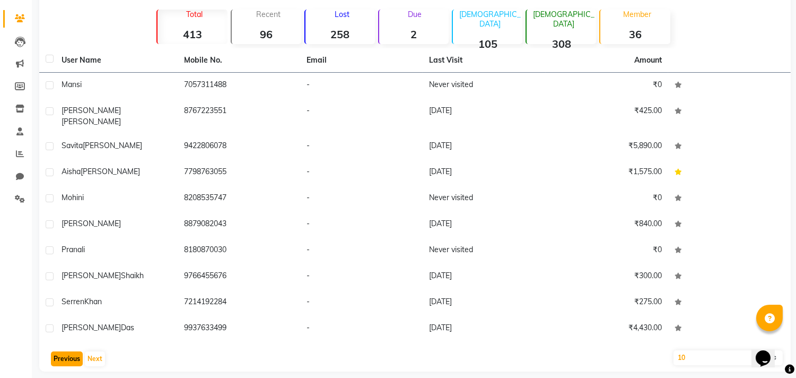
click at [54, 351] on button "Previous" at bounding box center [67, 358] width 32 height 15
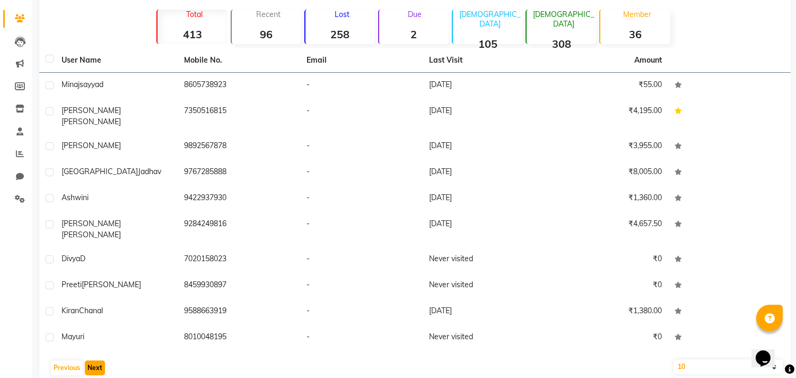
click at [95, 360] on button "Next" at bounding box center [95, 367] width 20 height 15
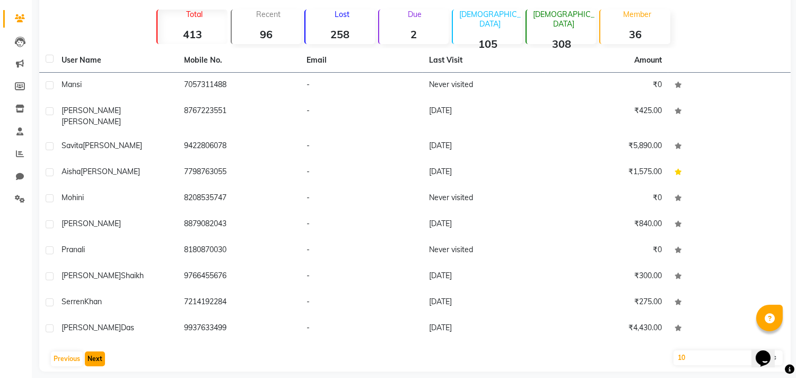
click at [99, 351] on button "Next" at bounding box center [95, 358] width 20 height 15
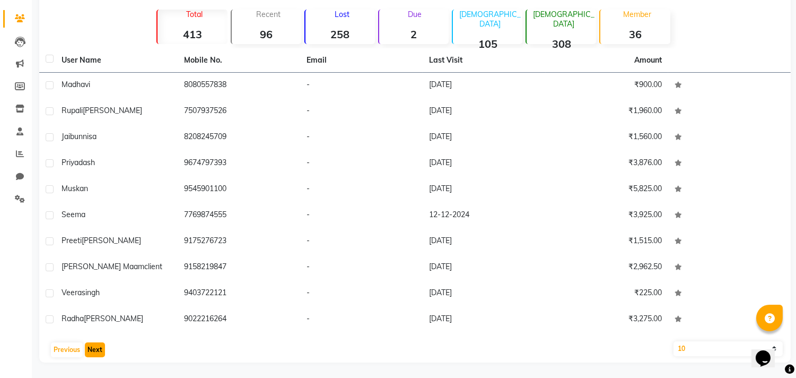
click at [92, 348] on button "Next" at bounding box center [95, 349] width 20 height 15
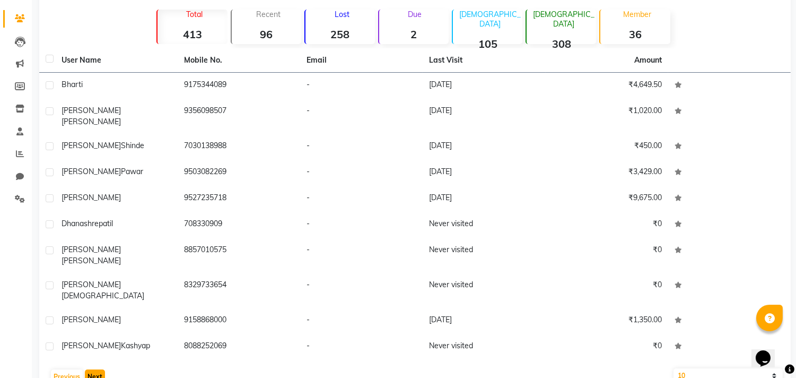
click at [92, 369] on button "Next" at bounding box center [95, 376] width 20 height 15
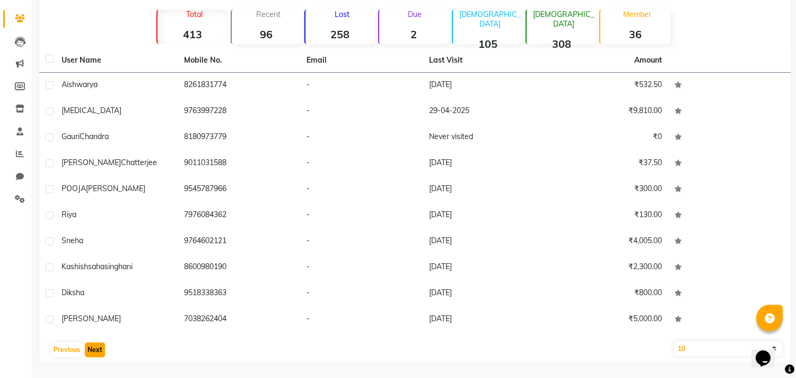
click at [93, 351] on button "Next" at bounding box center [95, 349] width 20 height 15
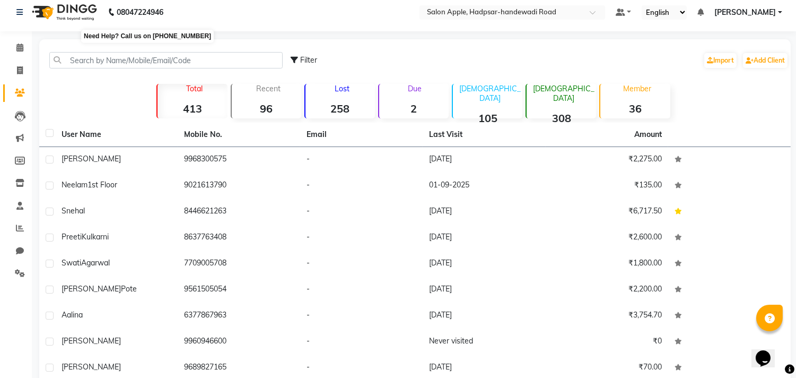
scroll to position [0, 0]
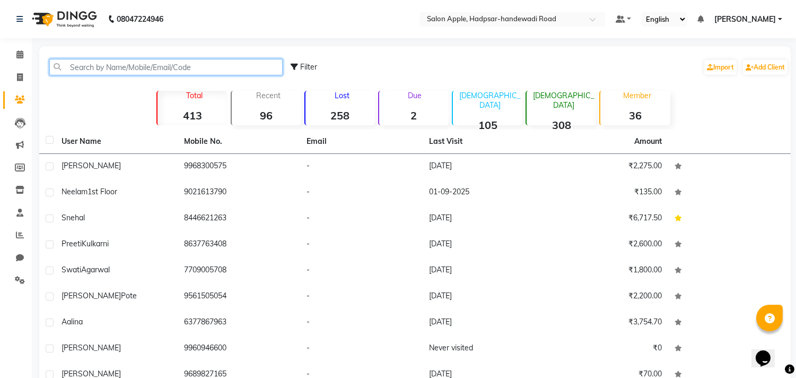
click at [101, 65] on input "text" at bounding box center [165, 67] width 233 height 16
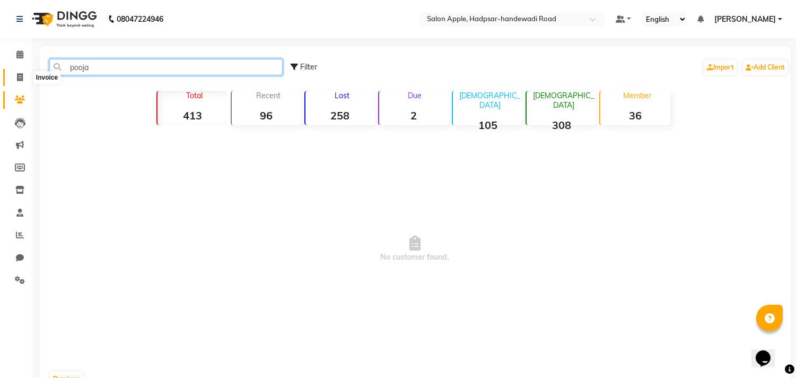
type input "pooja"
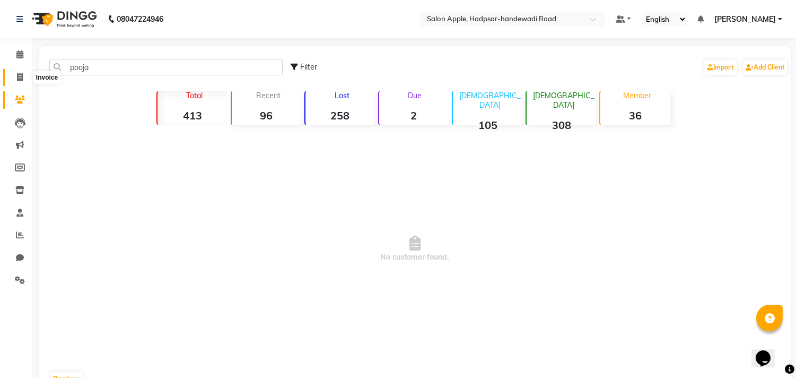
click at [13, 75] on span at bounding box center [20, 78] width 19 height 12
select select "service"
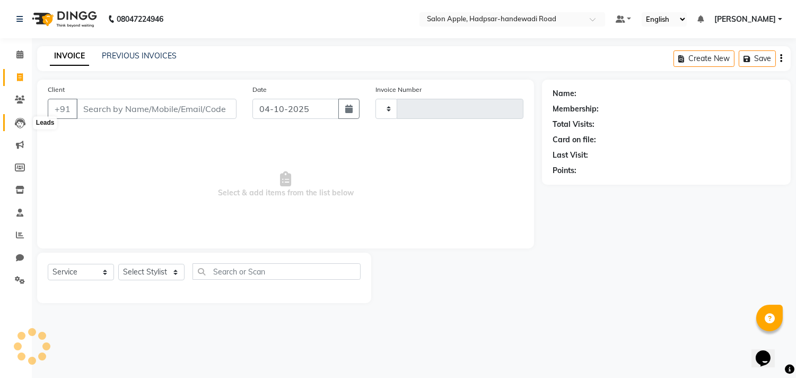
type input "0314"
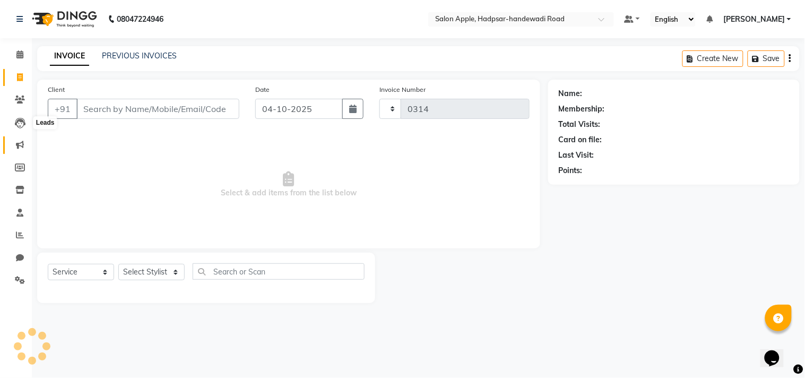
select select "7195"
select select "62815"
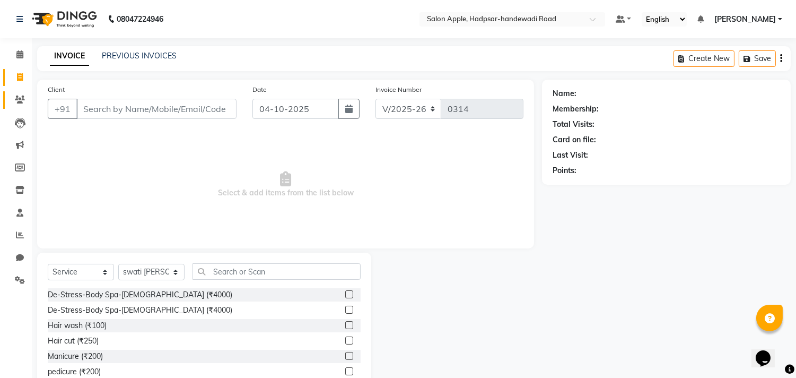
click at [27, 92] on link "Clients" at bounding box center [15, 100] width 25 height 18
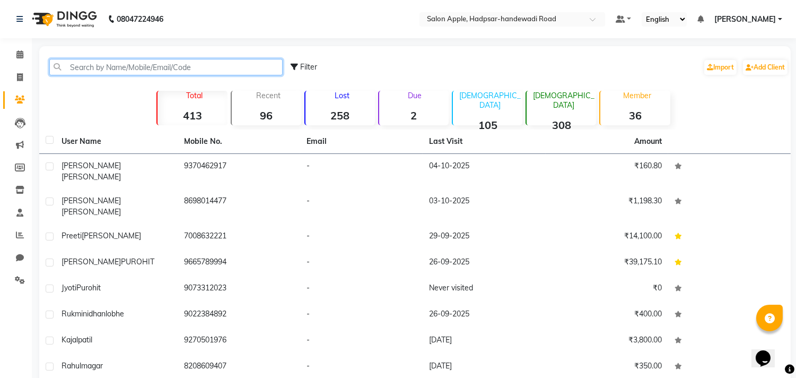
click at [139, 60] on input "text" at bounding box center [165, 67] width 233 height 16
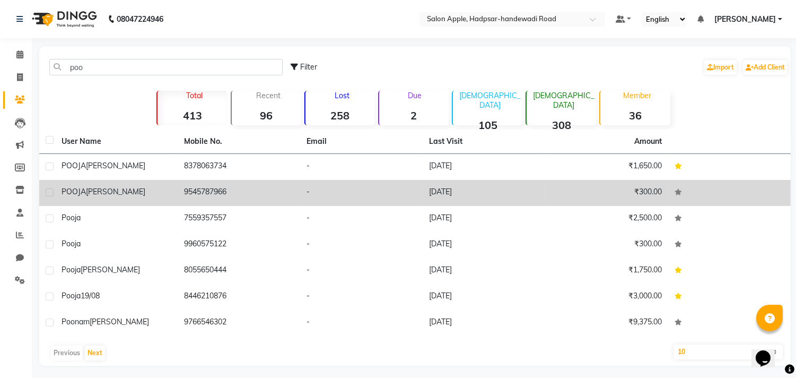
drag, startPoint x: 59, startPoint y: 186, endPoint x: 240, endPoint y: 193, distance: 181.0
click at [240, 193] on tr "POOJA [PERSON_NAME] 9545787966 - [DATE] ₹300.00" at bounding box center [415, 193] width 752 height 26
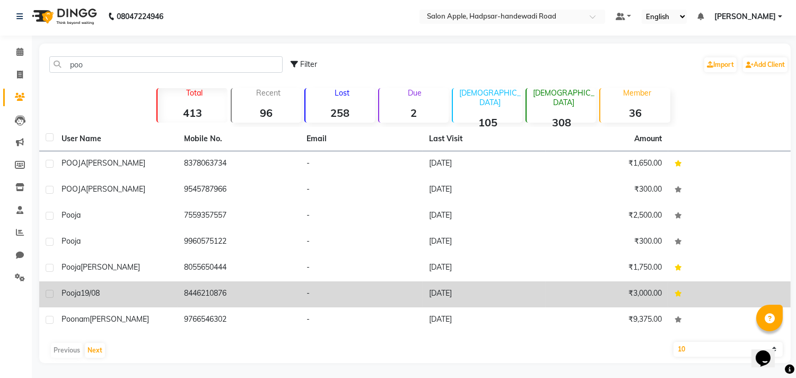
scroll to position [3, 0]
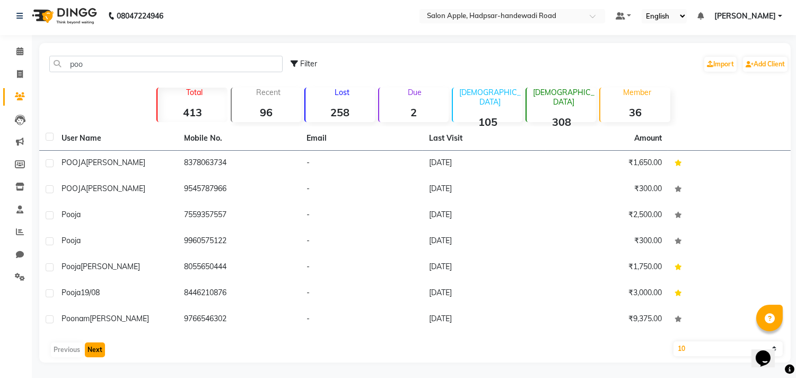
click at [93, 351] on button "Next" at bounding box center [95, 349] width 20 height 15
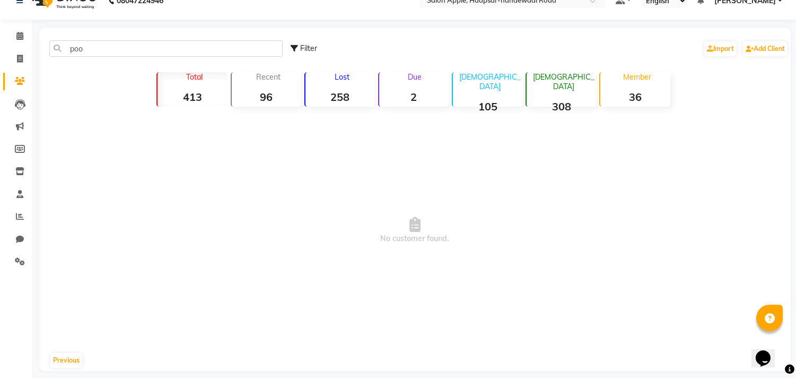
scroll to position [27, 0]
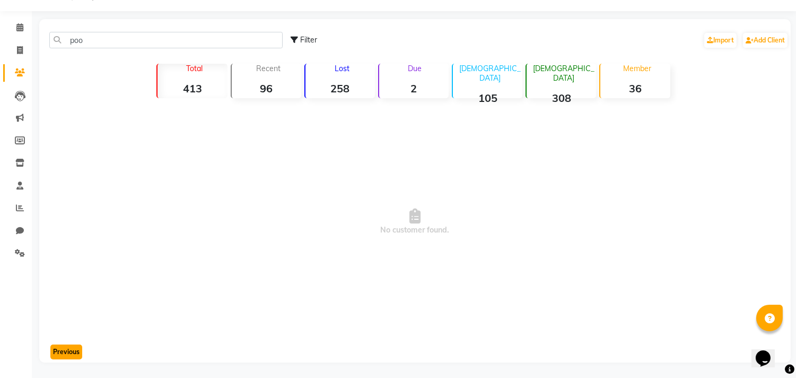
click at [65, 353] on button "Previous" at bounding box center [66, 351] width 32 height 15
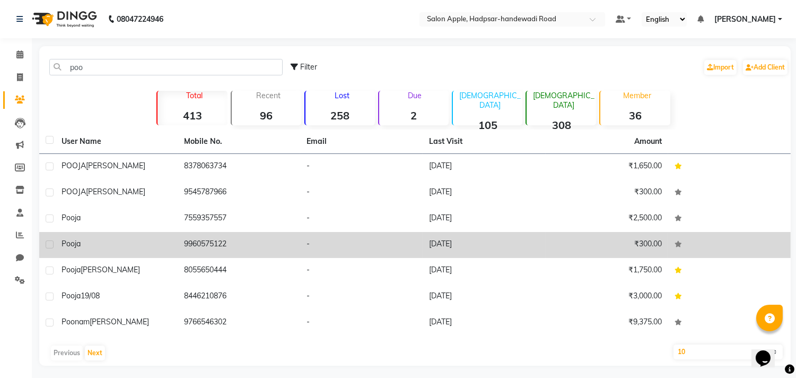
scroll to position [3, 0]
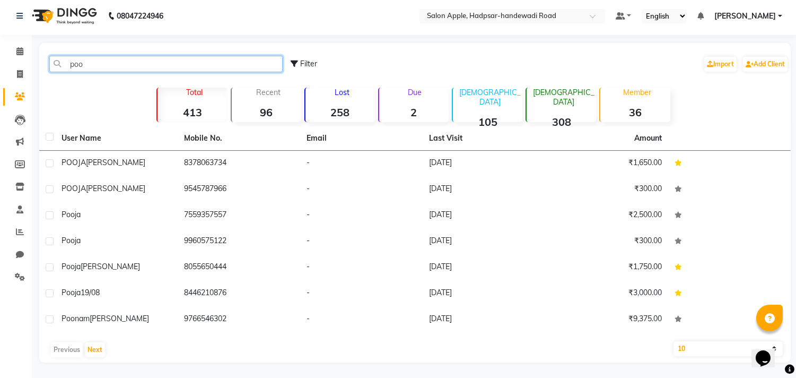
click at [146, 62] on input "poo" at bounding box center [165, 64] width 233 height 16
type input "p"
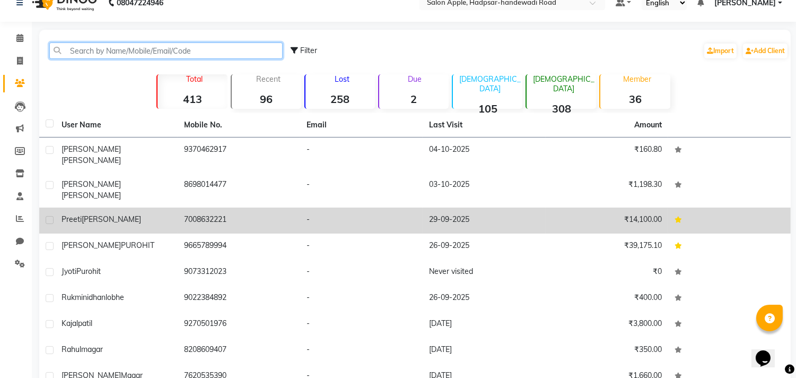
scroll to position [0, 0]
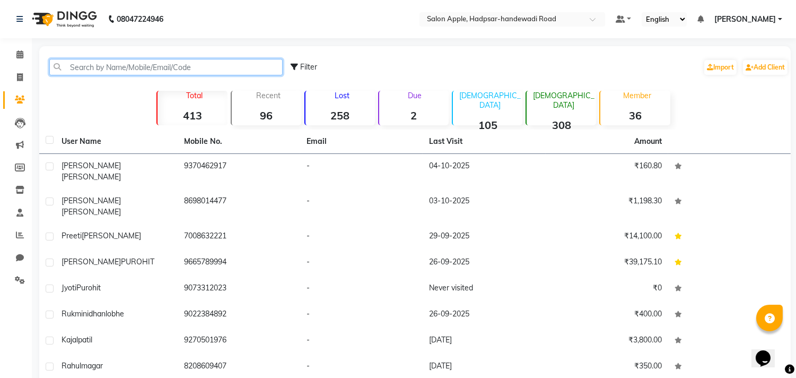
click at [144, 64] on input "text" at bounding box center [165, 67] width 233 height 16
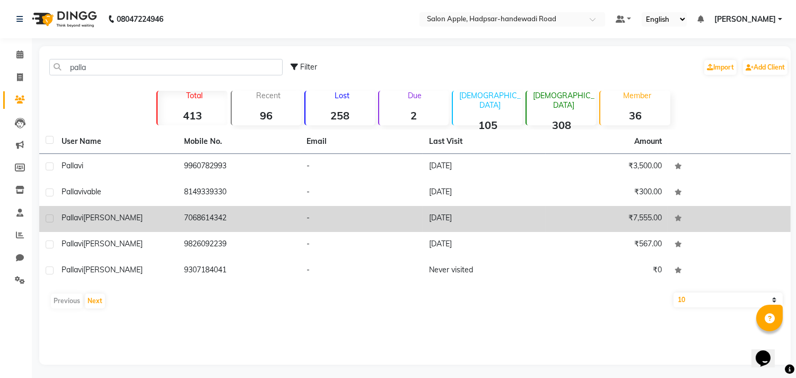
drag, startPoint x: 59, startPoint y: 215, endPoint x: 244, endPoint y: 222, distance: 185.2
click at [244, 222] on tr "[PERSON_NAME] 7068614342 - [DATE] ₹7,555.00" at bounding box center [415, 219] width 752 height 26
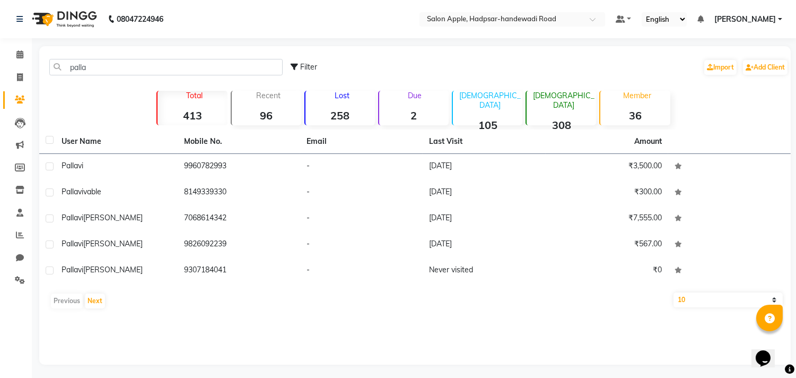
click at [107, 56] on div "palla Filter Import Add Client" at bounding box center [414, 66] width 747 height 33
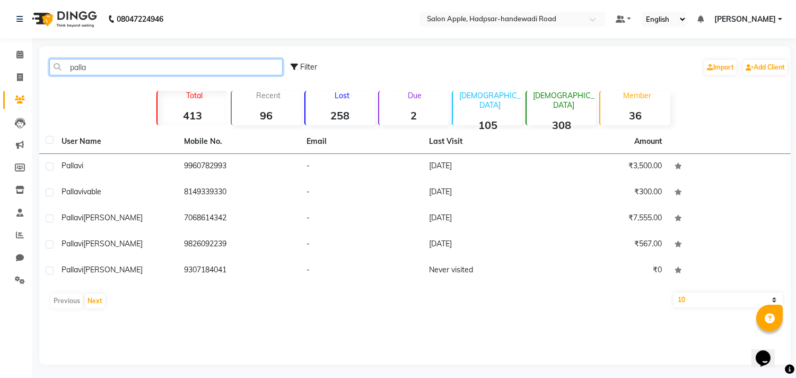
click at [105, 64] on input "palla" at bounding box center [165, 67] width 233 height 16
type input "p"
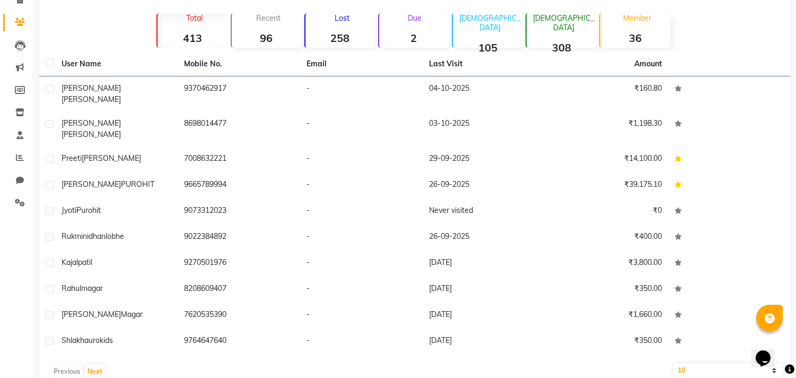
scroll to position [81, 0]
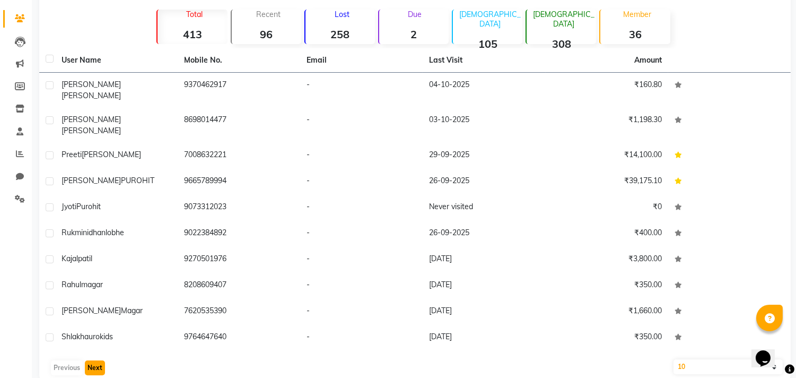
click at [92, 360] on button "Next" at bounding box center [95, 367] width 20 height 15
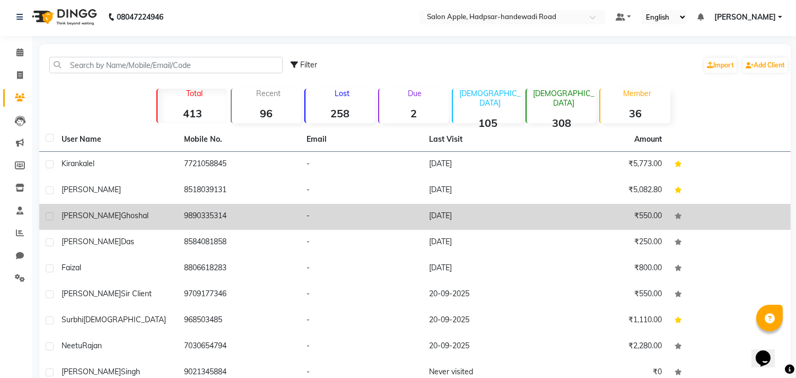
scroll to position [0, 0]
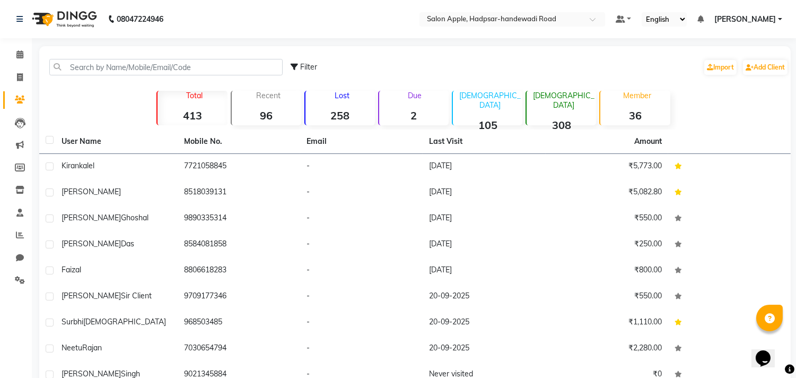
click at [130, 57] on div "Filter Import Add Client" at bounding box center [414, 66] width 747 height 33
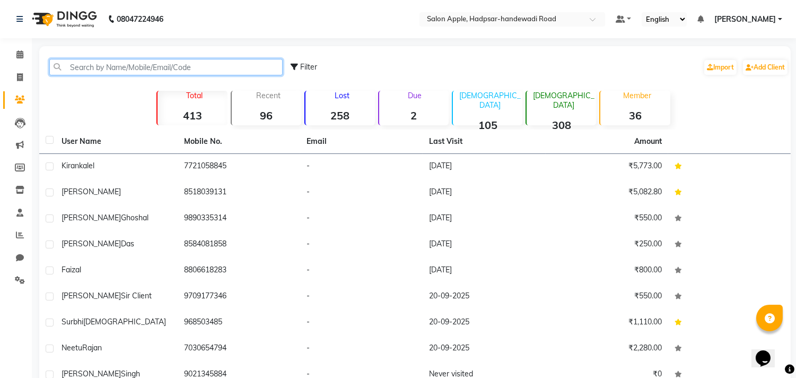
click at [131, 57] on div "Filter Import Add Client" at bounding box center [414, 66] width 747 height 33
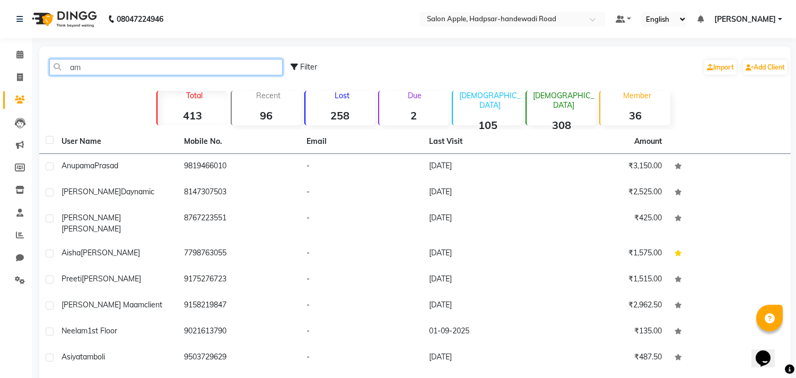
type input "a"
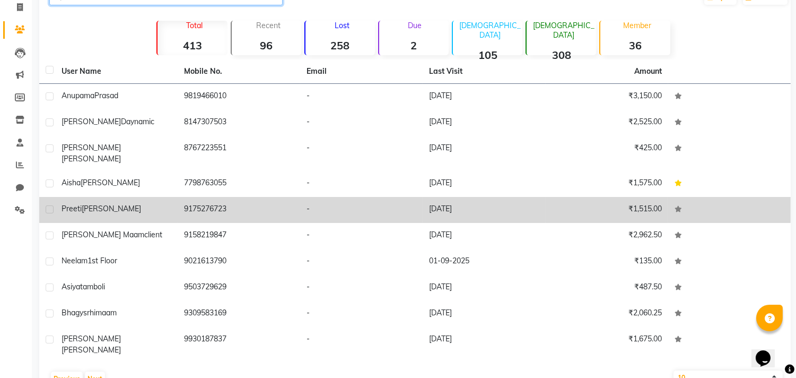
scroll to position [81, 0]
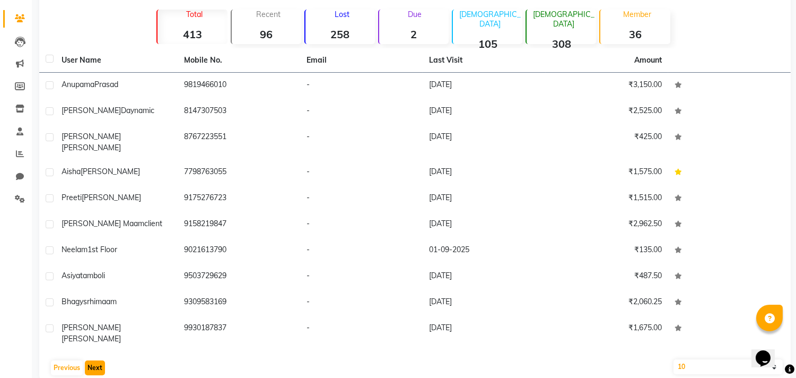
click at [91, 360] on button "Next" at bounding box center [95, 367] width 20 height 15
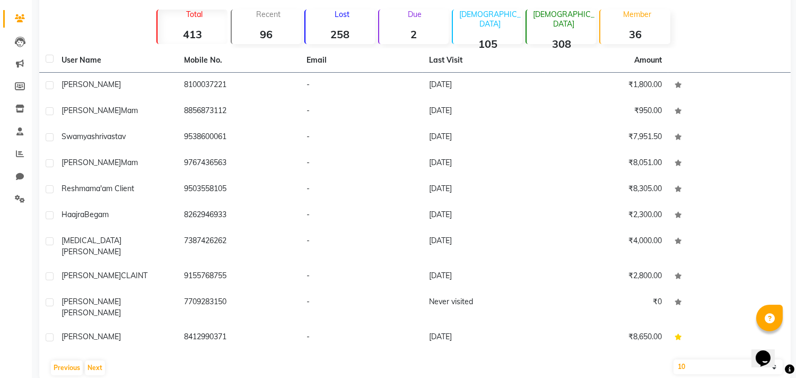
click at [99, 358] on div "User Name Mobile No. Email Last Visit Amount [PERSON_NAME] 8100037221 - [DATE] …" at bounding box center [415, 214] width 752 height 332
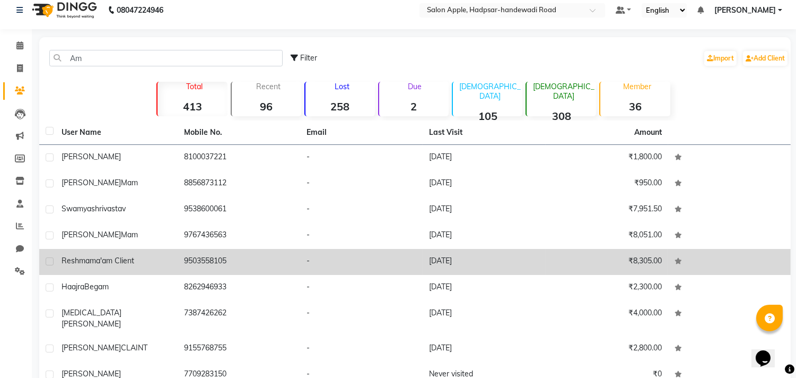
scroll to position [0, 0]
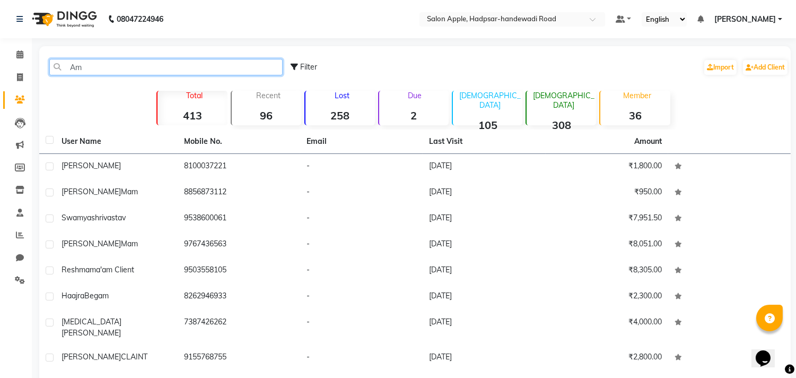
click at [119, 70] on input "Am" at bounding box center [165, 67] width 233 height 16
type input "A"
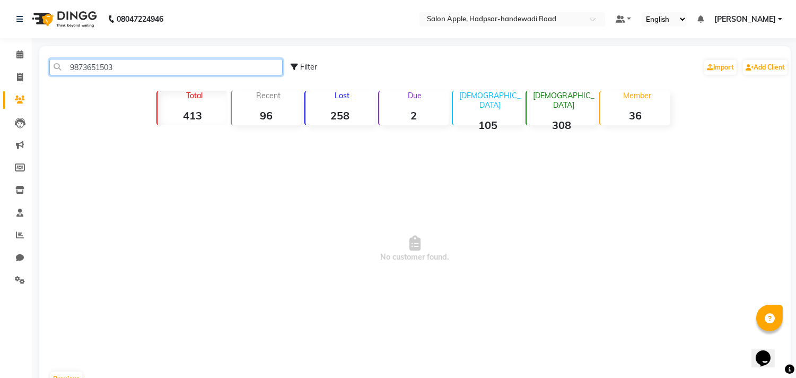
scroll to position [27, 0]
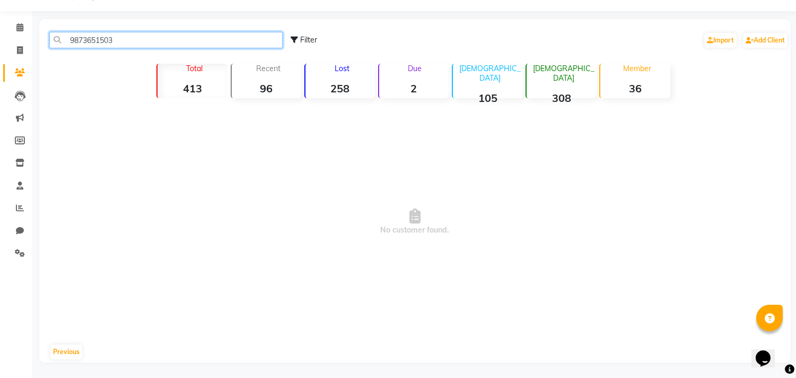
click at [154, 33] on input "9873651503" at bounding box center [165, 40] width 233 height 16
type input "9"
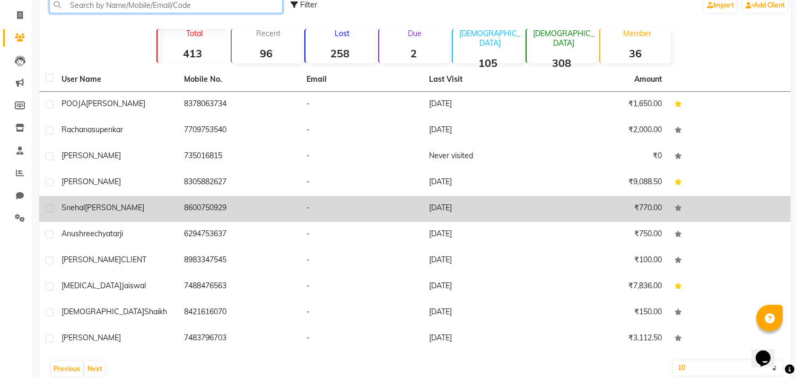
scroll to position [81, 0]
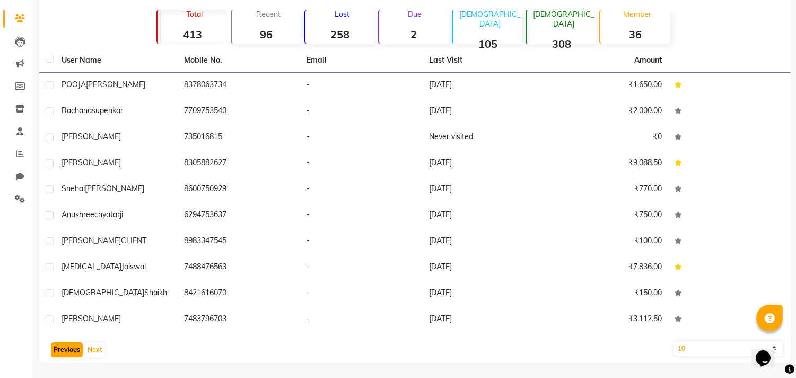
click at [64, 352] on button "Previous" at bounding box center [67, 349] width 32 height 15
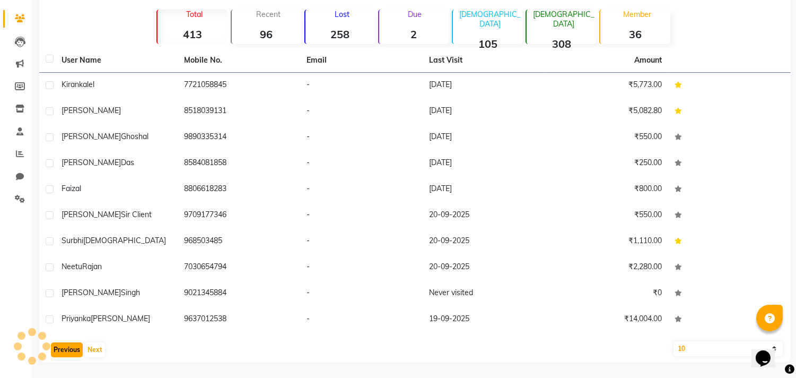
click at [64, 352] on button "Previous" at bounding box center [67, 349] width 32 height 15
click at [64, 352] on div "Previous Next" at bounding box center [414, 349] width 743 height 17
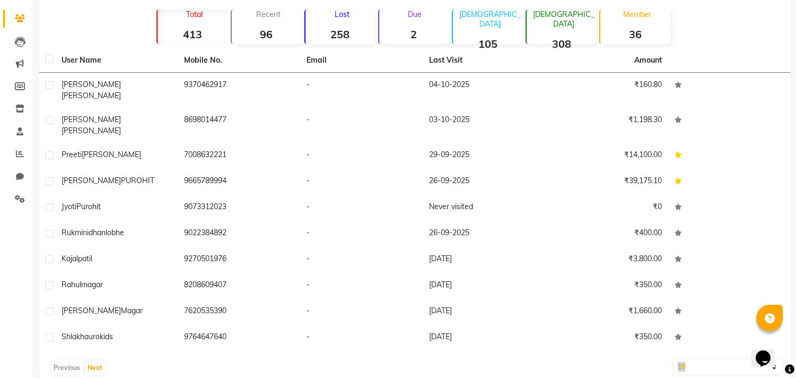
click at [64, 359] on div "Previous Next" at bounding box center [414, 367] width 743 height 17
